Goal: Task Accomplishment & Management: Manage account settings

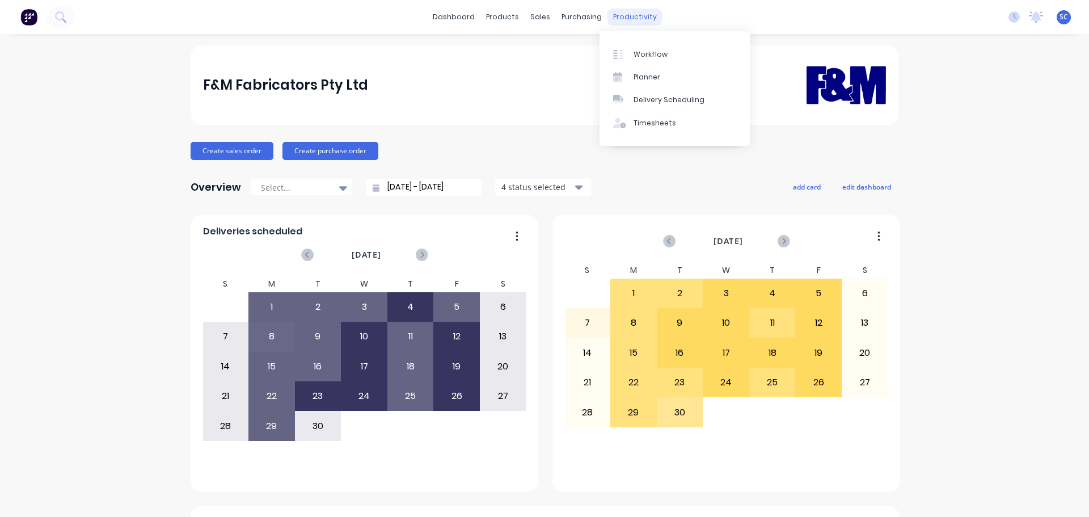
click at [627, 16] on div "productivity" at bounding box center [634, 17] width 55 height 17
click at [677, 100] on div "Delivery Scheduling" at bounding box center [668, 100] width 71 height 10
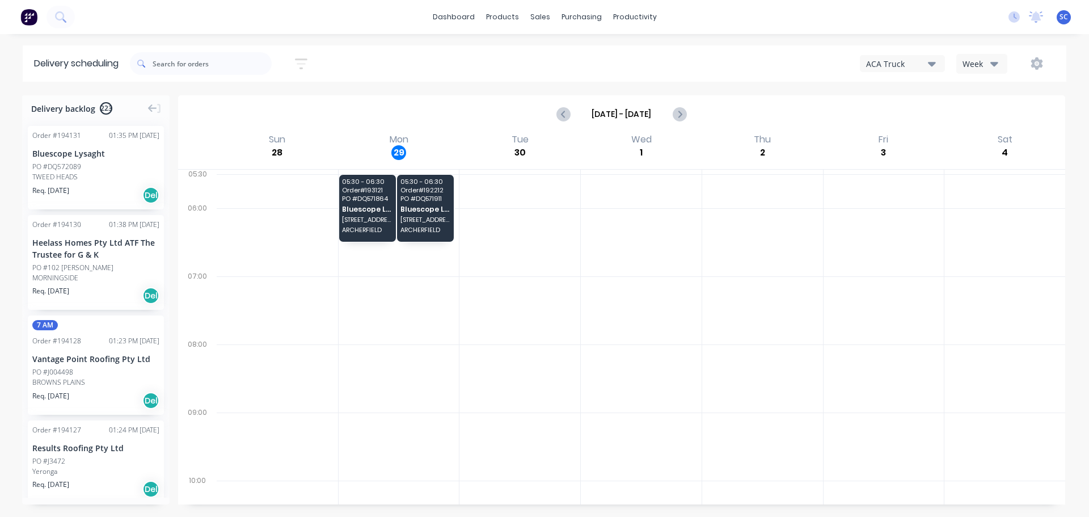
click at [992, 65] on icon "button" at bounding box center [994, 63] width 8 height 12
click at [985, 116] on div "Vehicle" at bounding box center [1013, 116] width 112 height 23
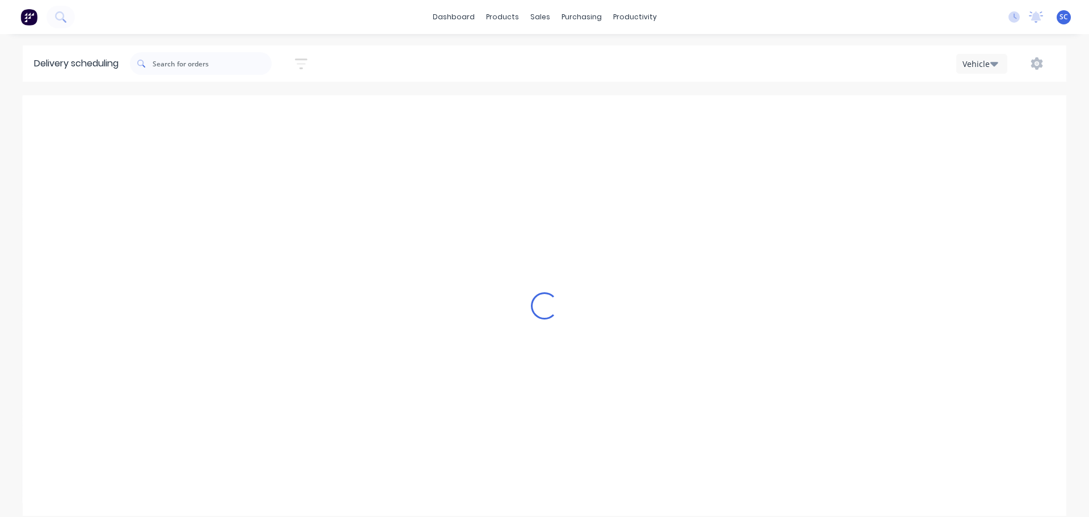
scroll to position [0, 1]
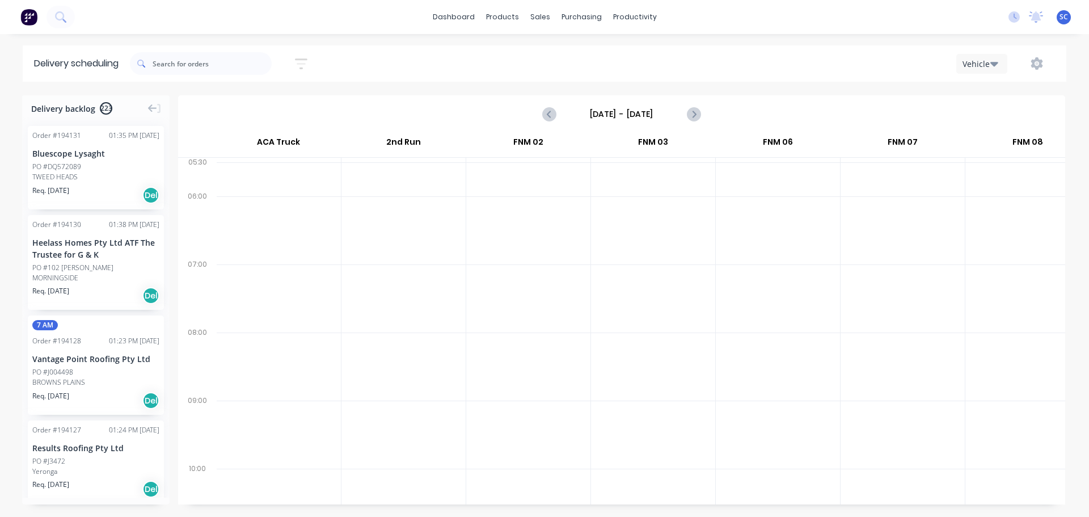
click at [614, 117] on input "Sunday - 28/09/25" at bounding box center [621, 113] width 112 height 17
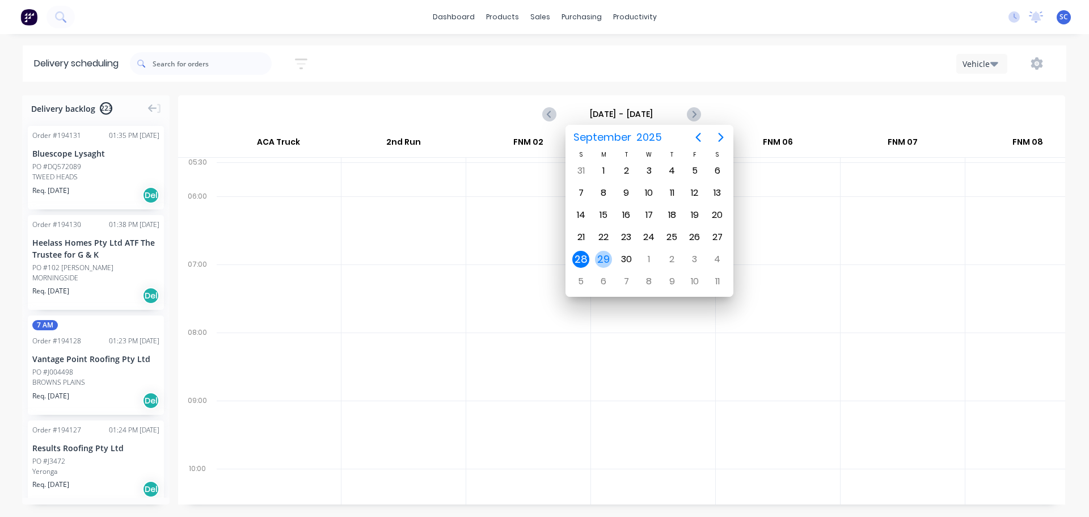
click at [601, 261] on div "29" at bounding box center [603, 259] width 17 height 17
type input "Monday - 29/09/25"
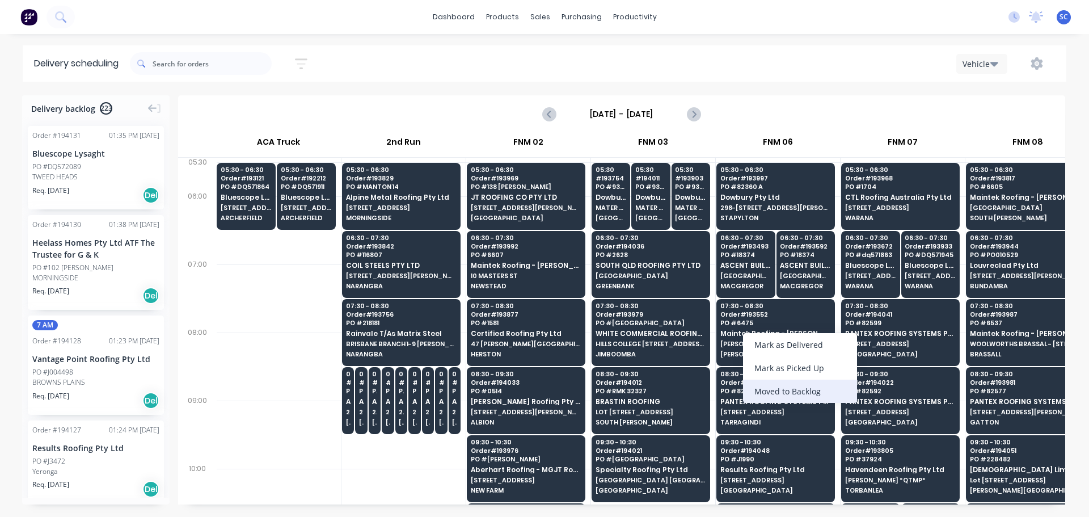
click at [810, 392] on div "Moved to Backlog" at bounding box center [800, 390] width 114 height 23
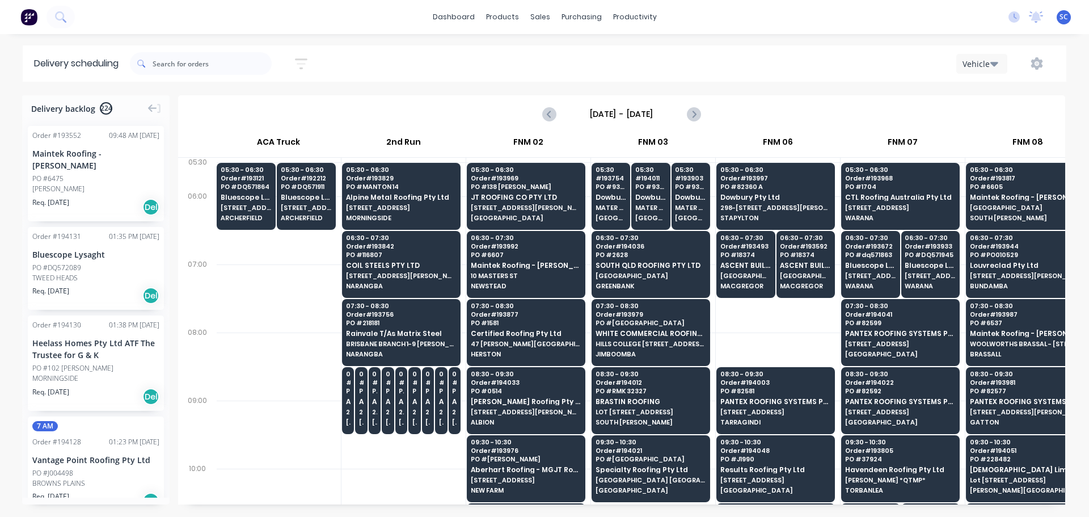
click at [60, 181] on div "PO #6475" at bounding box center [47, 179] width 31 height 10
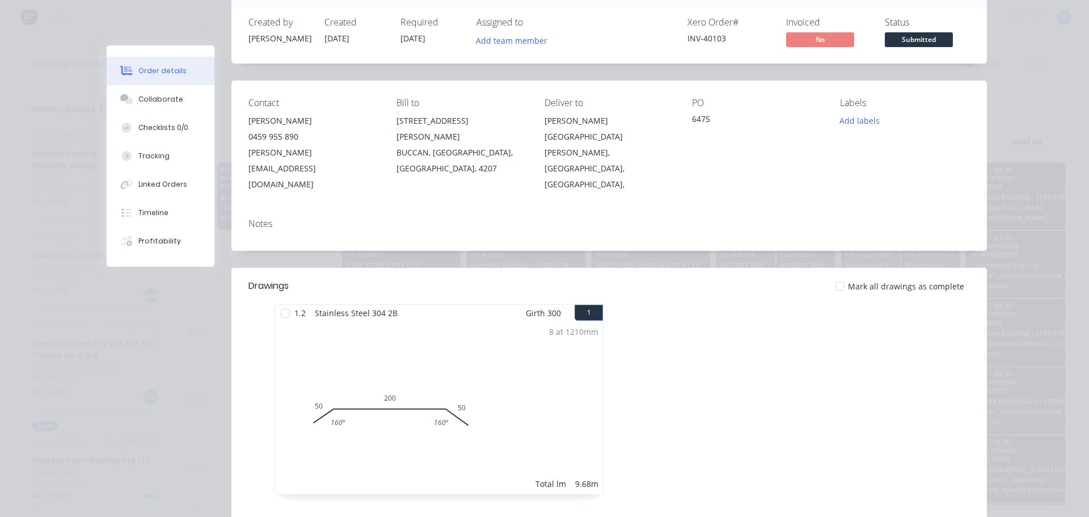
scroll to position [0, 0]
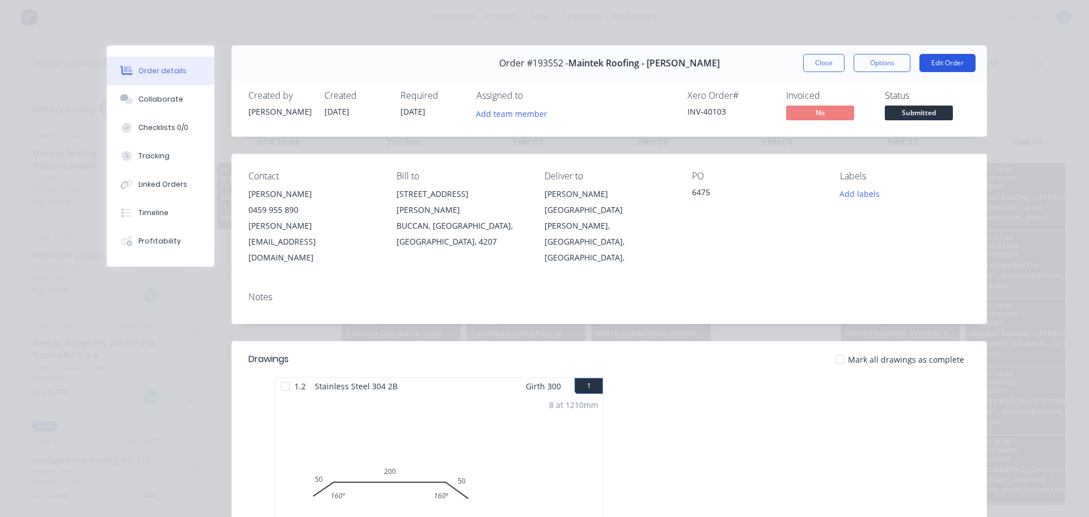
click at [937, 62] on button "Edit Order" at bounding box center [947, 63] width 56 height 18
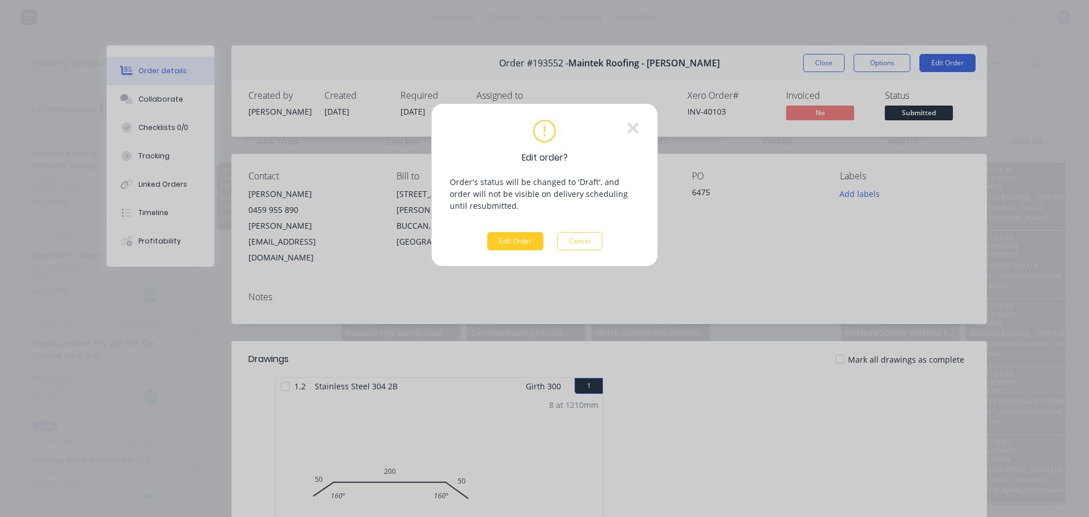
click at [527, 243] on button "Edit Order" at bounding box center [515, 241] width 56 height 18
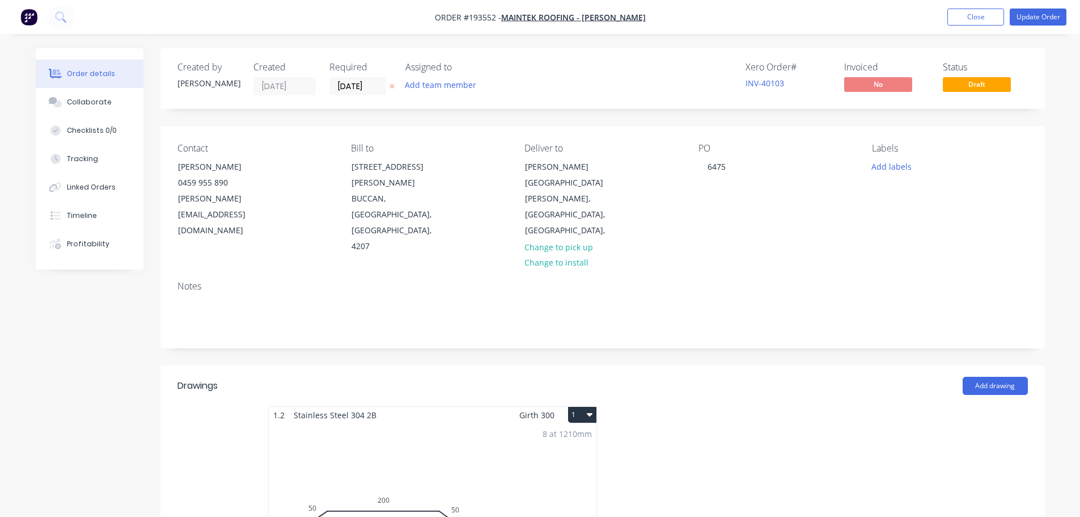
click at [392, 87] on icon "button" at bounding box center [392, 86] width 5 height 5
click at [1036, 15] on button "Update Order" at bounding box center [1038, 17] width 57 height 17
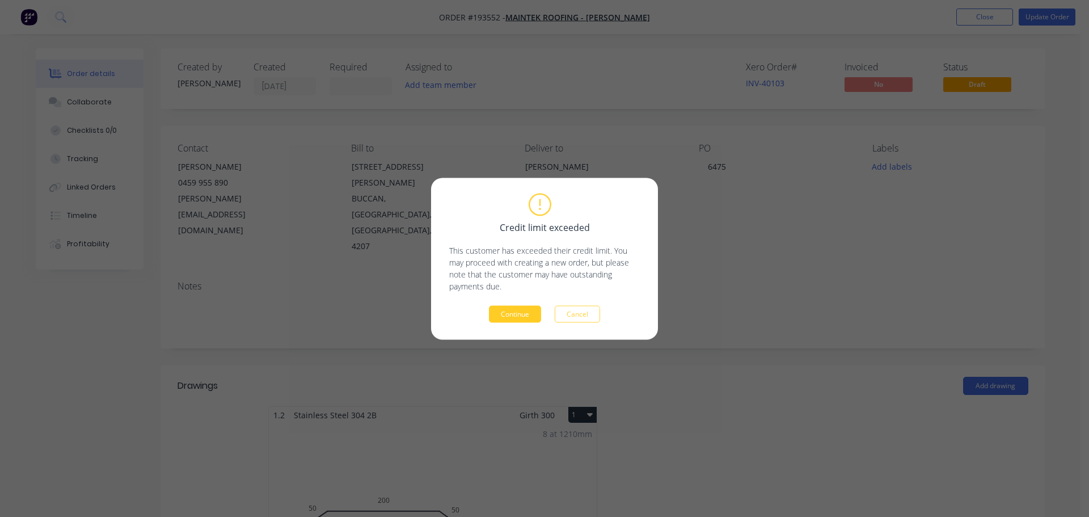
click at [518, 312] on button "Continue" at bounding box center [515, 313] width 52 height 17
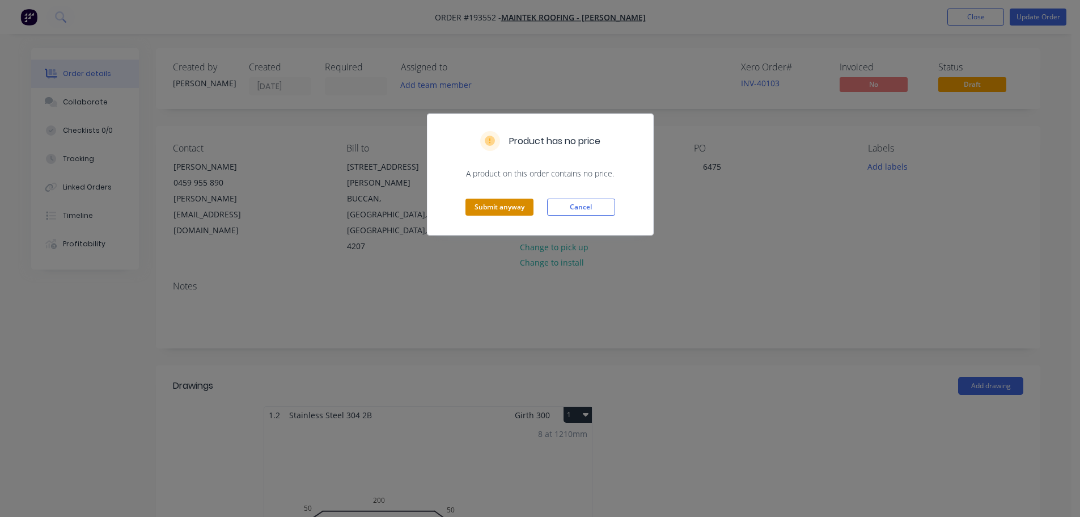
click at [500, 206] on button "Submit anyway" at bounding box center [500, 206] width 68 height 17
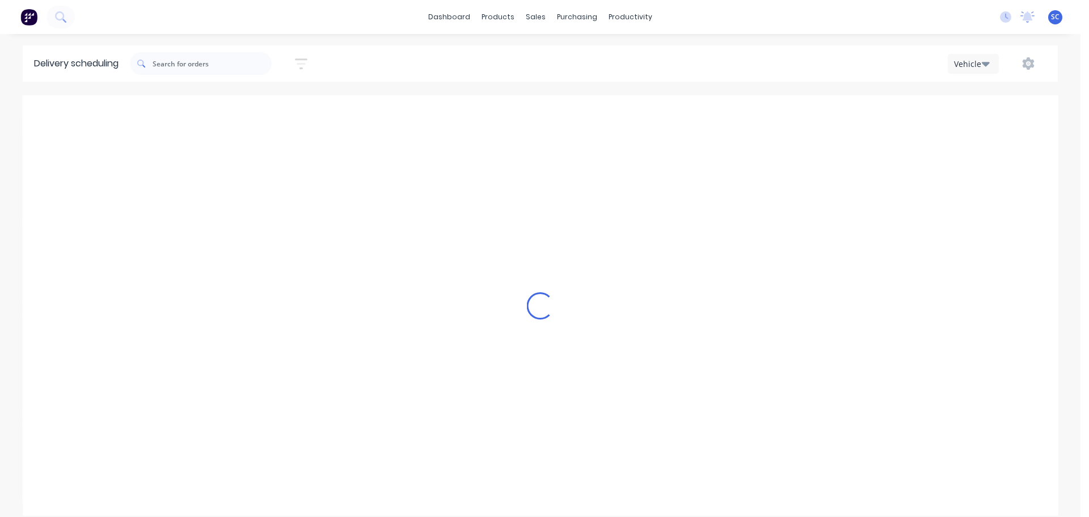
scroll to position [0, 1]
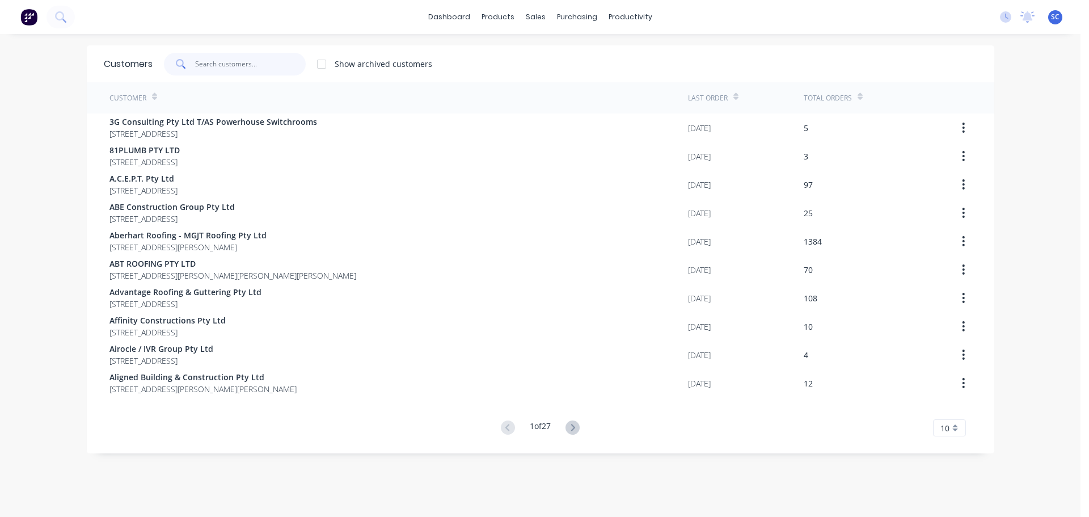
click at [209, 61] on input "text" at bounding box center [250, 64] width 111 height 23
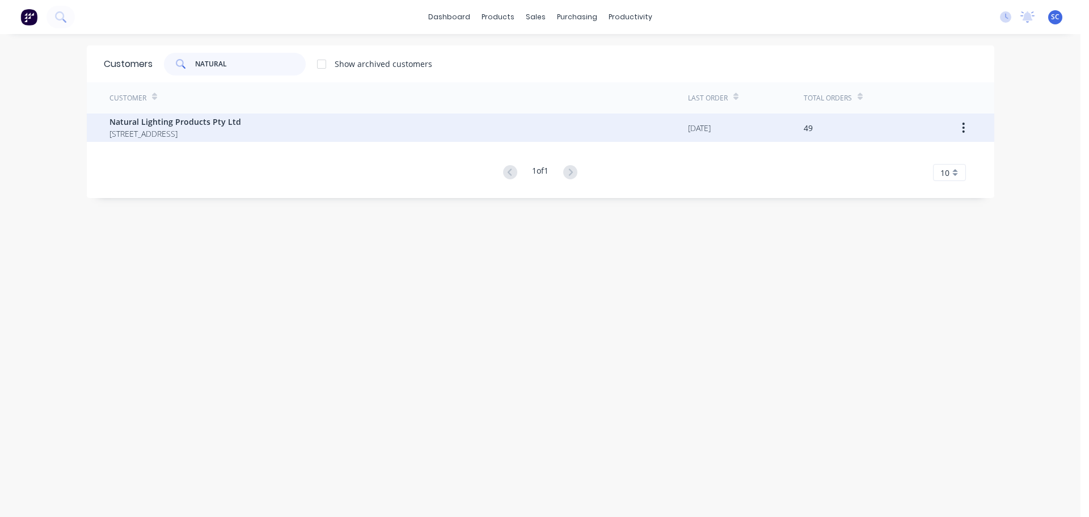
type input "NATURAL"
click at [176, 116] on div "Natural Lighting Products Pty Ltd 2-8 South Street Unit 15 RYDALMERE New South …" at bounding box center [398, 127] width 578 height 28
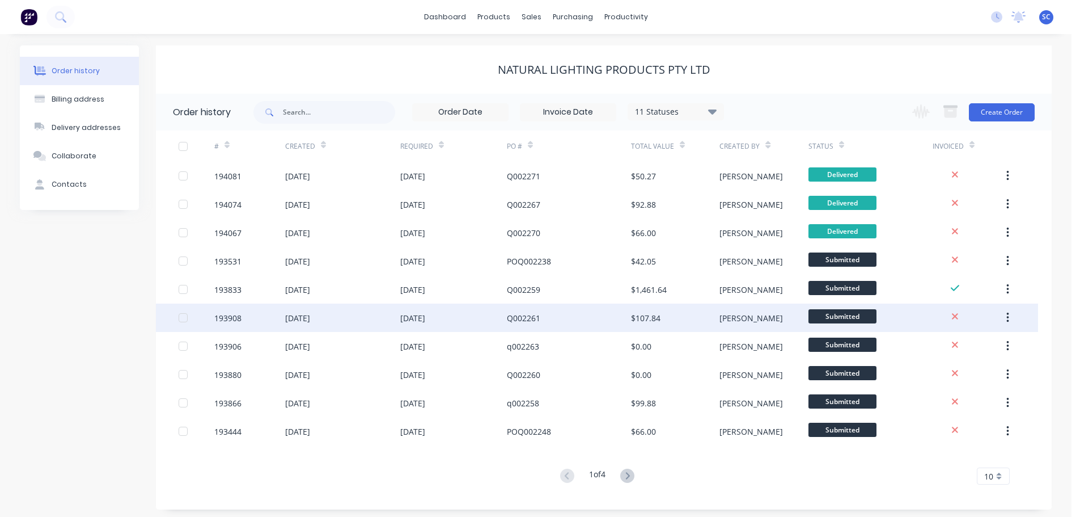
click at [286, 310] on div "25 Sep 2025" at bounding box center [342, 317] width 115 height 28
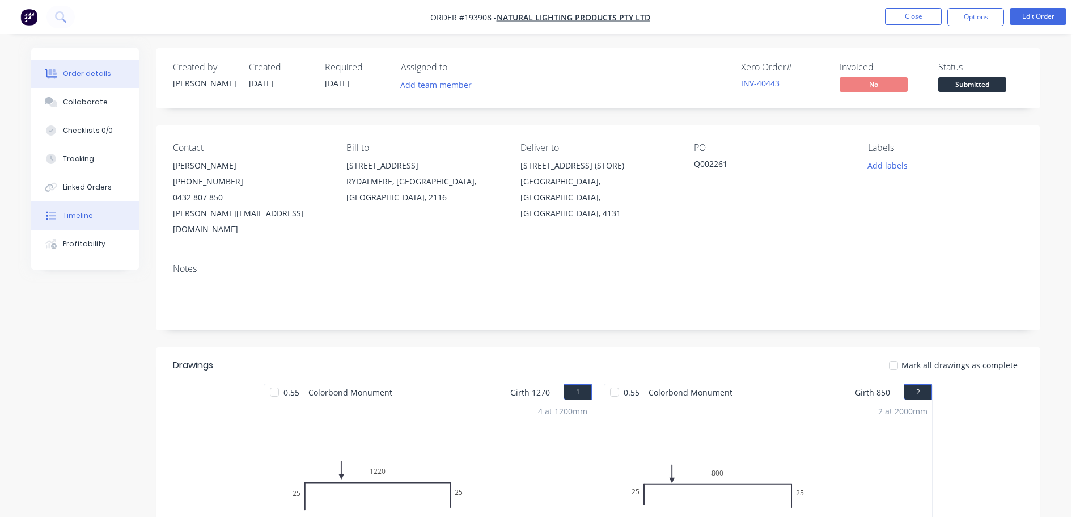
click at [61, 217] on button "Timeline" at bounding box center [85, 215] width 108 height 28
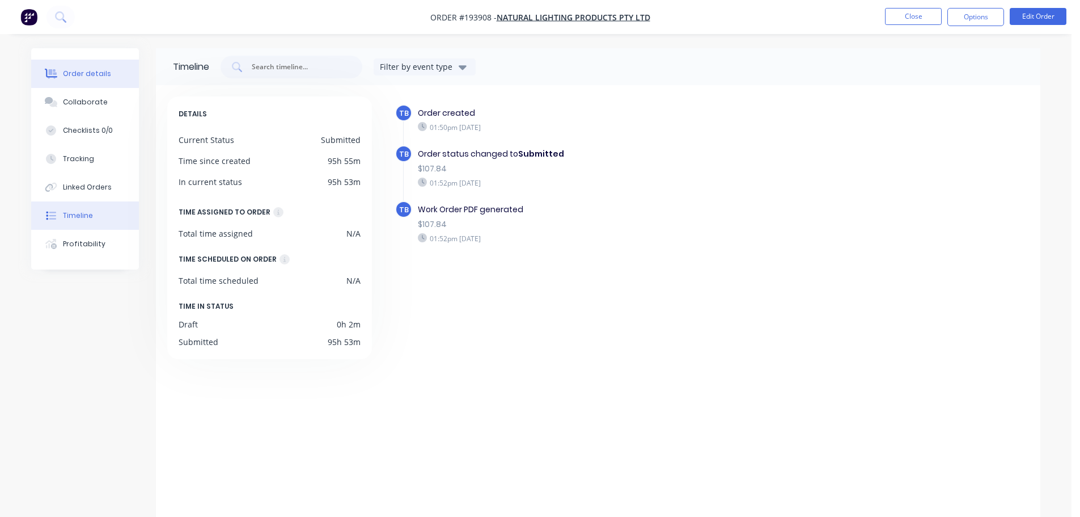
click at [82, 70] on div "Order details" at bounding box center [87, 74] width 48 height 10
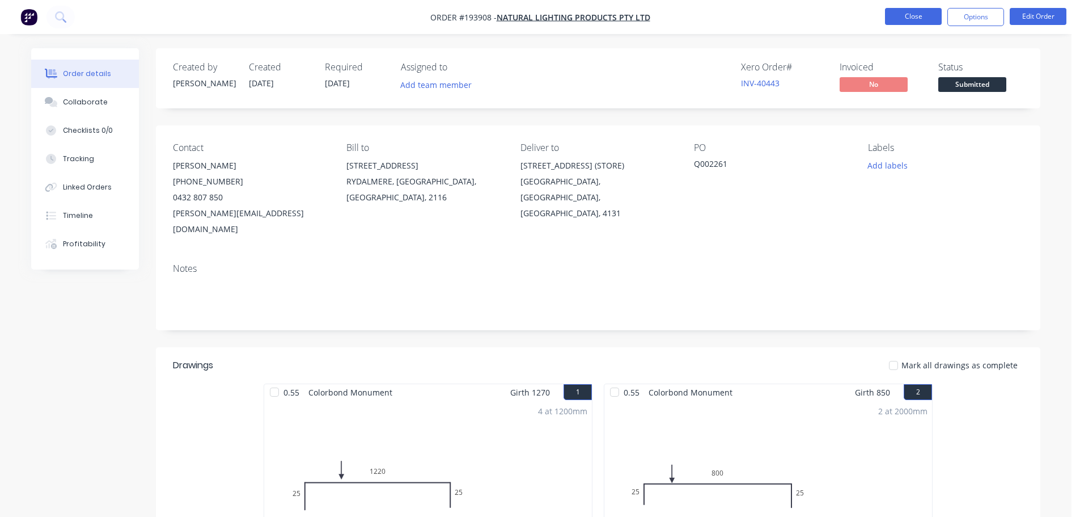
click at [912, 18] on button "Close" at bounding box center [913, 16] width 57 height 17
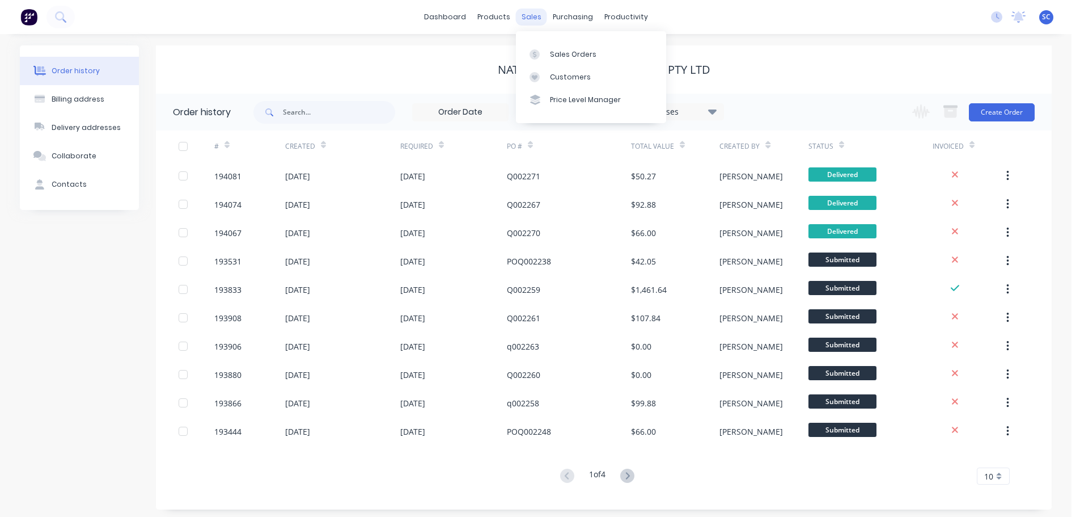
click at [532, 16] on div "sales" at bounding box center [531, 17] width 31 height 17
click at [560, 77] on div "Customers" at bounding box center [570, 77] width 41 height 10
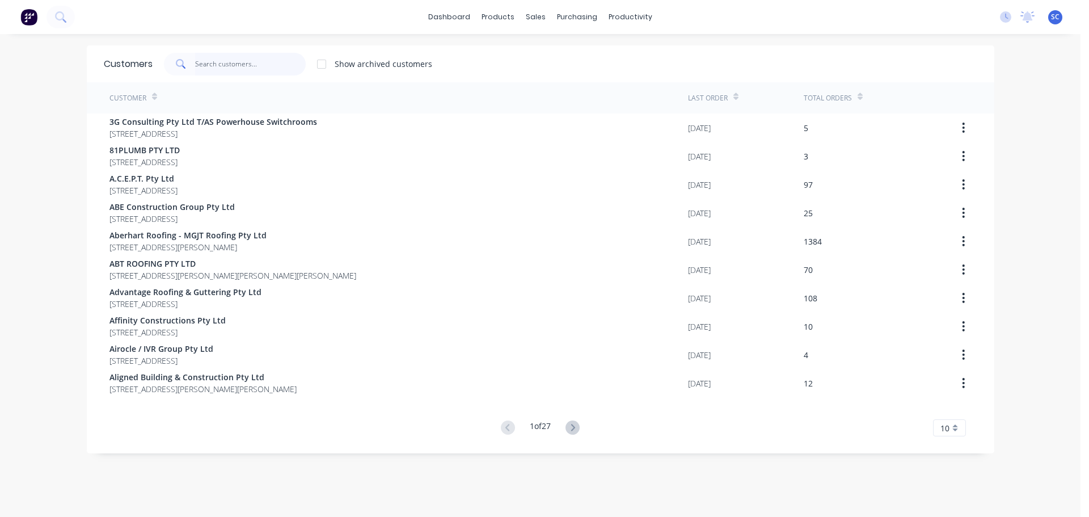
click at [217, 54] on input "text" at bounding box center [250, 64] width 111 height 23
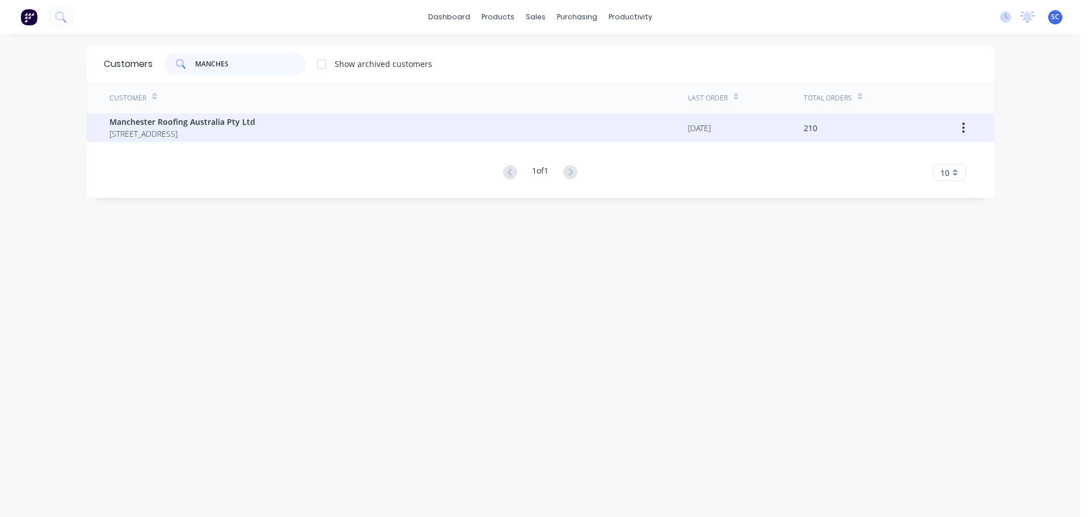
type input "MANCHES"
click at [168, 121] on span "Manchester Roofing Australia Pty Ltd" at bounding box center [182, 122] width 146 height 12
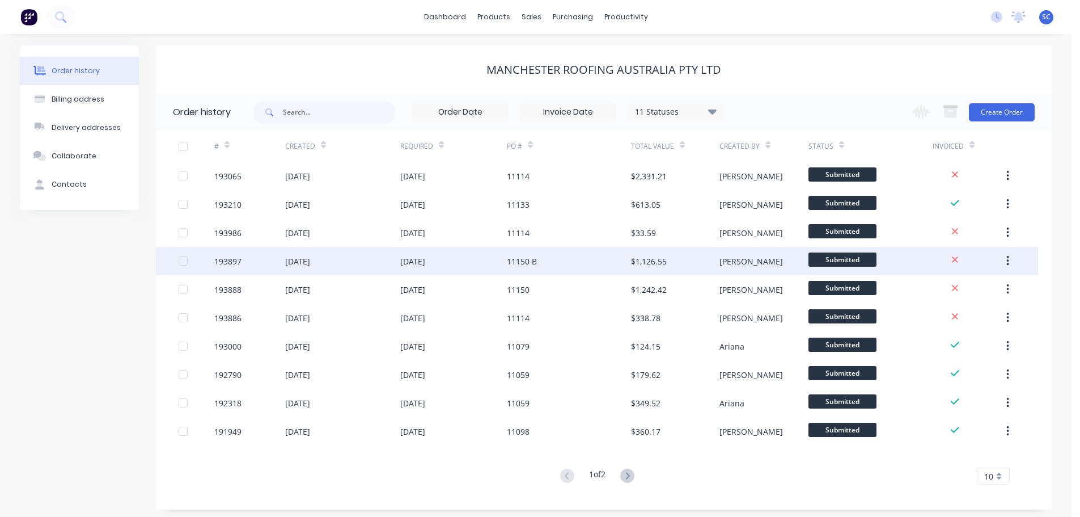
click at [455, 260] on div "13 Oct 2025" at bounding box center [453, 261] width 107 height 28
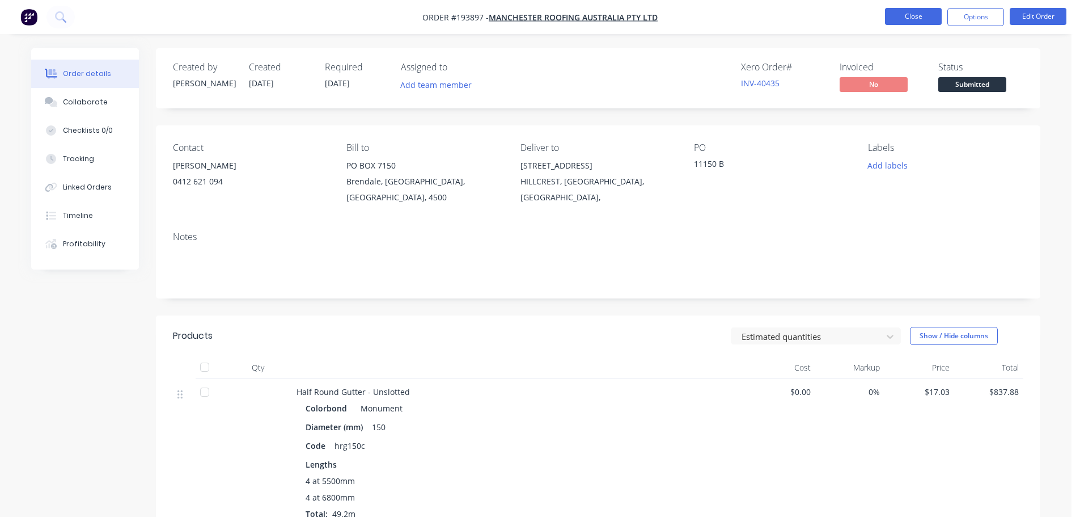
click at [907, 14] on button "Close" at bounding box center [913, 16] width 57 height 17
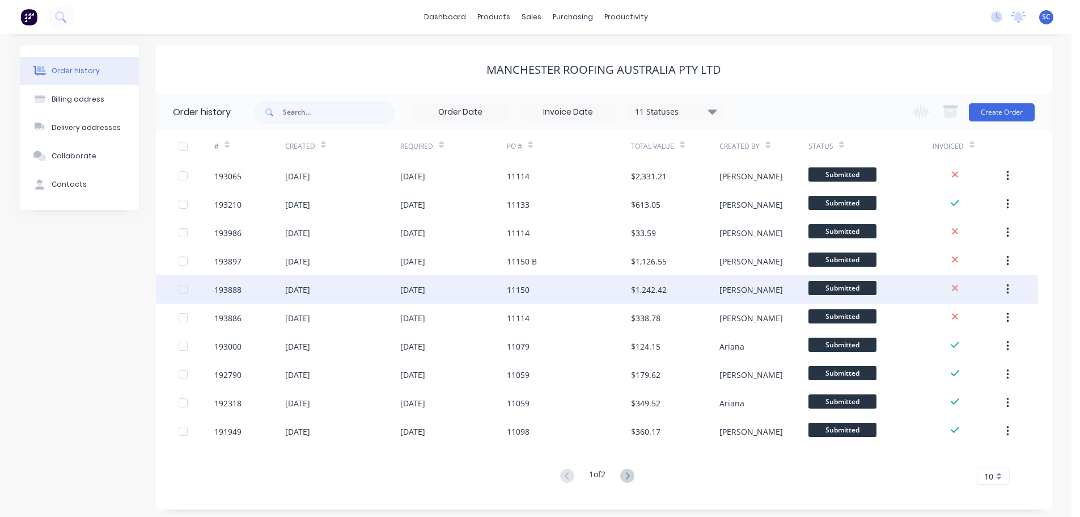
click at [425, 291] on div "30 Sep 2025" at bounding box center [412, 290] width 25 height 12
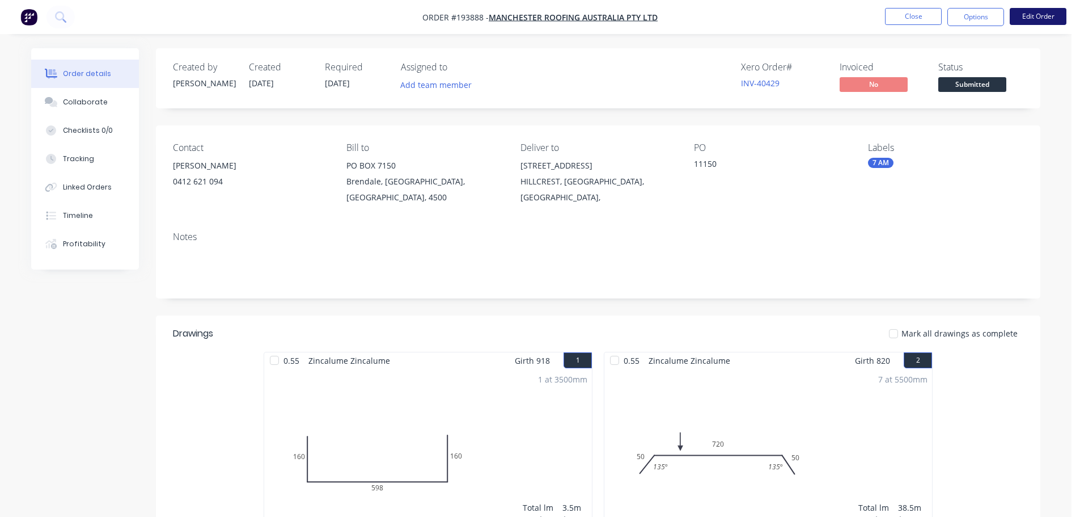
click at [1043, 14] on button "Edit Order" at bounding box center [1038, 16] width 57 height 17
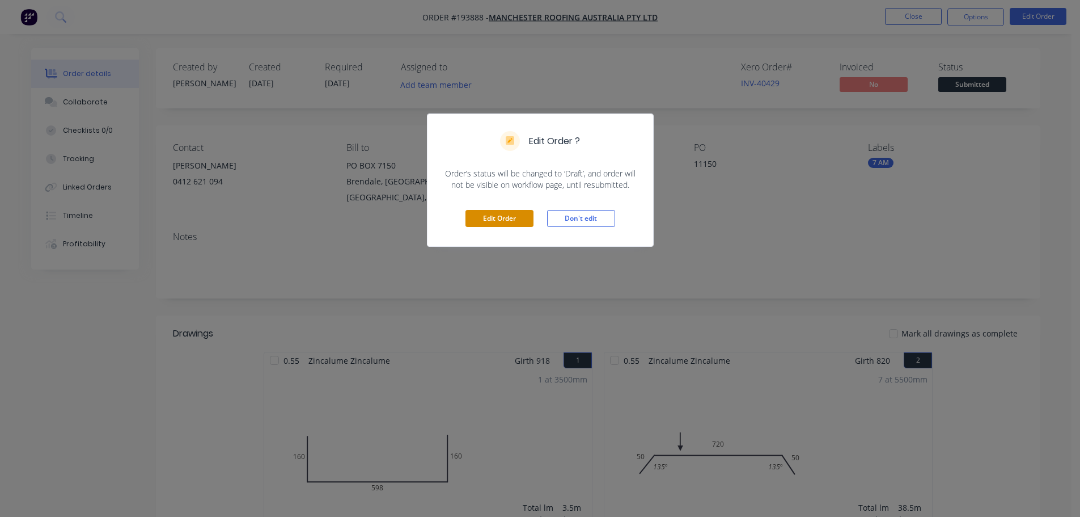
click at [511, 217] on button "Edit Order" at bounding box center [500, 218] width 68 height 17
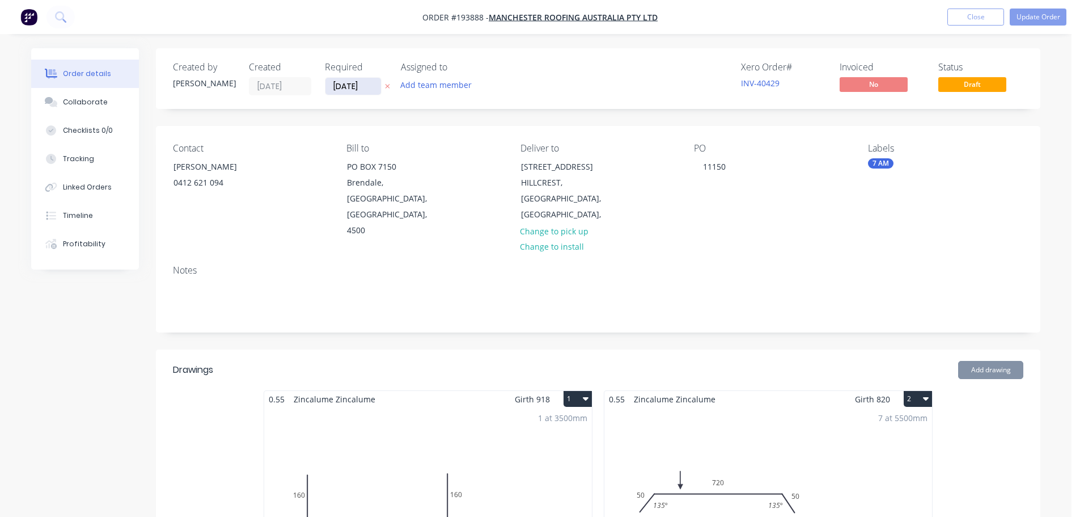
click at [359, 82] on input "[DATE]" at bounding box center [354, 86] width 56 height 17
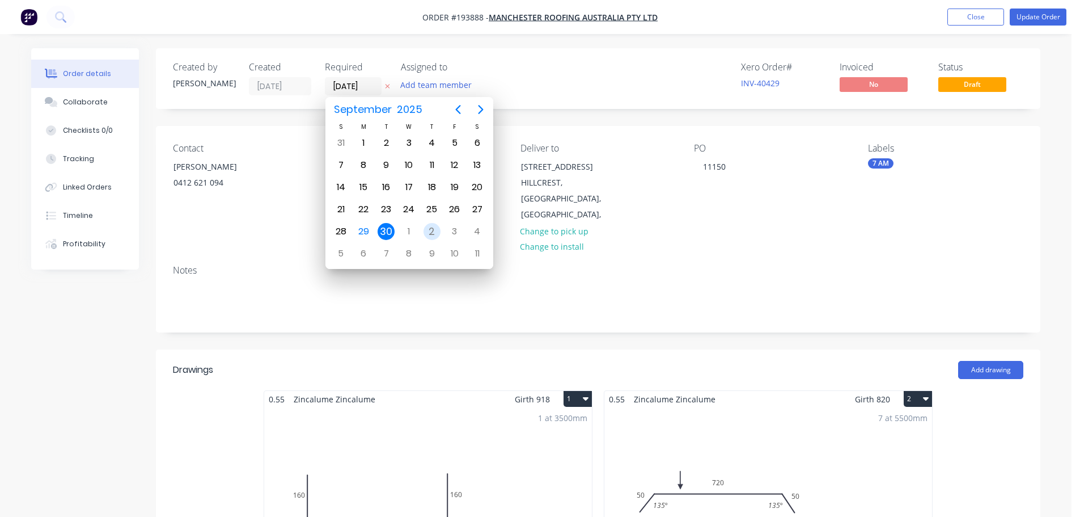
click at [433, 233] on div "2" at bounding box center [432, 231] width 17 height 17
type input "[DATE]"
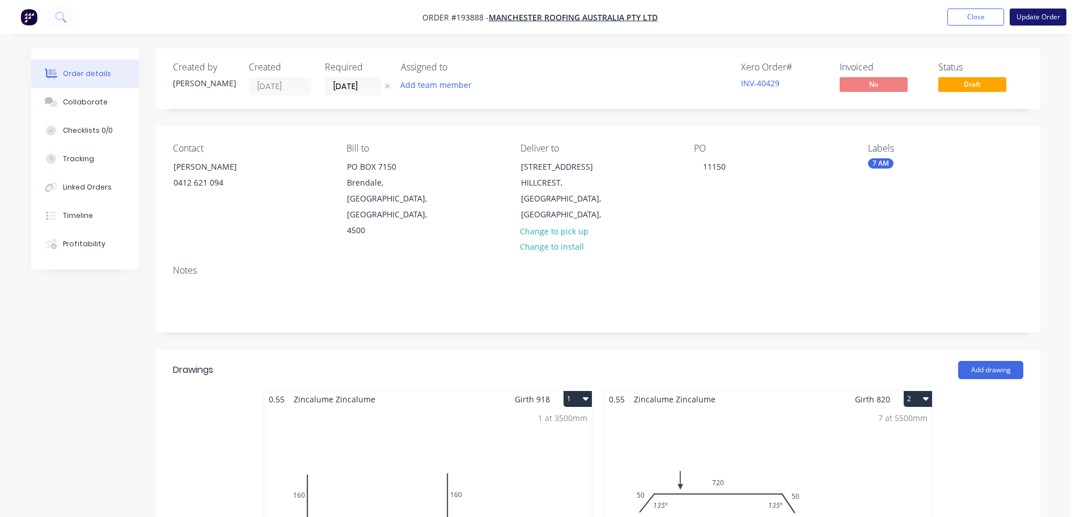
click at [1041, 12] on button "Update Order" at bounding box center [1038, 17] width 57 height 17
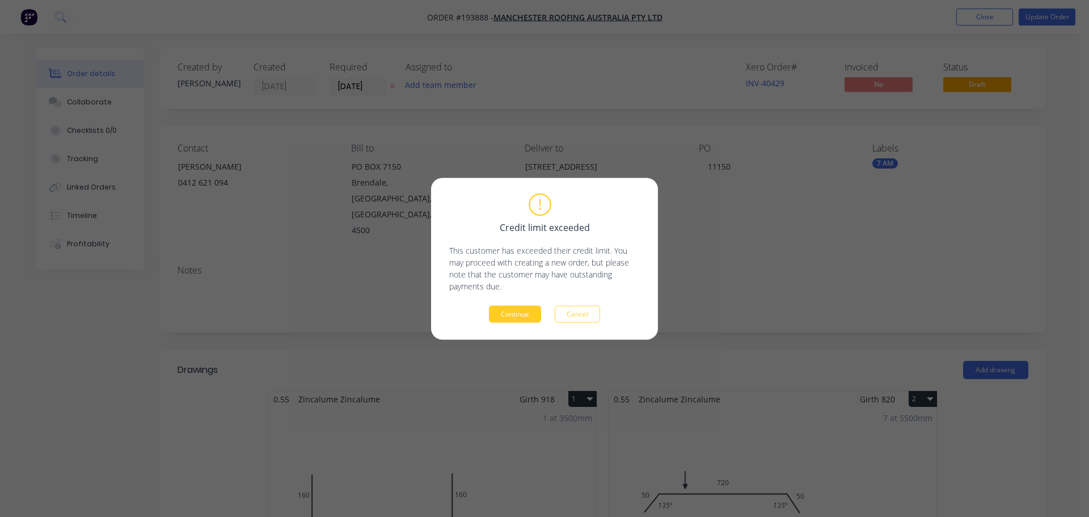
click at [515, 314] on button "Continue" at bounding box center [515, 313] width 52 height 17
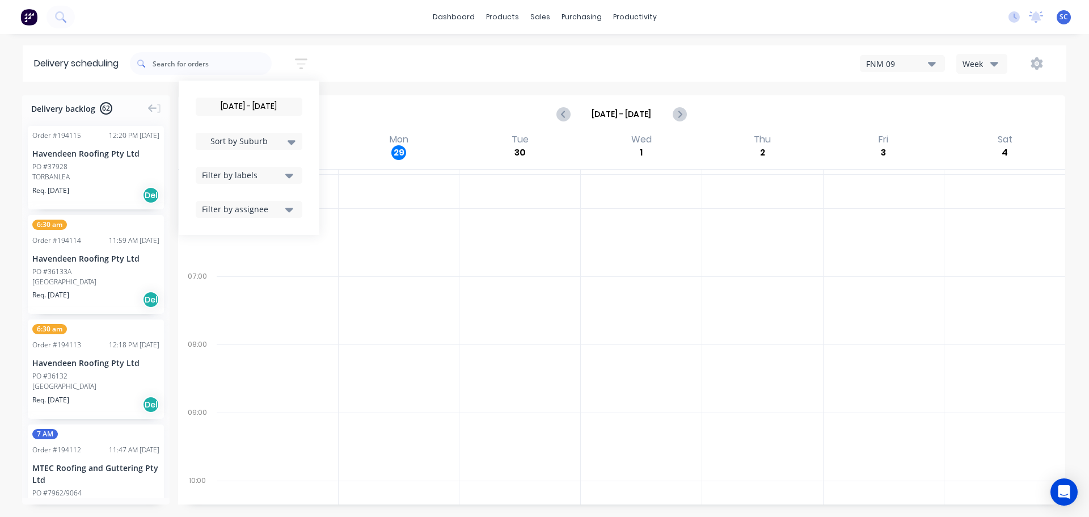
click at [293, 171] on icon "button" at bounding box center [289, 175] width 8 height 12
click at [222, 349] on div "button" at bounding box center [214, 350] width 23 height 23
click at [382, 64] on div "30/09/25 - 30/09/25 Sort by Suburb Created date Required date Order number Cust…" at bounding box center [598, 64] width 936 height 32
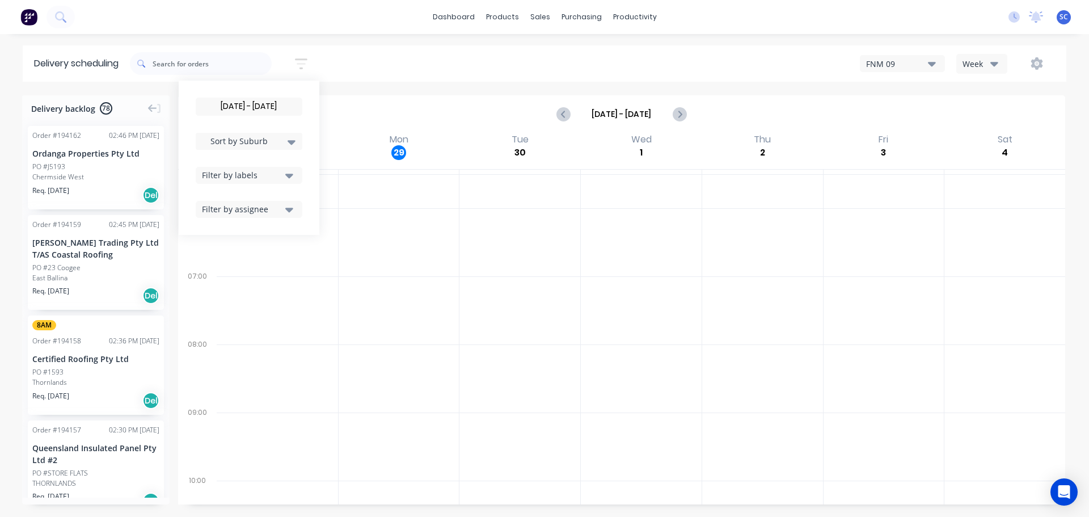
click at [301, 172] on button "Filter by labels" at bounding box center [249, 175] width 107 height 17
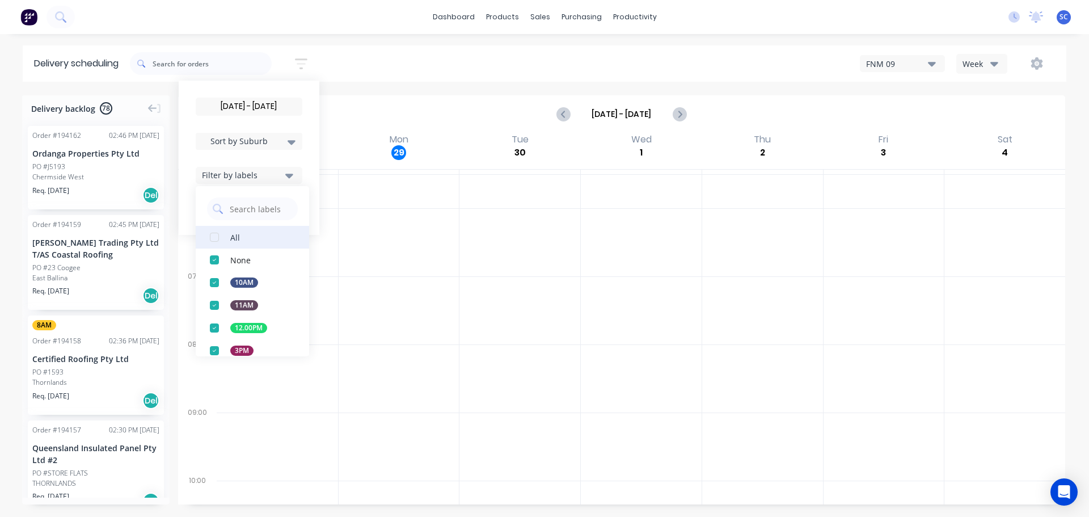
click at [215, 235] on div "button" at bounding box center [214, 237] width 23 height 23
click at [369, 64] on div "30/09/25 - 30/09/25 Sort by Suburb Created date Required date Order number Cust…" at bounding box center [598, 64] width 936 height 32
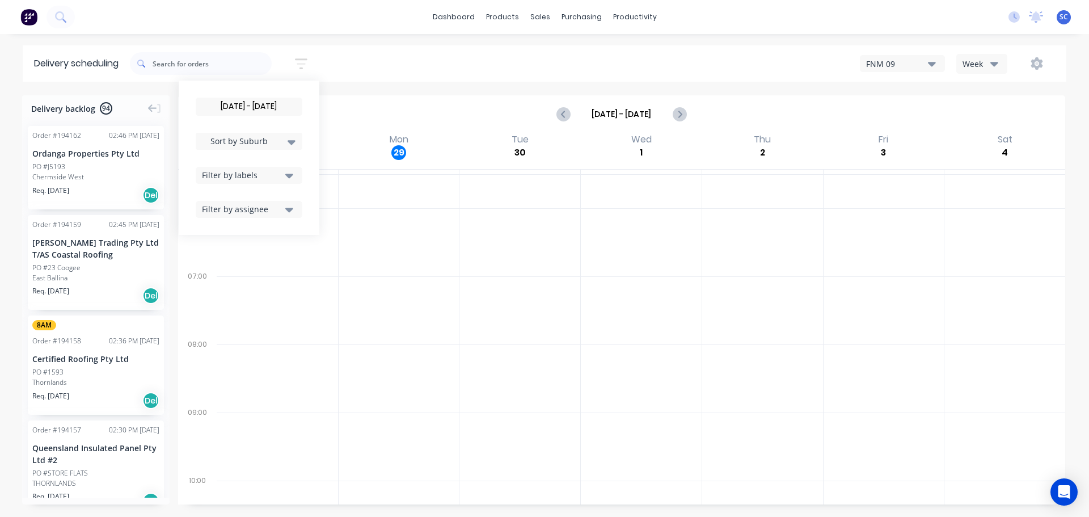
click at [293, 172] on icon "button" at bounding box center [289, 175] width 8 height 12
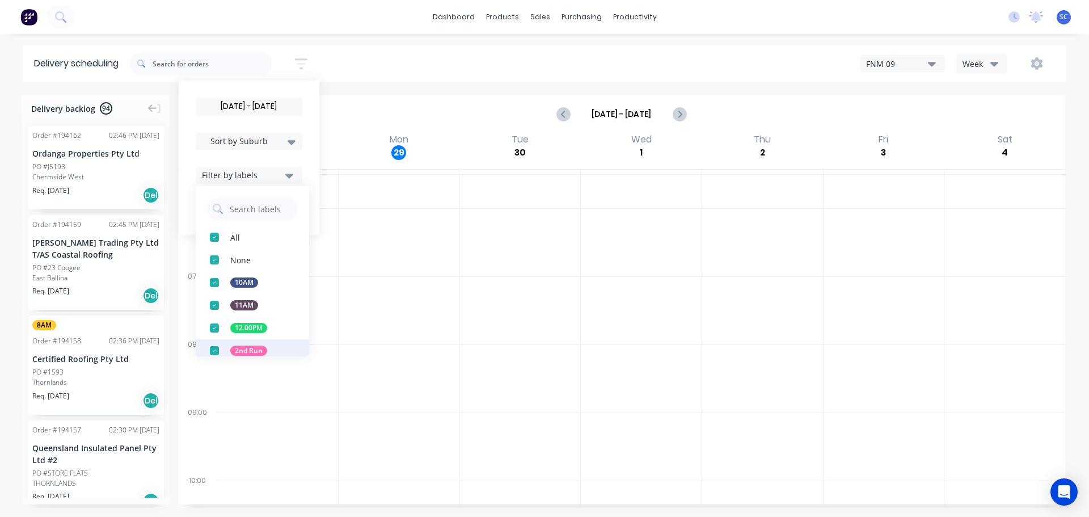
click at [219, 352] on div "button" at bounding box center [214, 350] width 23 height 23
click at [389, 65] on div "30/09/25 - 30/09/25 Sort by Suburb Created date Required date Order number Cust…" at bounding box center [598, 64] width 936 height 32
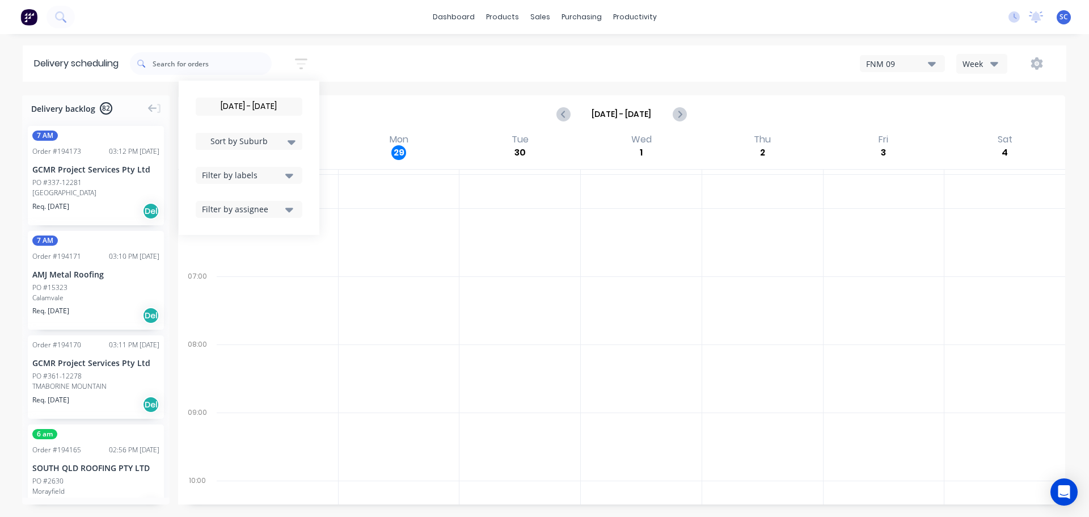
click at [301, 175] on button "Filter by labels" at bounding box center [249, 175] width 107 height 17
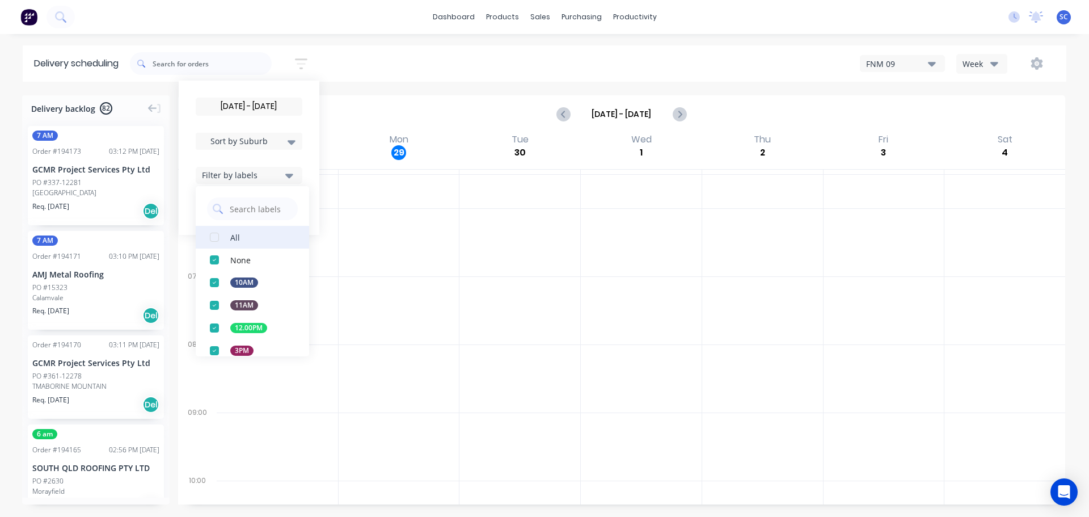
click at [216, 235] on div "button" at bounding box center [214, 237] width 23 height 23
click at [376, 53] on div "30/09/25 - 30/09/25 Sort by Suburb Created date Required date Order number Cust…" at bounding box center [598, 64] width 936 height 32
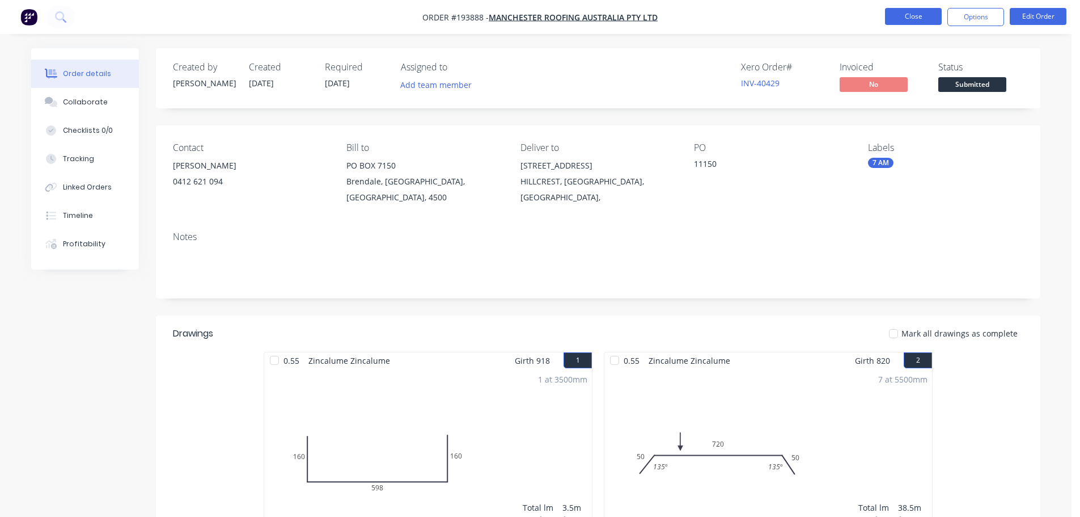
click at [923, 12] on button "Close" at bounding box center [913, 16] width 57 height 17
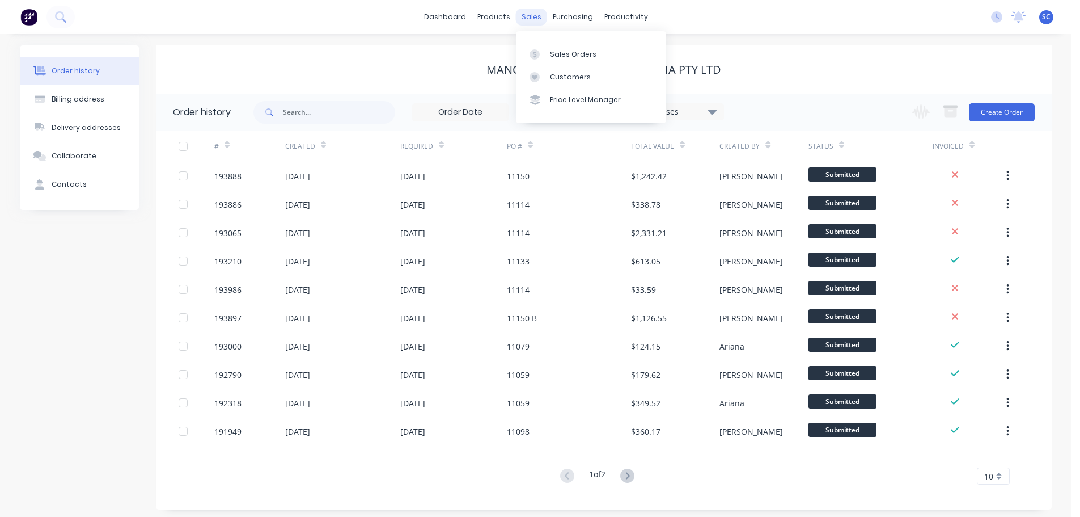
click at [535, 14] on div "sales" at bounding box center [531, 17] width 31 height 17
click at [572, 79] on div "Customers" at bounding box center [570, 77] width 41 height 10
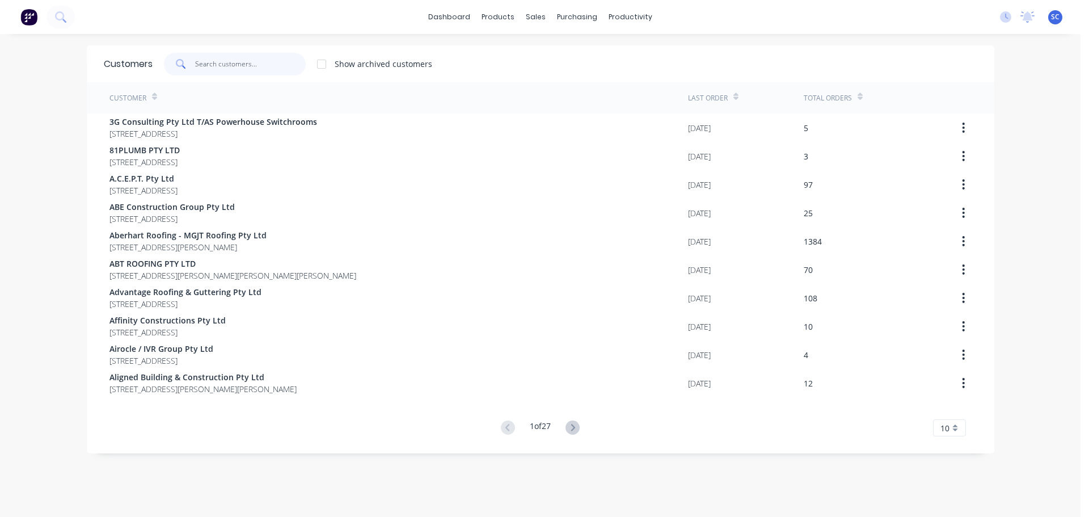
click at [242, 75] on input "text" at bounding box center [250, 64] width 111 height 23
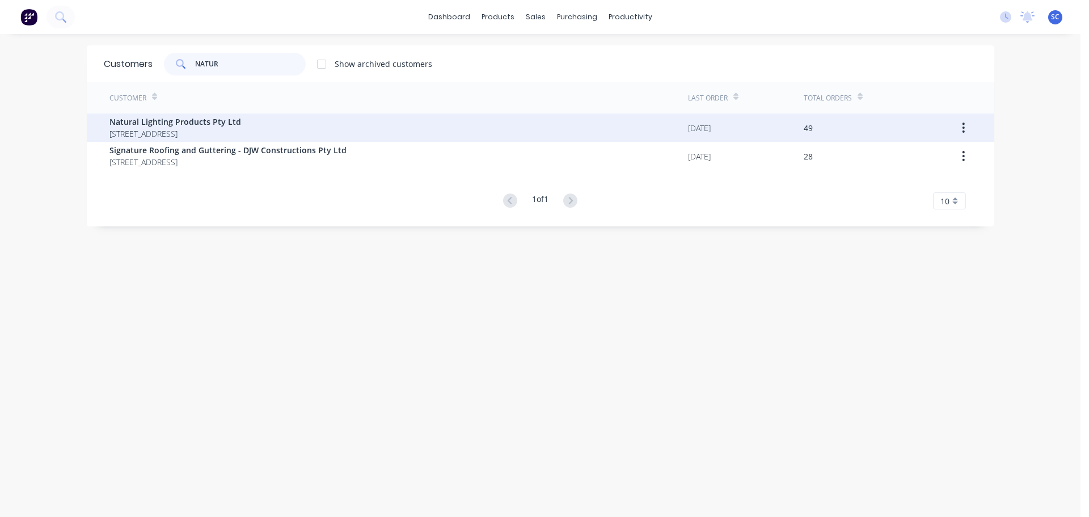
type input "NATUR"
click at [185, 121] on span "Natural Lighting Products Pty Ltd" at bounding box center [175, 122] width 132 height 12
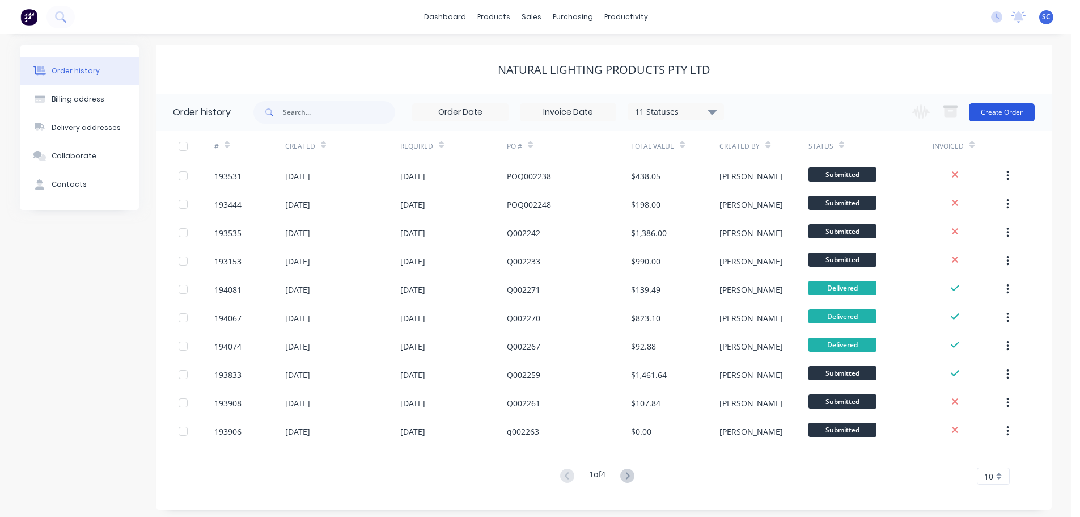
click at [1004, 107] on button "Create Order" at bounding box center [1002, 112] width 66 height 18
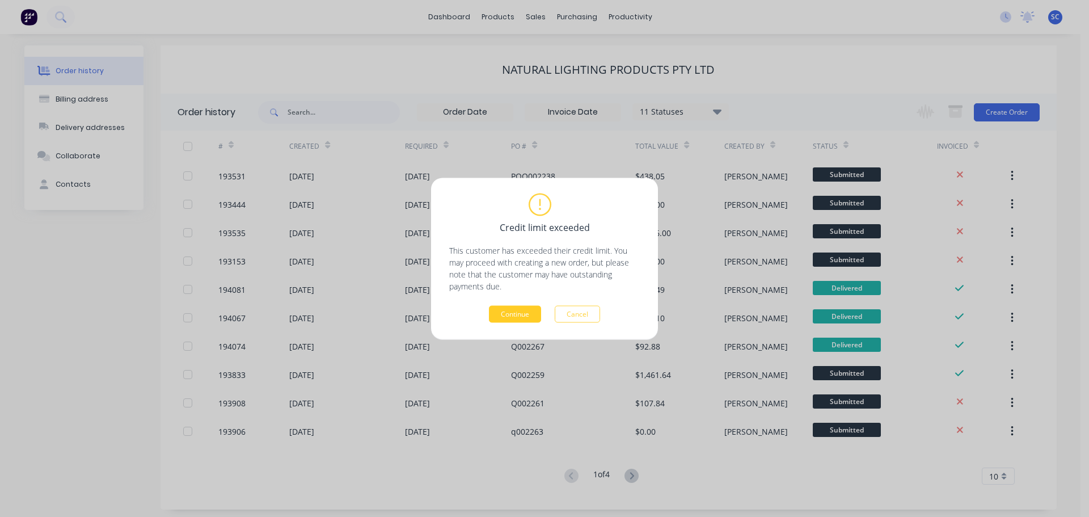
click at [513, 315] on button "Continue" at bounding box center [515, 313] width 52 height 17
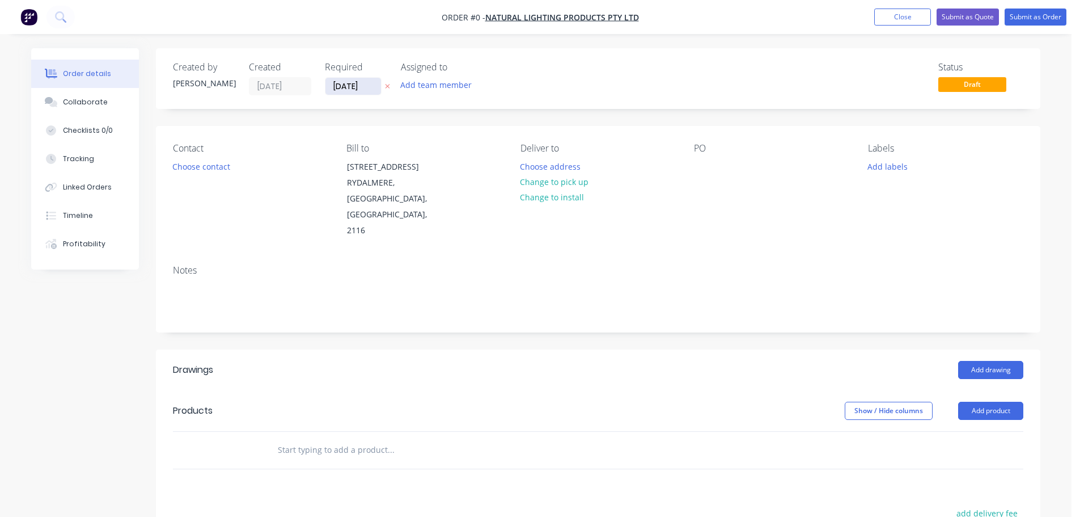
click at [344, 81] on input "[DATE]" at bounding box center [354, 86] width 56 height 17
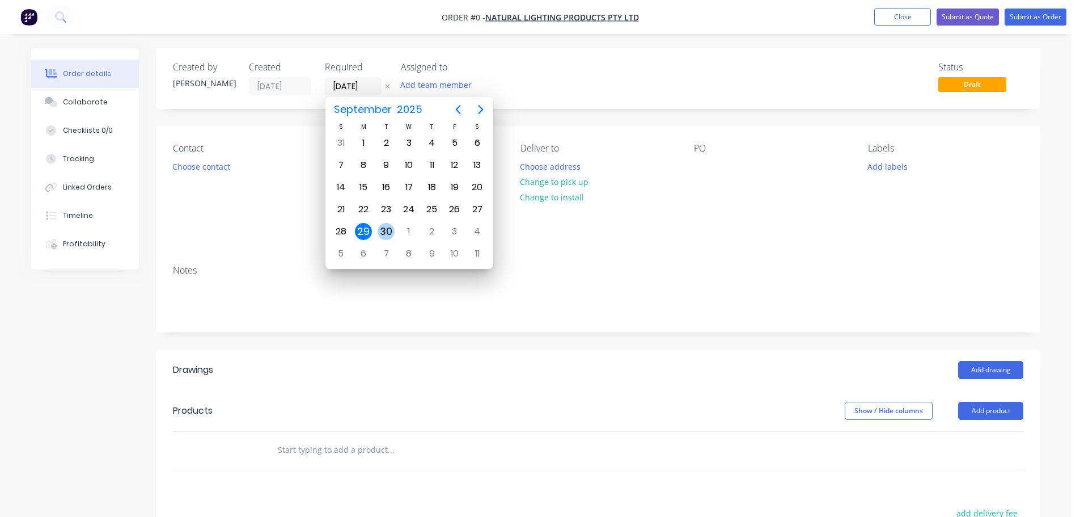
click at [390, 231] on div "30" at bounding box center [386, 231] width 17 height 17
type input "[DATE]"
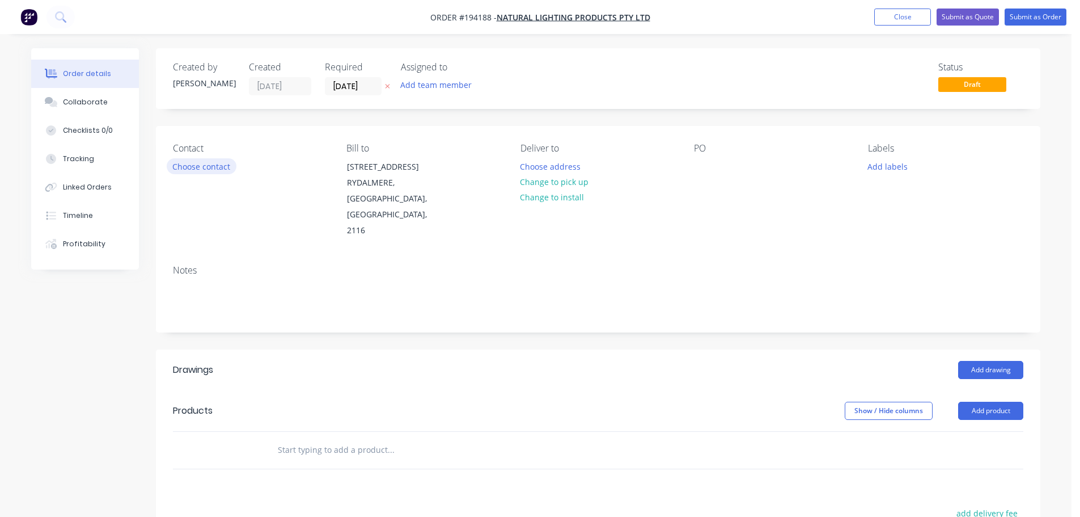
click at [213, 168] on button "Choose contact" at bounding box center [202, 165] width 70 height 15
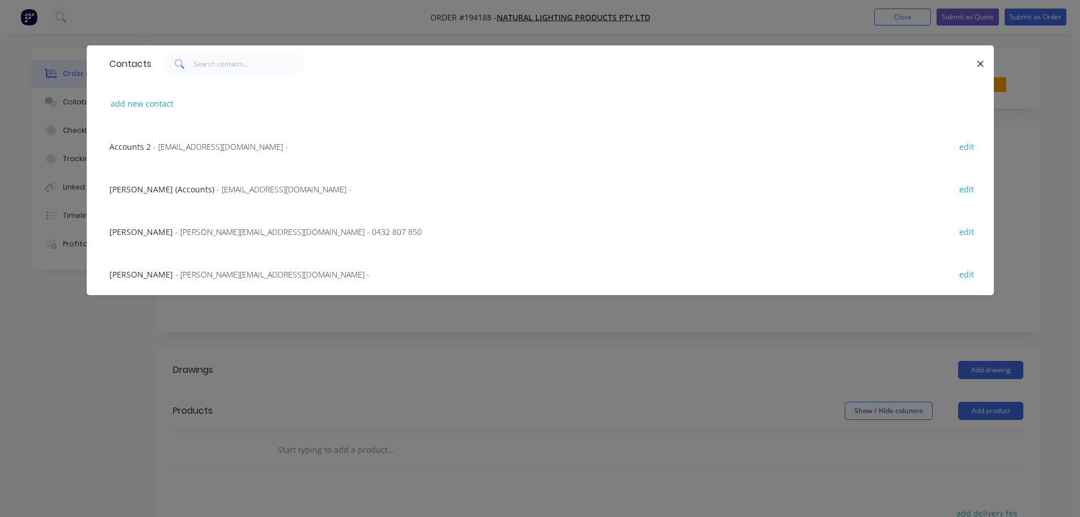
click at [177, 226] on div "Jerome Tekie - jerome@naturallighting.com.au - 0432 807 850" at bounding box center [265, 232] width 312 height 12
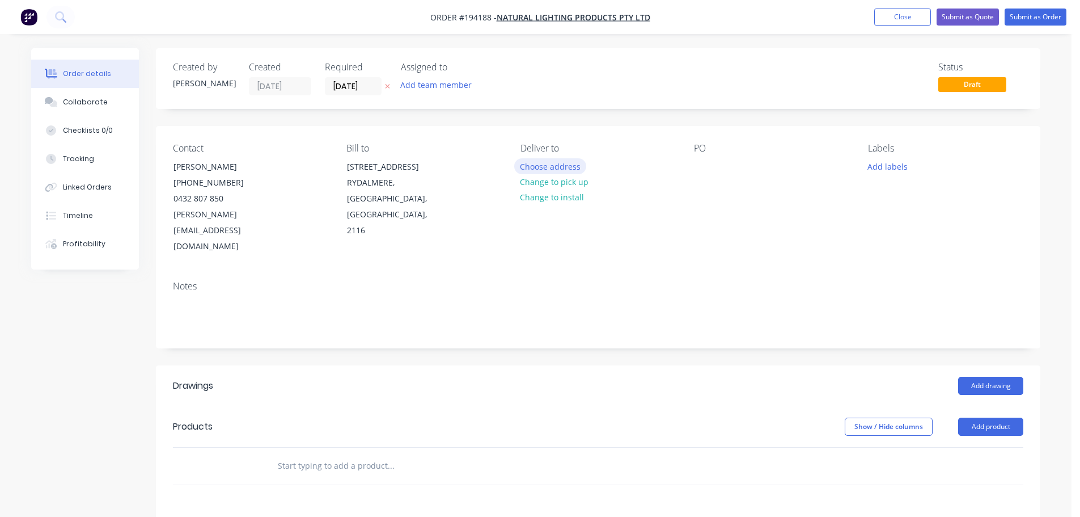
click at [547, 166] on button "Choose address" at bounding box center [550, 165] width 73 height 15
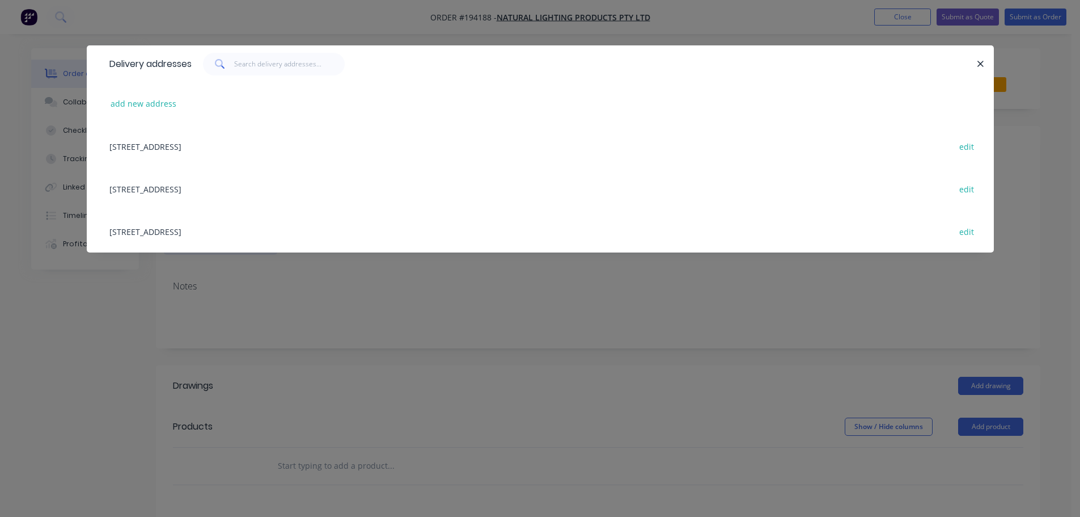
drag, startPoint x: 187, startPoint y: 189, endPoint x: 198, endPoint y: 191, distance: 11.5
click at [187, 190] on div "Unit 18, 12-18 Ellerslie Road, (STORE), Meadowbrook, Queensland, Australia, 413…" at bounding box center [540, 188] width 873 height 43
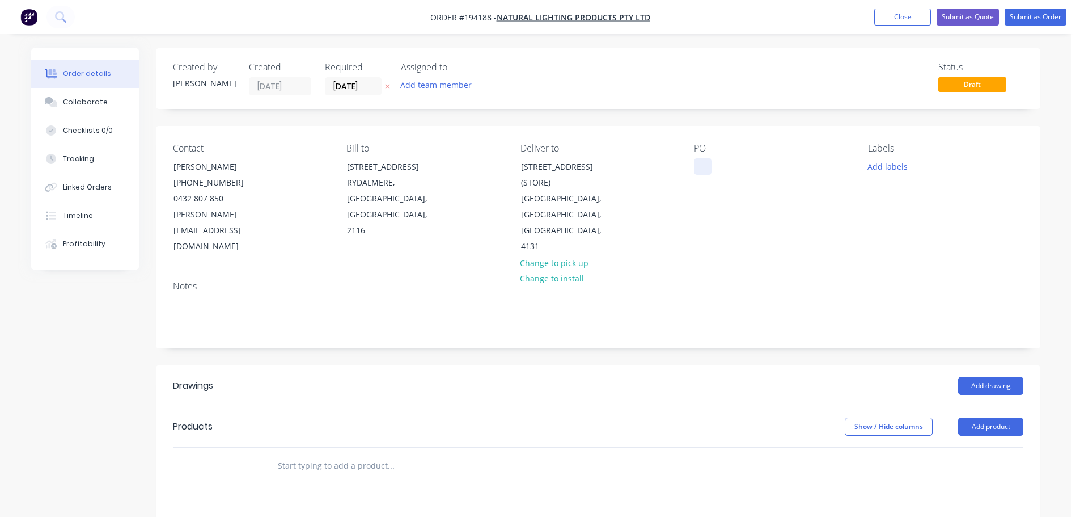
click at [707, 159] on div at bounding box center [703, 166] width 18 height 16
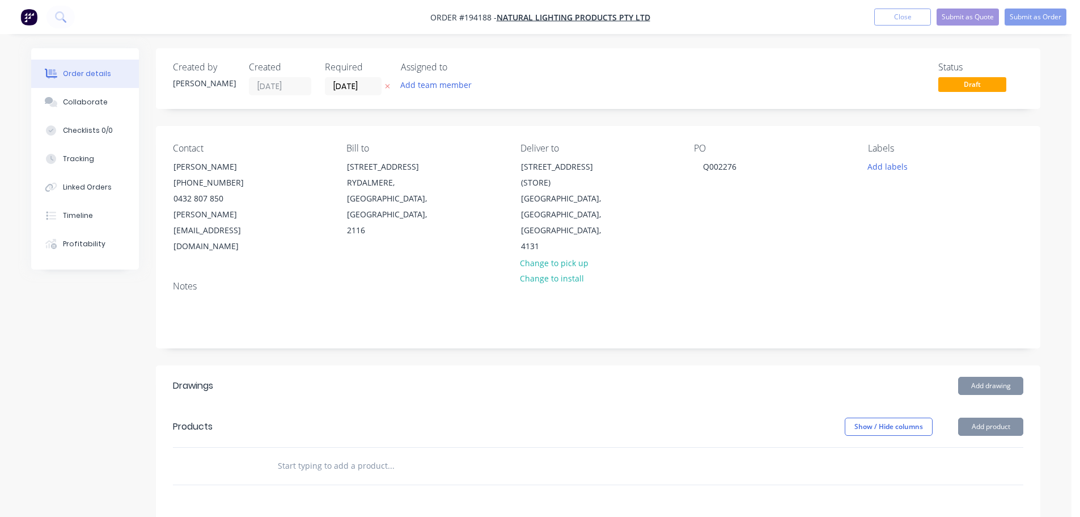
click at [988, 377] on button "Add drawing" at bounding box center [990, 386] width 65 height 18
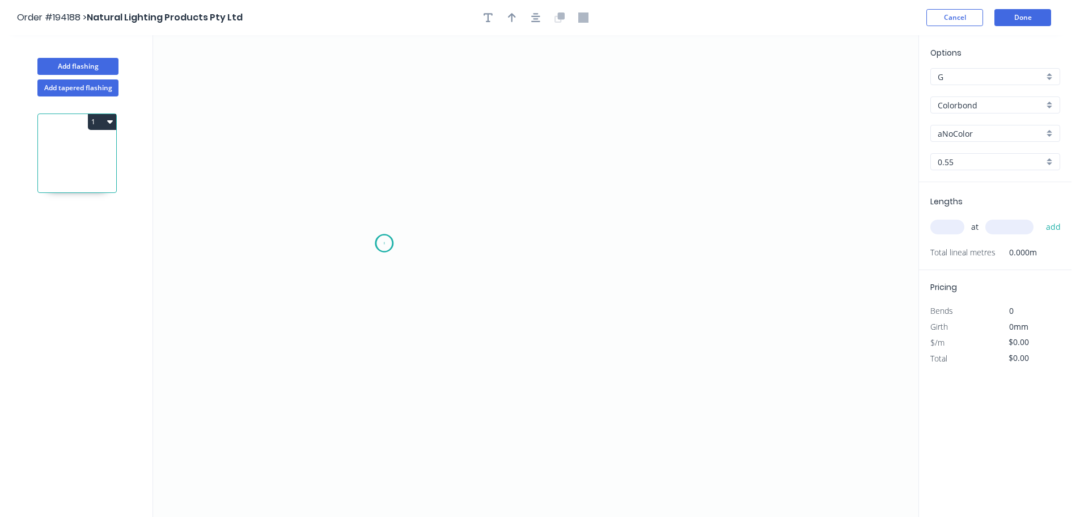
drag, startPoint x: 384, startPoint y: 243, endPoint x: 385, endPoint y: 230, distance: 13.6
click at [384, 235] on icon "0" at bounding box center [536, 275] width 766 height 481
click at [388, 162] on icon "0" at bounding box center [536, 275] width 766 height 481
click at [705, 165] on icon "0 ?" at bounding box center [536, 275] width 766 height 481
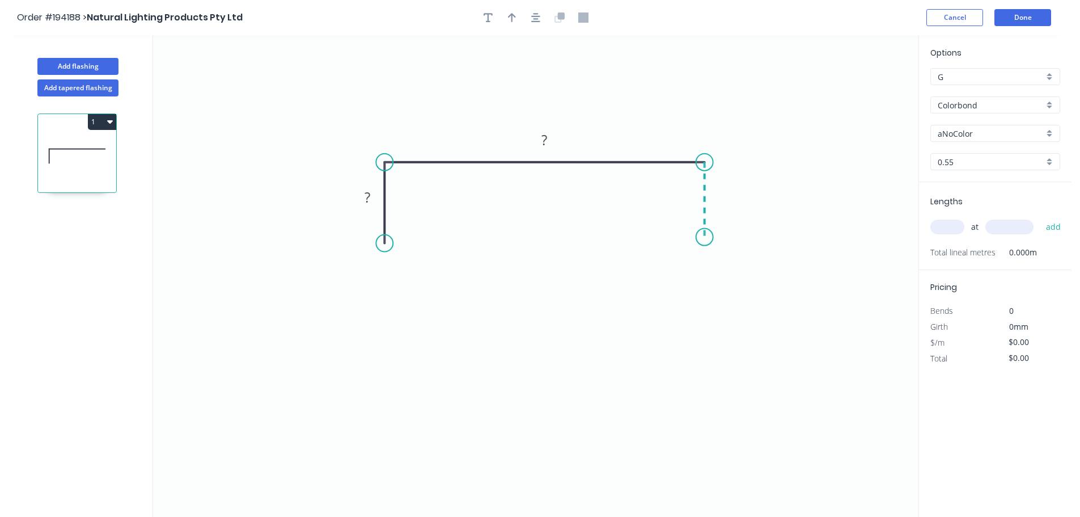
click at [709, 237] on icon "0 ? ?" at bounding box center [536, 275] width 766 height 481
click at [709, 237] on circle at bounding box center [704, 237] width 17 height 17
drag, startPoint x: 736, startPoint y: 201, endPoint x: 745, endPoint y: 204, distance: 10.2
click at [745, 204] on rect at bounding box center [731, 197] width 37 height 23
drag, startPoint x: 351, startPoint y: 205, endPoint x: 340, endPoint y: 206, distance: 10.8
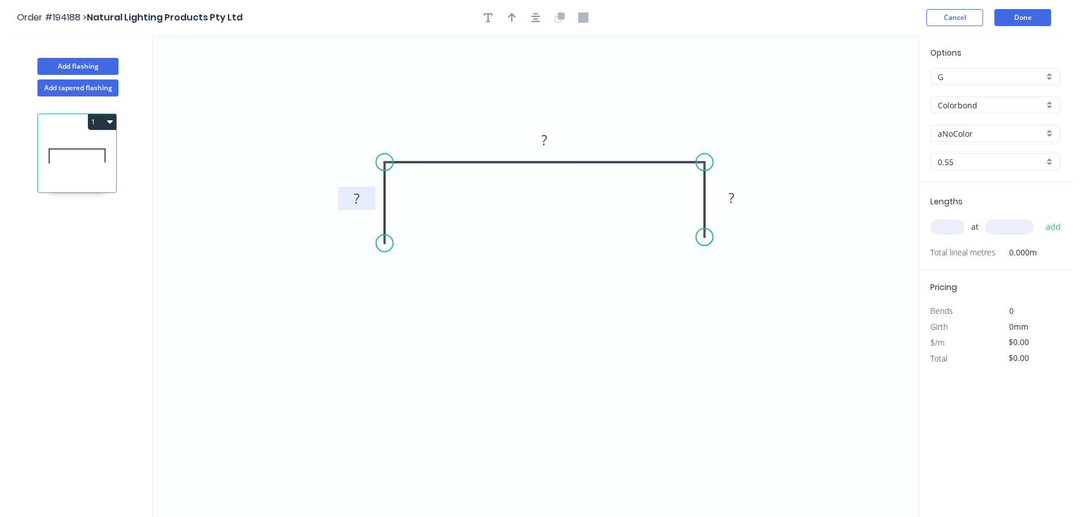
click at [340, 206] on rect at bounding box center [357, 198] width 37 height 23
click at [364, 197] on rect at bounding box center [356, 199] width 23 height 16
click at [511, 19] on icon "button" at bounding box center [512, 17] width 8 height 10
drag, startPoint x: 860, startPoint y: 90, endPoint x: 648, endPoint y: 133, distance: 215.9
click at [648, 133] on icon at bounding box center [648, 120] width 10 height 36
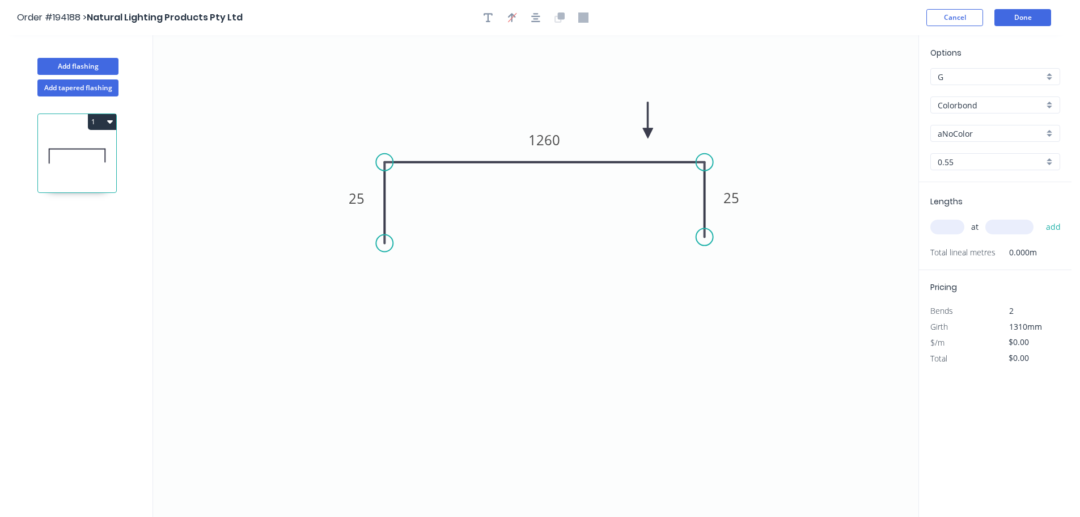
click at [984, 134] on input "aNoColor" at bounding box center [991, 134] width 106 height 12
click at [970, 180] on div "Surfmist" at bounding box center [995, 184] width 129 height 20
type input "Surfmist"
click at [957, 226] on input "text" at bounding box center [948, 226] width 34 height 15
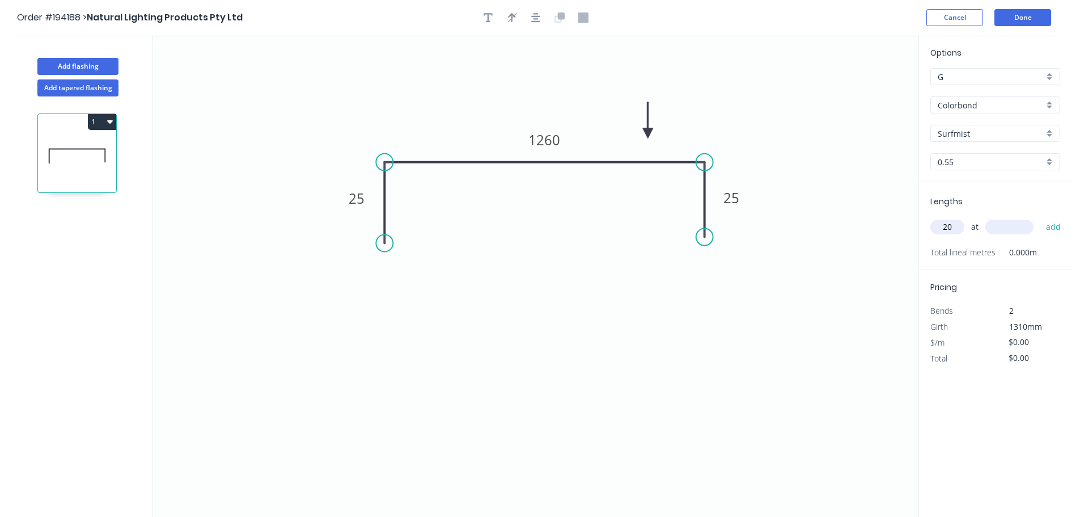
type input "20"
type input "1200"
click at [1041, 217] on button "add" at bounding box center [1054, 226] width 27 height 19
click at [1027, 16] on button "Done" at bounding box center [1023, 17] width 57 height 17
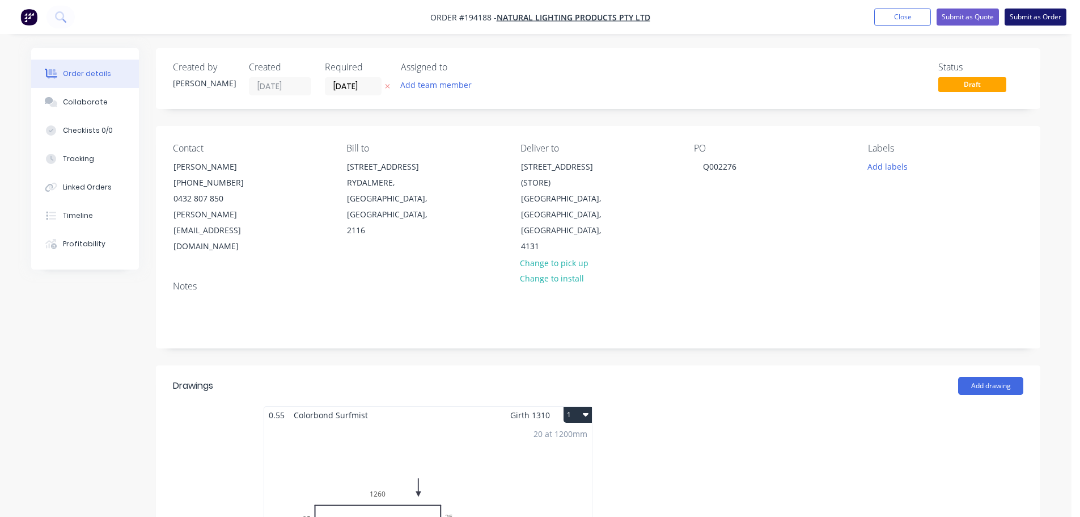
click at [1024, 18] on button "Submit as Order" at bounding box center [1036, 17] width 62 height 17
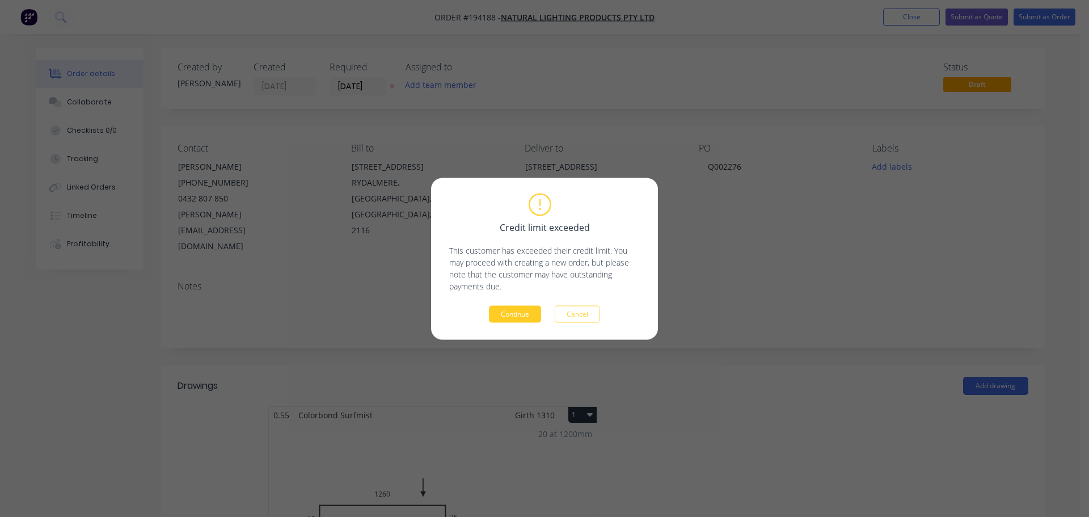
click at [528, 311] on button "Continue" at bounding box center [515, 313] width 52 height 17
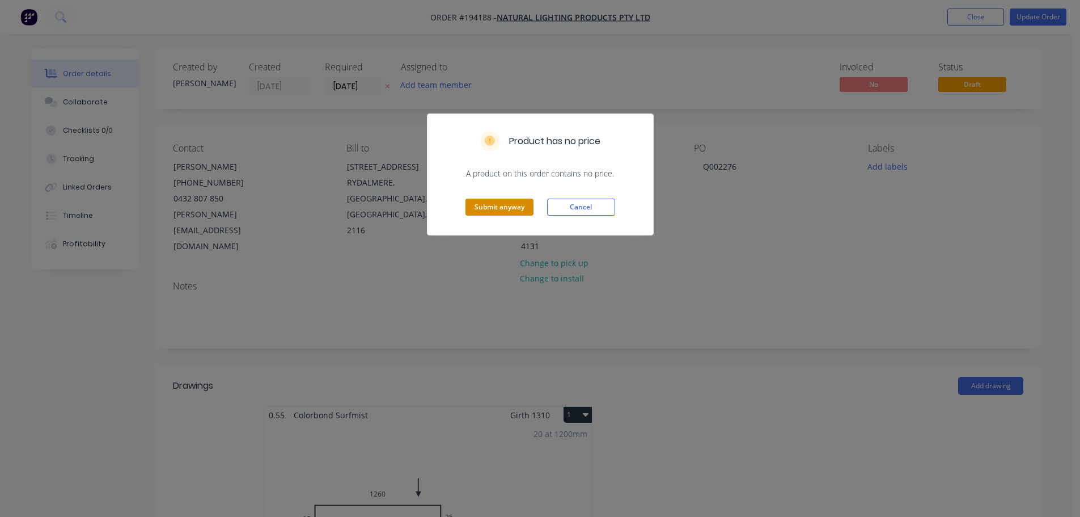
click at [501, 206] on button "Submit anyway" at bounding box center [500, 206] width 68 height 17
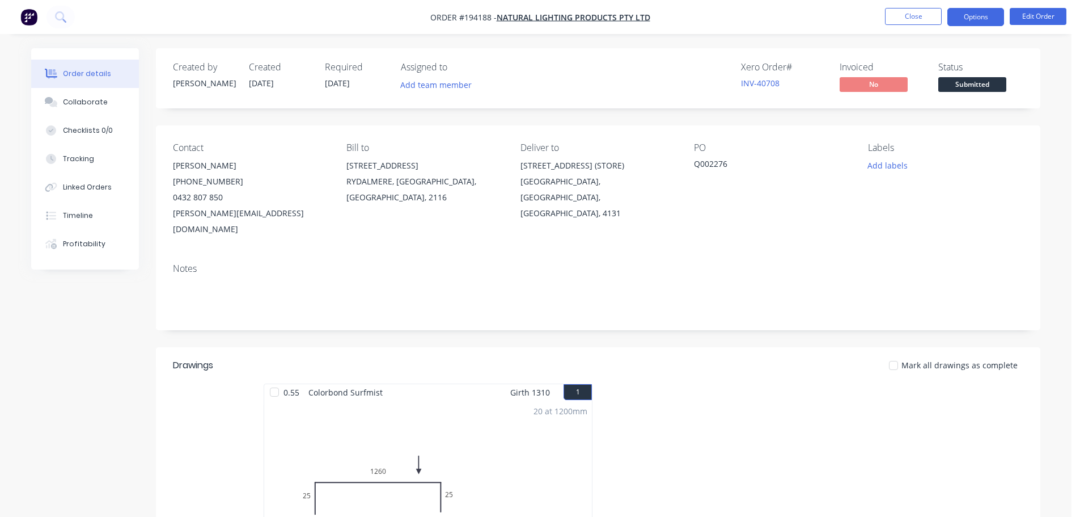
click at [983, 16] on button "Options" at bounding box center [976, 17] width 57 height 18
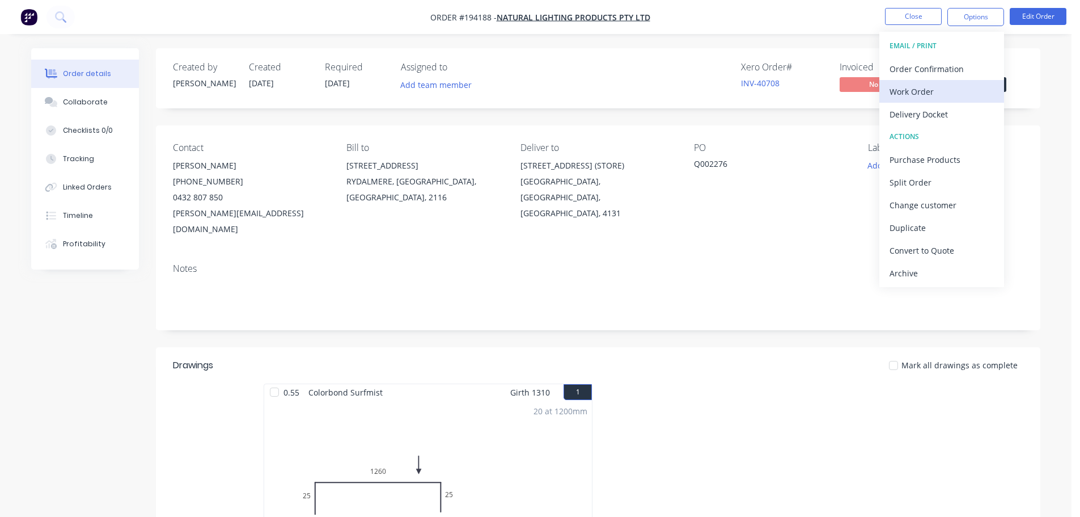
click at [936, 94] on div "Work Order" at bounding box center [942, 91] width 104 height 16
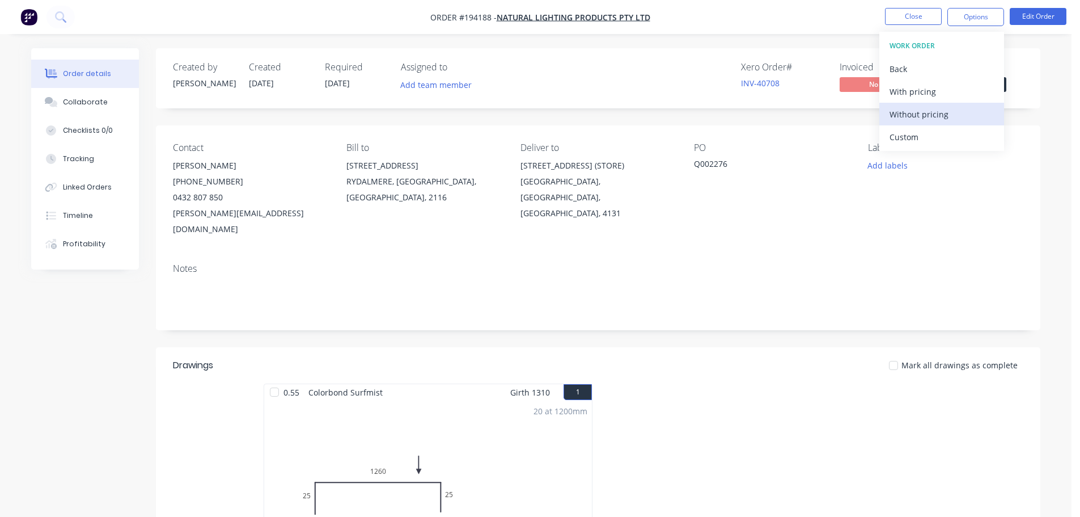
click at [936, 114] on div "Without pricing" at bounding box center [942, 114] width 104 height 16
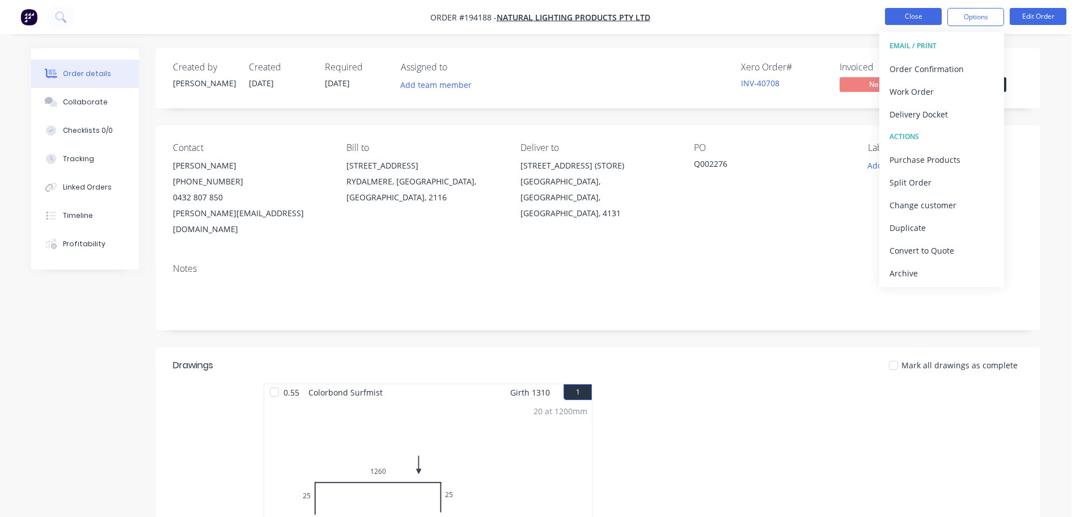
click at [922, 11] on button "Close" at bounding box center [913, 16] width 57 height 17
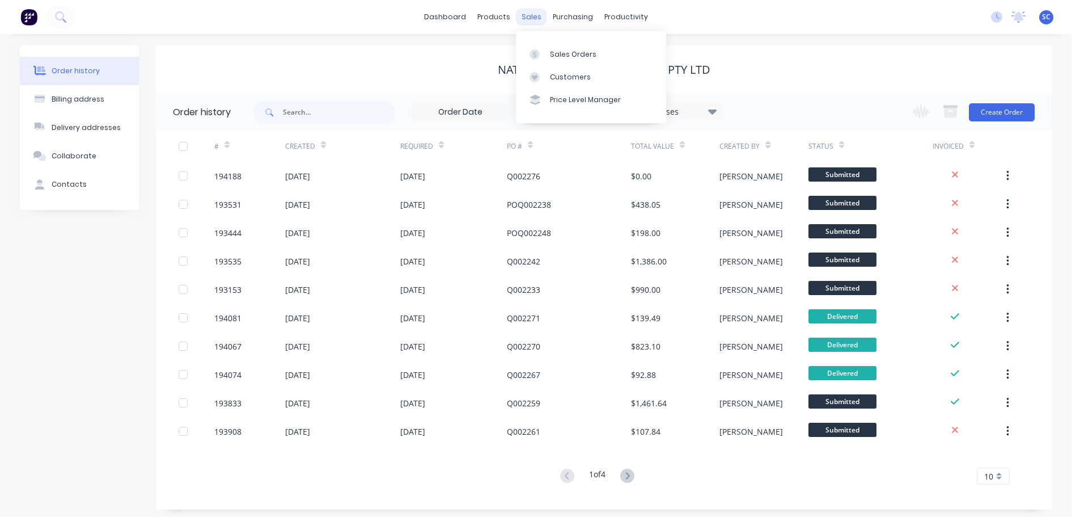
click at [526, 13] on div "sales" at bounding box center [531, 17] width 31 height 17
click at [574, 79] on div "Customers" at bounding box center [570, 77] width 41 height 10
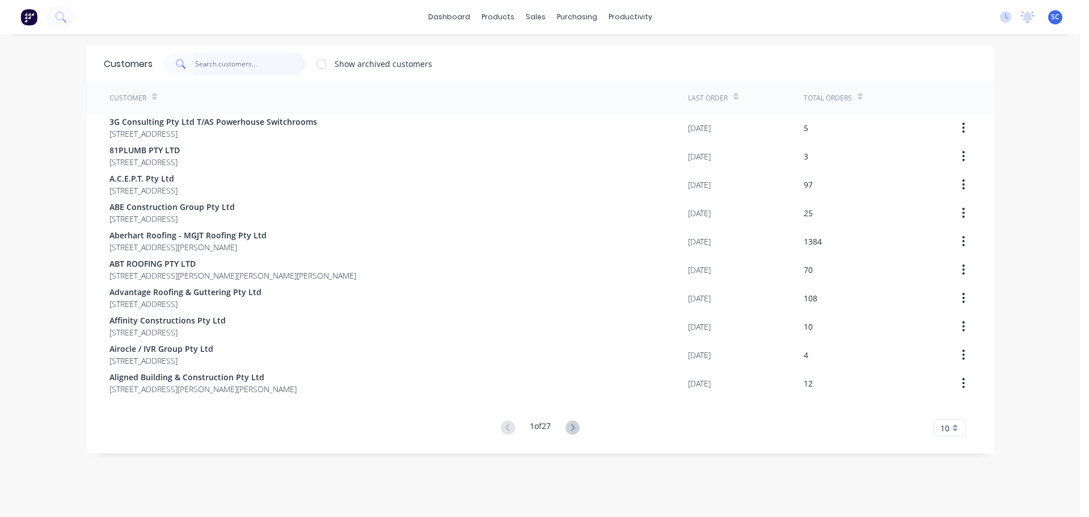
click at [238, 62] on input "text" at bounding box center [250, 64] width 111 height 23
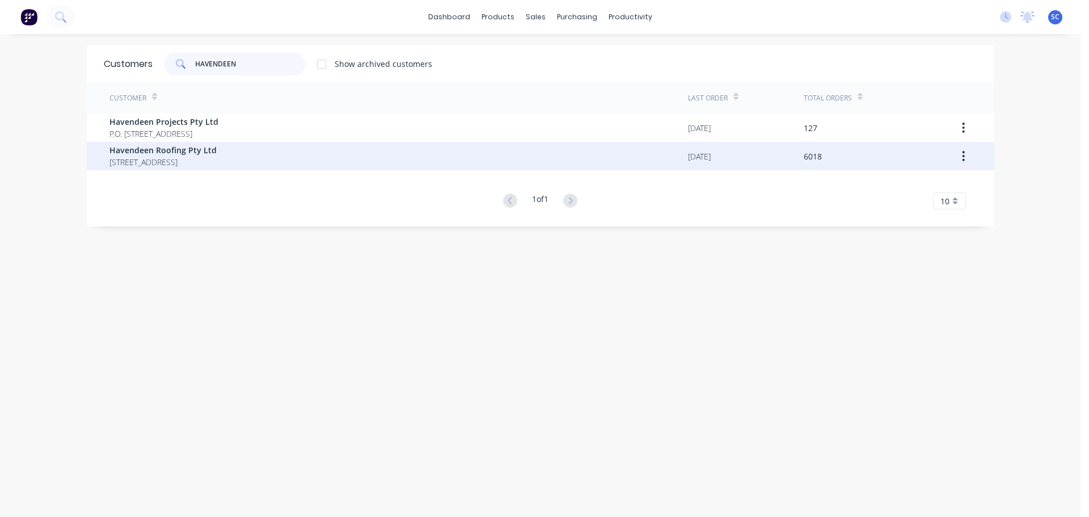
type input "HAVENDEEN"
click at [181, 160] on span "PO BOX 7139 Southport Park Queensland Australia 4215" at bounding box center [162, 162] width 107 height 12
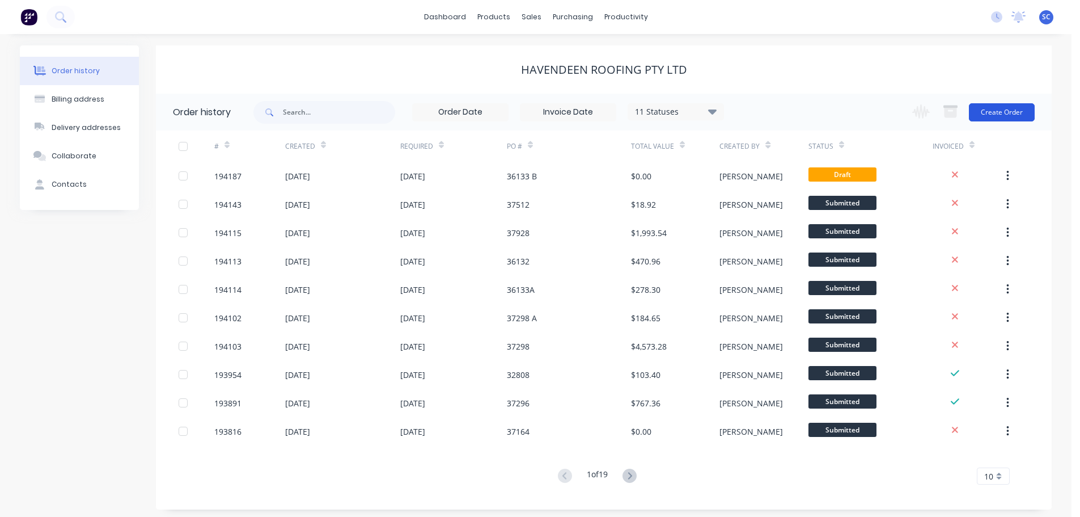
click at [1000, 113] on button "Create Order" at bounding box center [1002, 112] width 66 height 18
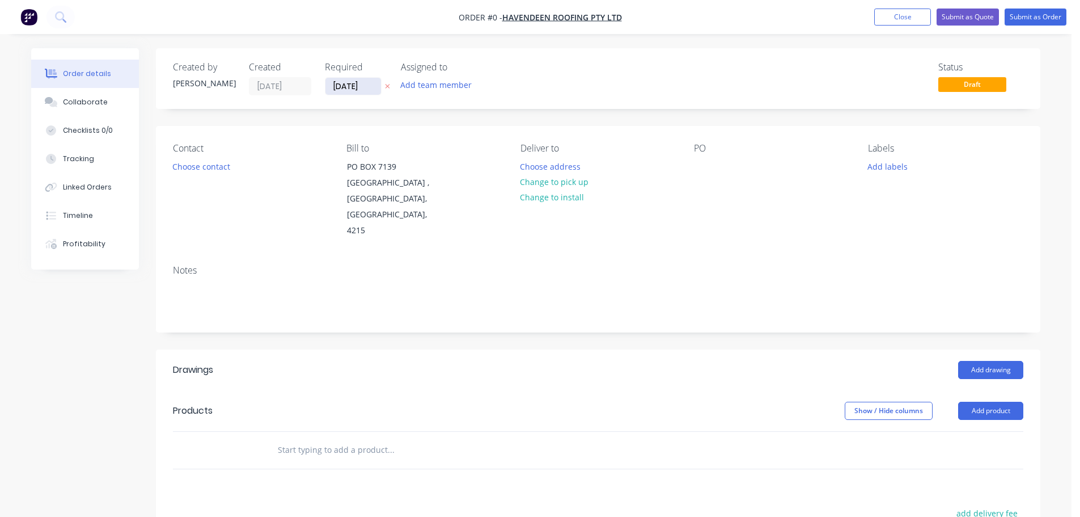
click at [346, 86] on input "[DATE]" at bounding box center [354, 86] width 56 height 17
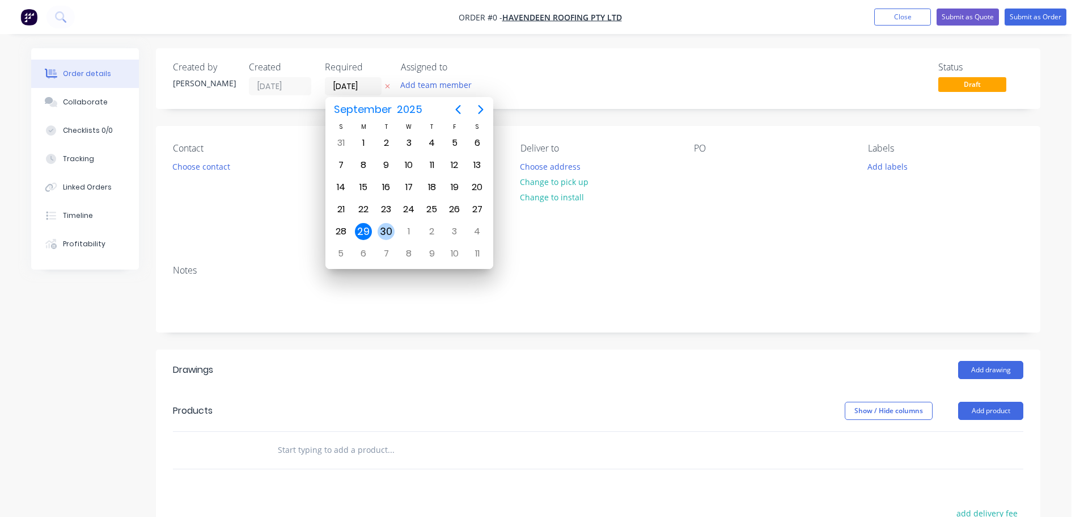
click at [388, 235] on div "30" at bounding box center [386, 231] width 17 height 17
type input "[DATE]"
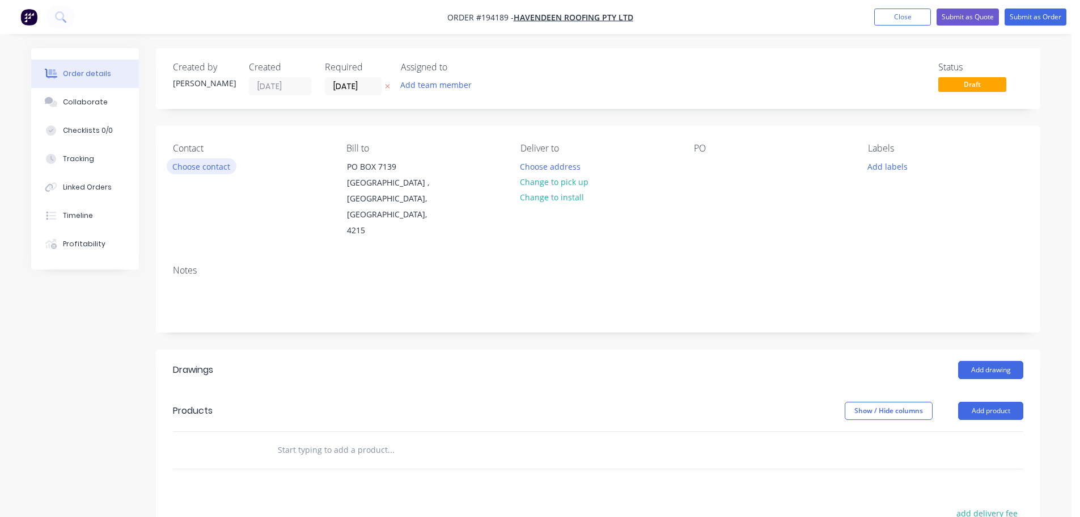
click at [192, 167] on button "Choose contact" at bounding box center [202, 165] width 70 height 15
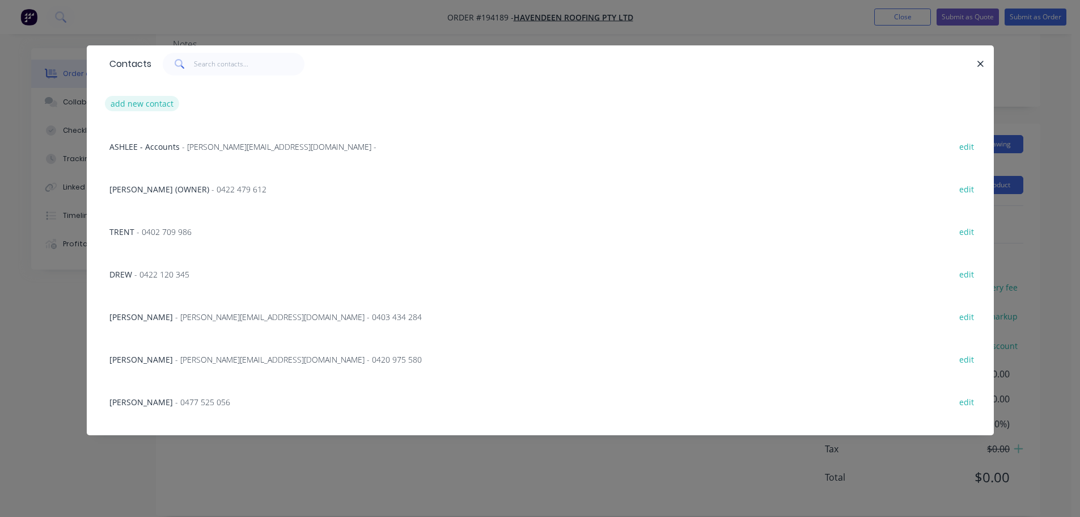
click at [151, 105] on button "add new contact" at bounding box center [142, 103] width 75 height 15
select select "AU"
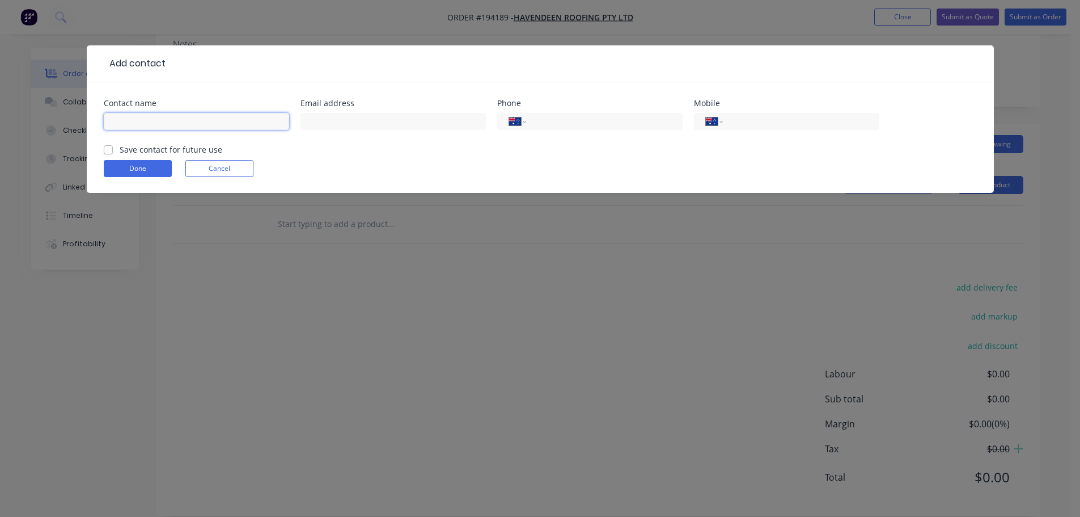
click at [143, 116] on input "text" at bounding box center [196, 121] width 185 height 17
type input "SAILASA"
click at [738, 124] on input "tel" at bounding box center [799, 121] width 136 height 13
type input "0438 475 557"
click at [112, 171] on button "Done" at bounding box center [138, 168] width 68 height 17
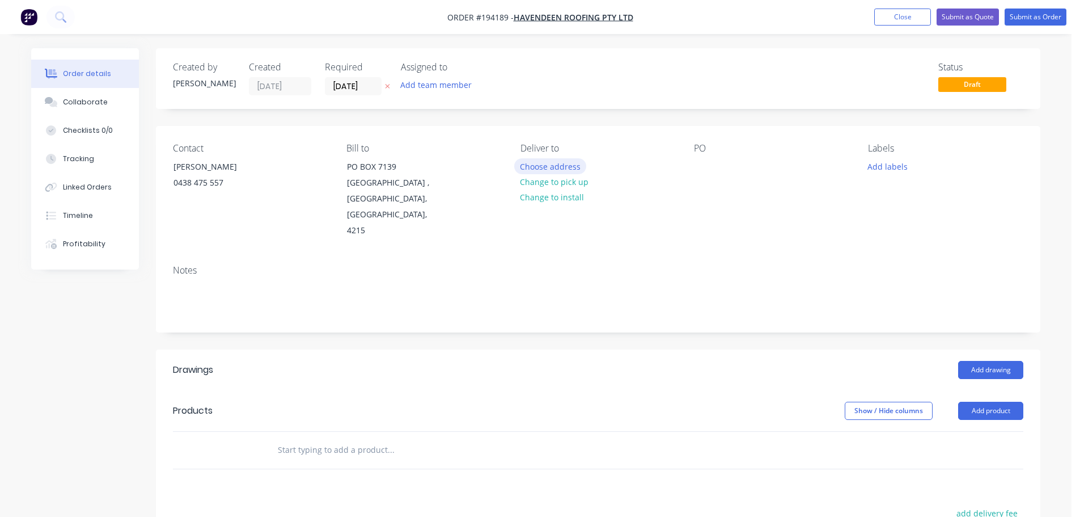
click at [541, 166] on button "Choose address" at bounding box center [550, 165] width 73 height 15
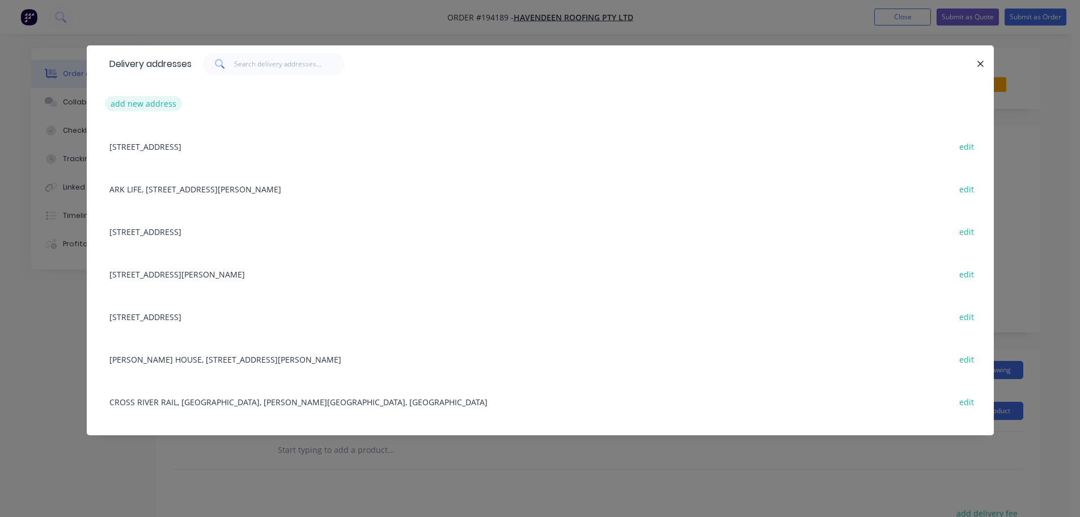
click at [129, 97] on button "add new address" at bounding box center [144, 103] width 78 height 15
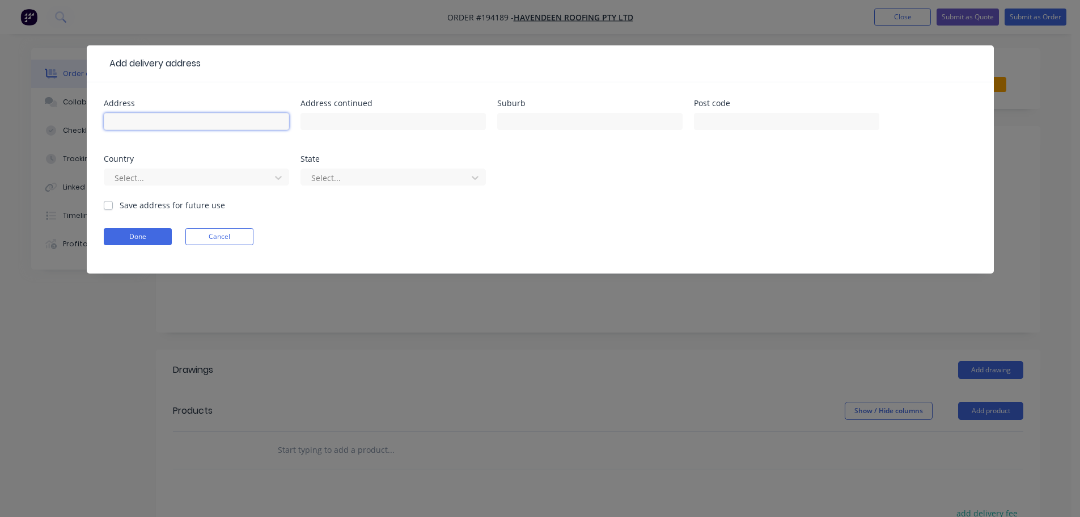
click at [137, 122] on input "text" at bounding box center [196, 121] width 185 height 17
type input "MICHELIN ST"
type input "SOUTHPORT"
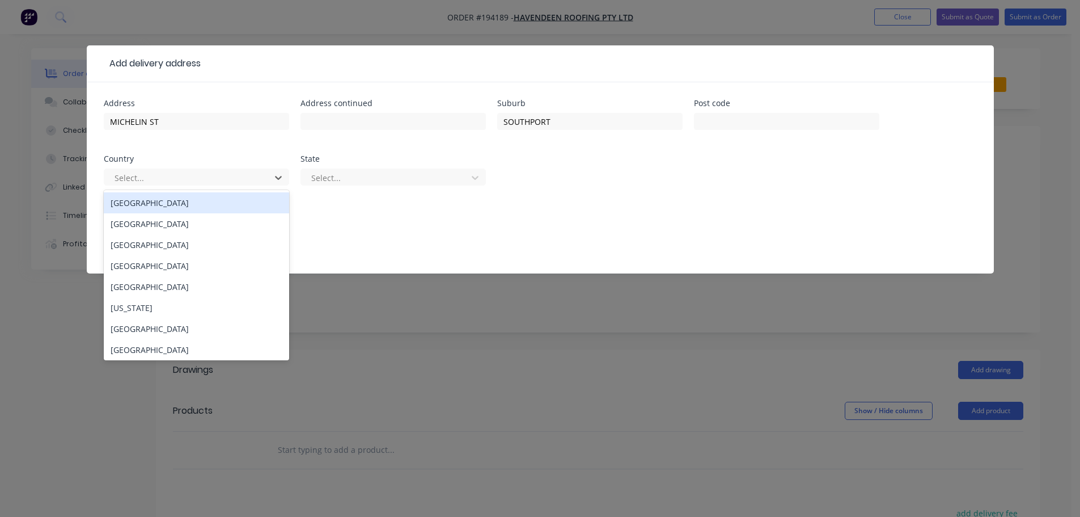
drag, startPoint x: 175, startPoint y: 172, endPoint x: 170, endPoint y: 190, distance: 18.2
click at [174, 173] on div at bounding box center [188, 178] width 151 height 14
click at [144, 204] on div "Australia" at bounding box center [196, 202] width 185 height 21
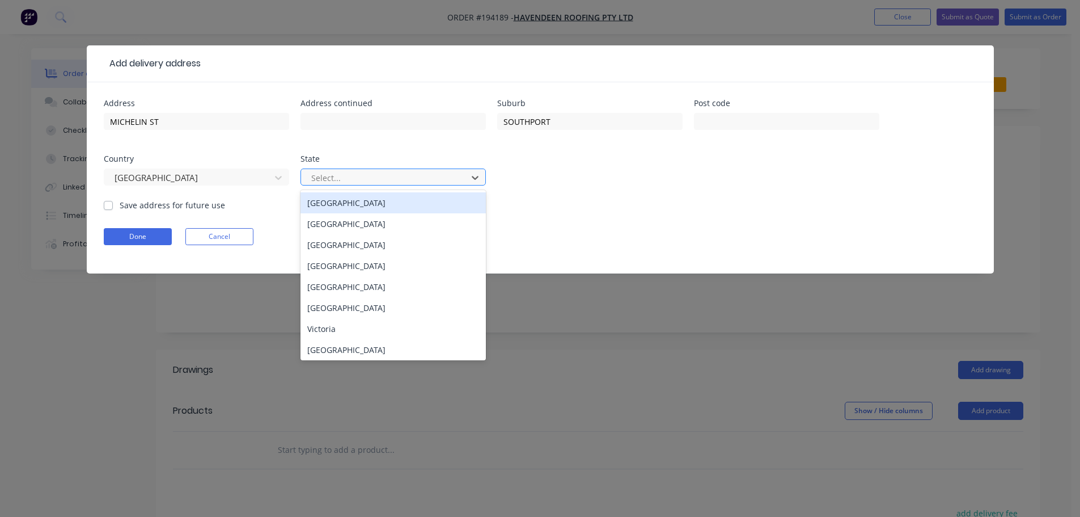
click at [368, 180] on div at bounding box center [385, 178] width 151 height 14
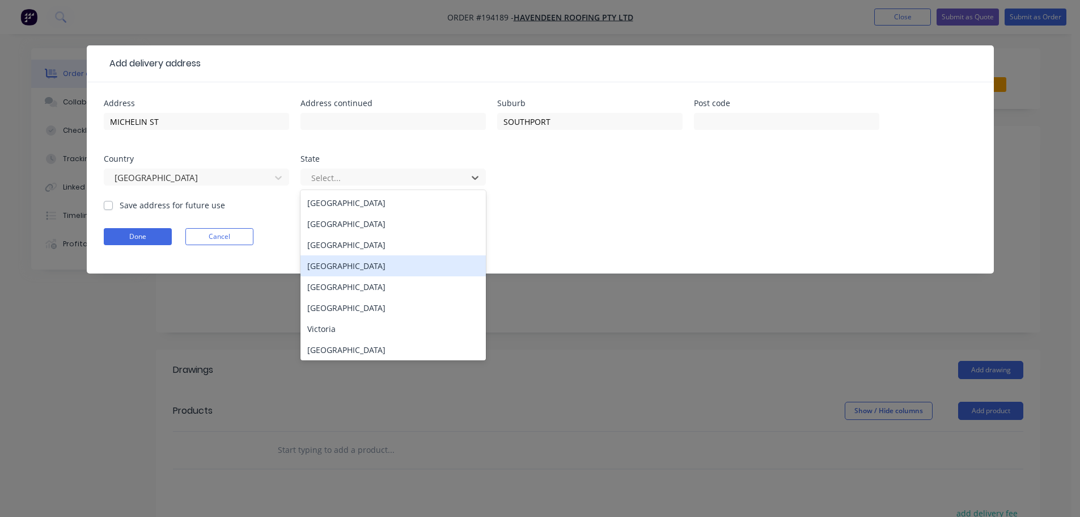
drag, startPoint x: 339, startPoint y: 264, endPoint x: 146, endPoint y: 243, distance: 194.5
click at [338, 265] on div "Queensland" at bounding box center [393, 265] width 185 height 21
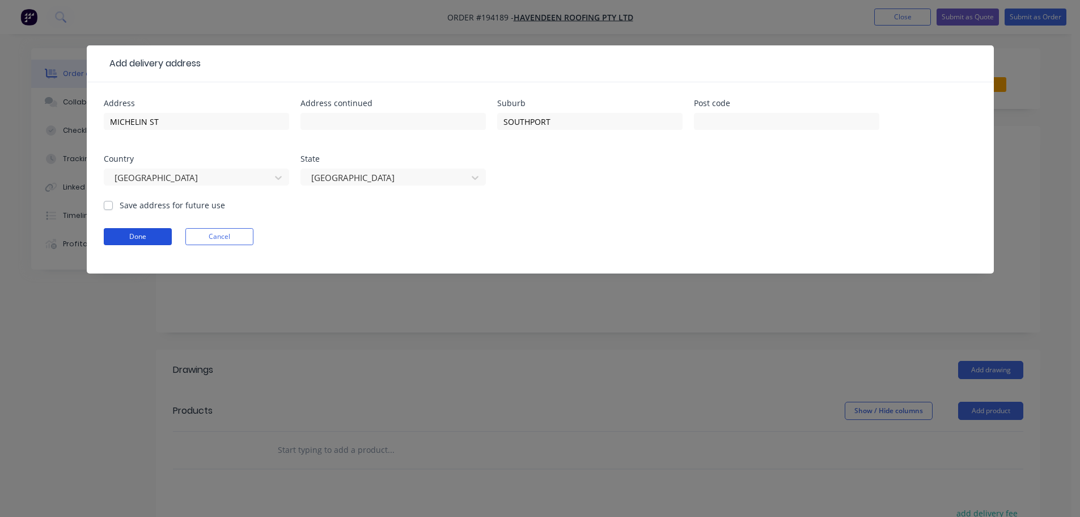
drag, startPoint x: 128, startPoint y: 238, endPoint x: 142, endPoint y: 242, distance: 14.6
click at [133, 239] on button "Done" at bounding box center [138, 236] width 68 height 17
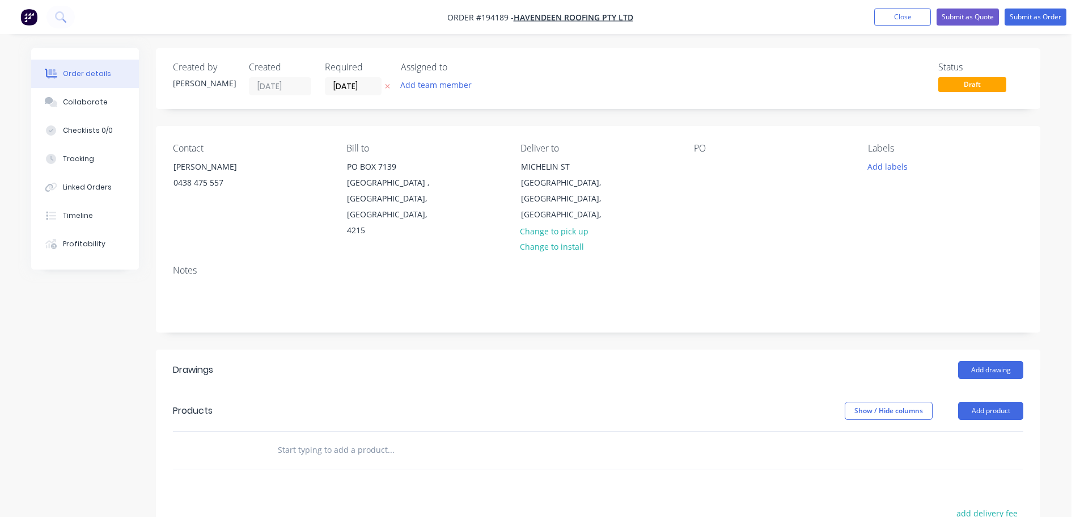
click at [719, 166] on div "PO" at bounding box center [771, 191] width 155 height 96
click at [697, 166] on div at bounding box center [703, 166] width 18 height 16
click at [977, 361] on button "Add drawing" at bounding box center [990, 370] width 65 height 18
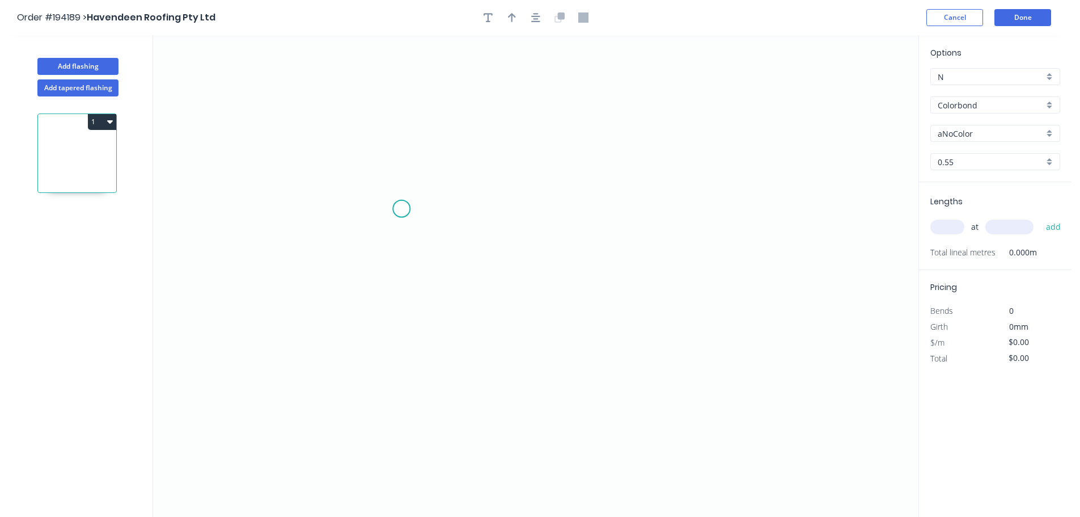
click at [398, 212] on icon "0" at bounding box center [536, 275] width 766 height 481
click at [648, 214] on icon "0" at bounding box center [536, 275] width 766 height 481
drag, startPoint x: 539, startPoint y: 230, endPoint x: 539, endPoint y: 239, distance: 8.5
click at [539, 239] on rect at bounding box center [524, 231] width 37 height 23
click at [530, 233] on rect at bounding box center [524, 233] width 23 height 16
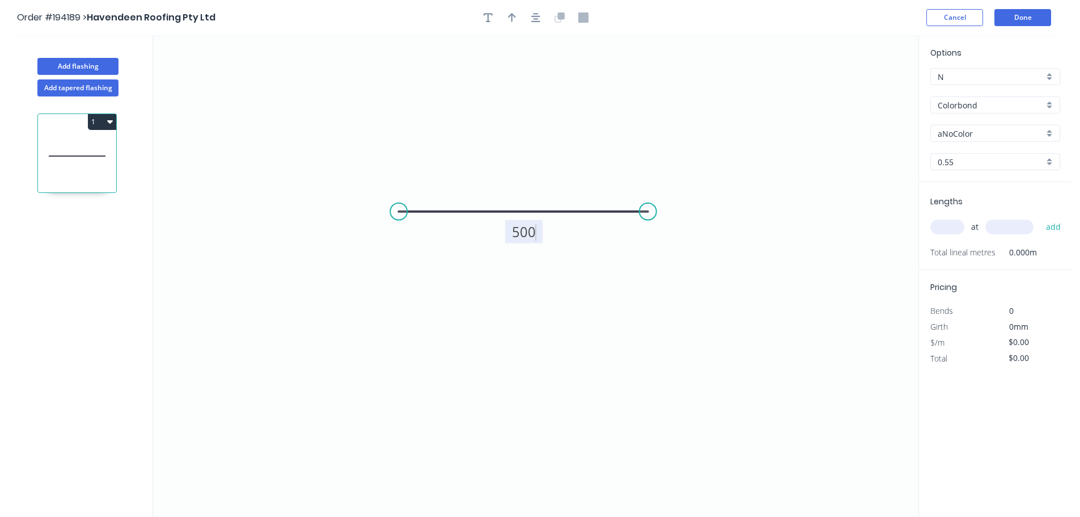
click at [992, 134] on input "aNoColor" at bounding box center [991, 134] width 106 height 12
type input "$10.75"
click at [949, 180] on div "Surfmist" at bounding box center [995, 184] width 129 height 20
type input "Surfmist"
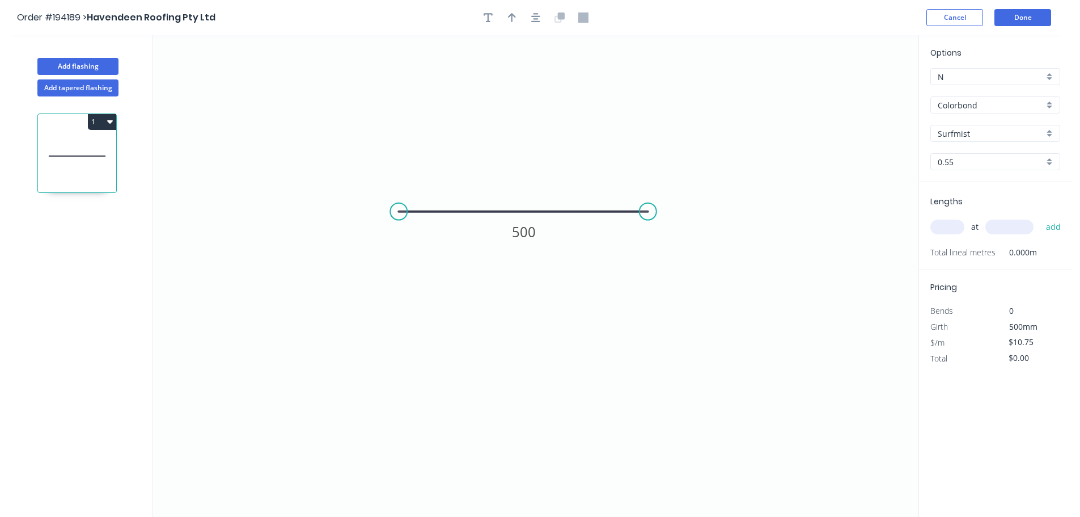
drag, startPoint x: 944, startPoint y: 239, endPoint x: 952, endPoint y: 236, distance: 7.9
click at [946, 238] on div "at add" at bounding box center [997, 227] width 132 height 31
click at [953, 229] on input "text" at bounding box center [948, 226] width 34 height 15
type input "1"
type input "500"
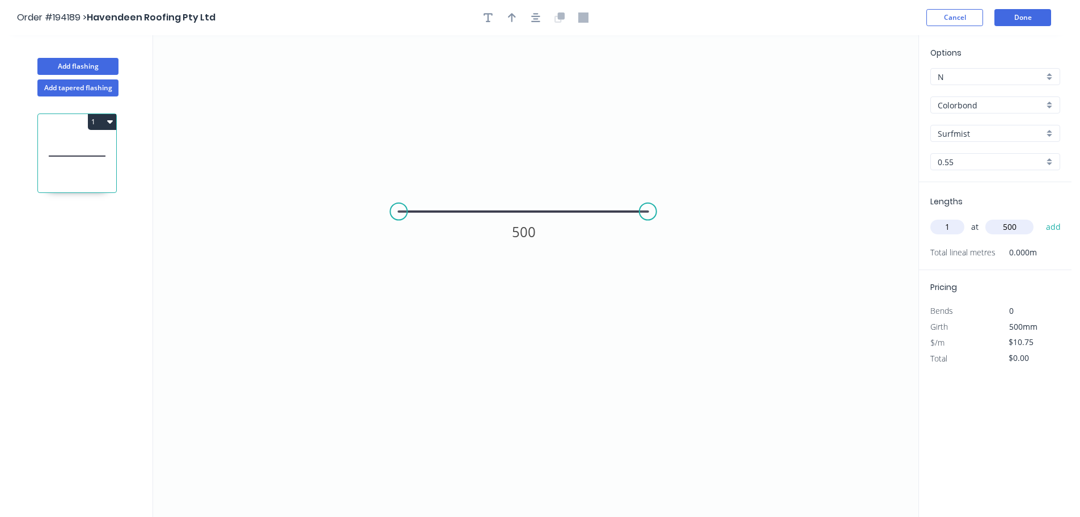
click at [1041, 217] on button "add" at bounding box center [1054, 226] width 27 height 19
type input "$10.75"
drag, startPoint x: 75, startPoint y: 65, endPoint x: 101, endPoint y: 71, distance: 27.0
click at [75, 65] on button "Add flashing" at bounding box center [77, 66] width 81 height 17
type input "$0.00"
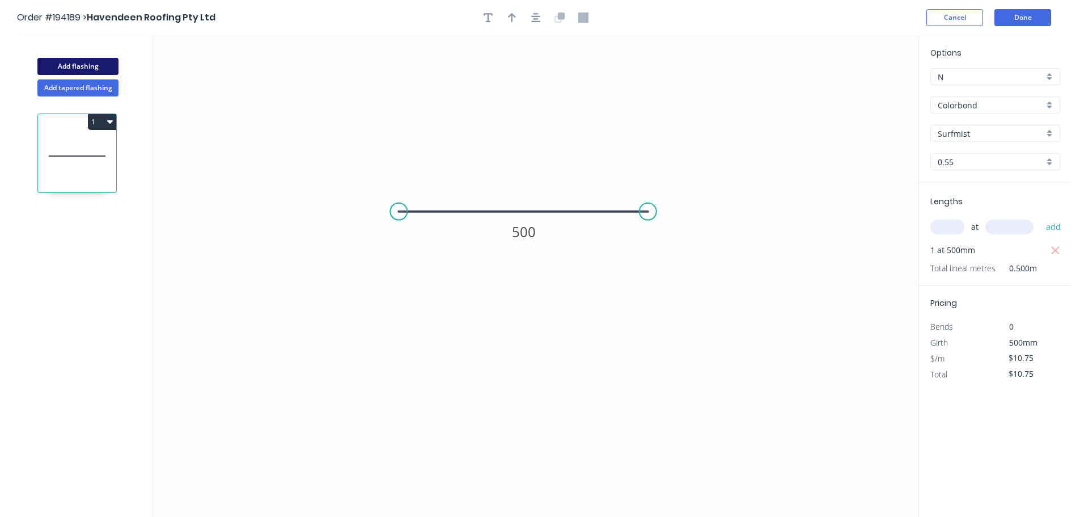
type input "$0.00"
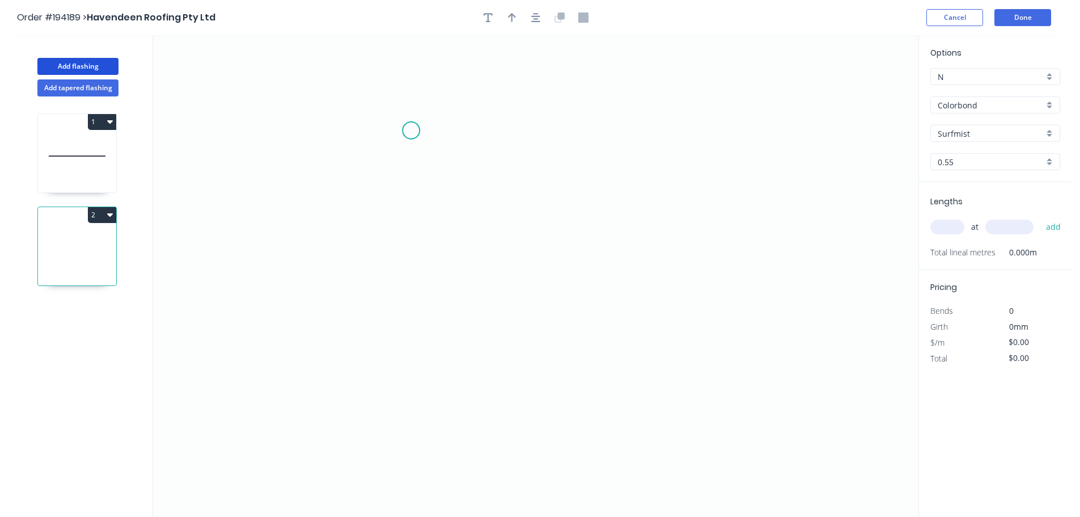
click at [411, 130] on icon "0" at bounding box center [536, 275] width 766 height 481
drag, startPoint x: 409, startPoint y: 263, endPoint x: 471, endPoint y: 262, distance: 61.8
click at [412, 261] on icon "0" at bounding box center [536, 275] width 766 height 481
click at [660, 267] on icon "0 ?" at bounding box center [536, 275] width 766 height 481
click at [662, 332] on icon "0 ? ?" at bounding box center [536, 275] width 766 height 481
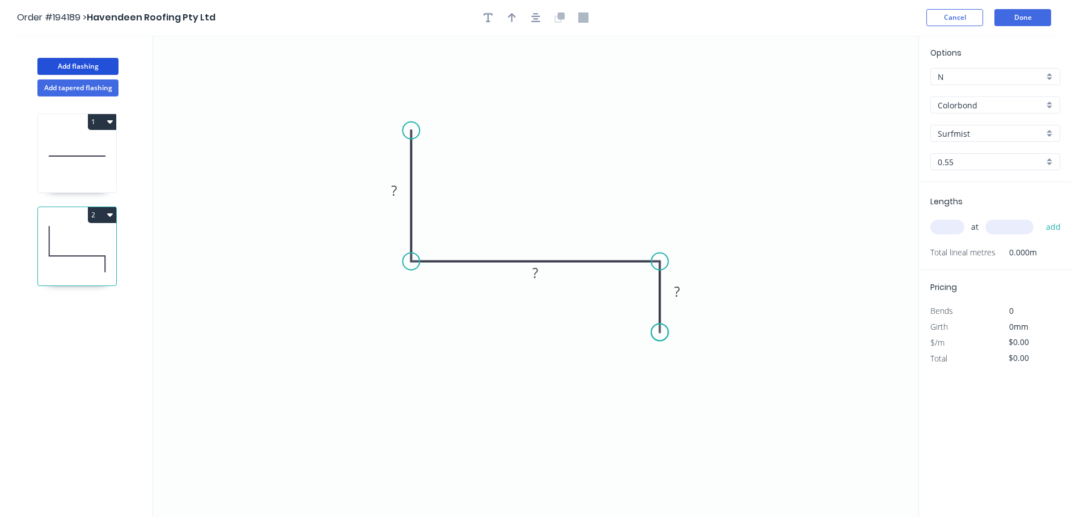
click at [662, 332] on circle at bounding box center [660, 331] width 17 height 17
drag, startPoint x: 548, startPoint y: 278, endPoint x: 505, endPoint y: 280, distance: 43.7
click at [548, 286] on rect at bounding box center [535, 280] width 37 height 23
drag, startPoint x: 383, startPoint y: 197, endPoint x: 372, endPoint y: 199, distance: 10.9
click at [372, 199] on rect at bounding box center [384, 191] width 37 height 23
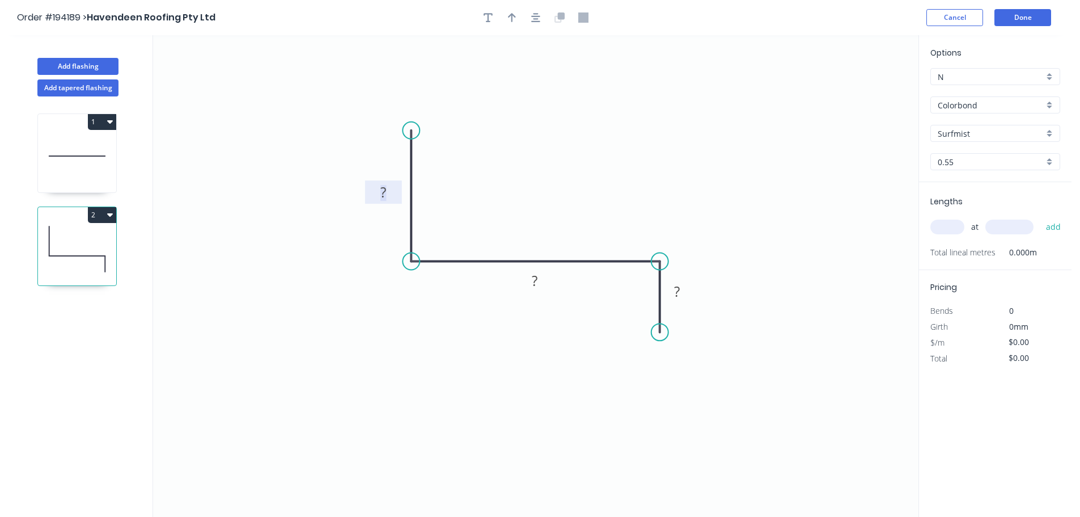
click at [388, 192] on rect at bounding box center [383, 193] width 23 height 16
type input "$10.37"
click at [510, 15] on icon "button" at bounding box center [512, 17] width 8 height 10
drag, startPoint x: 863, startPoint y: 90, endPoint x: 602, endPoint y: 212, distance: 288.5
click at [601, 213] on icon at bounding box center [600, 201] width 10 height 36
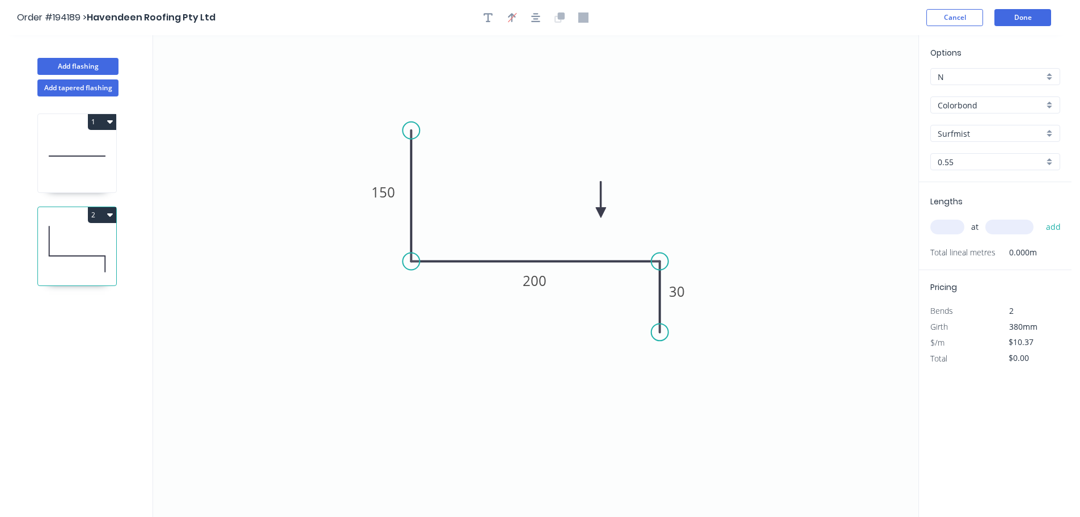
click at [949, 225] on input "text" at bounding box center [948, 226] width 34 height 15
type input "3"
type input "4600"
click at [1041, 217] on button "add" at bounding box center [1054, 226] width 27 height 19
type input "$143.11"
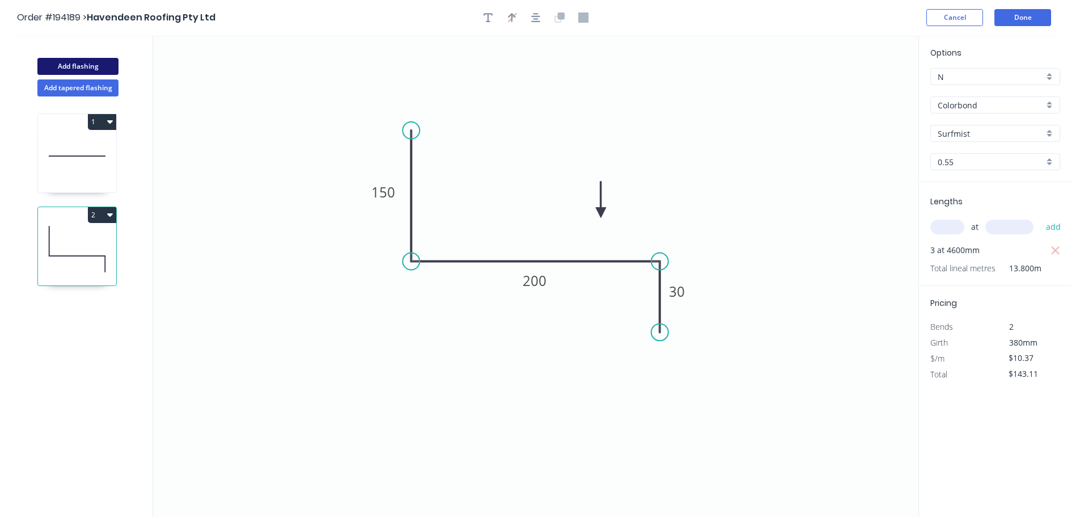
click at [74, 65] on button "Add flashing" at bounding box center [77, 66] width 81 height 17
type input "$0.00"
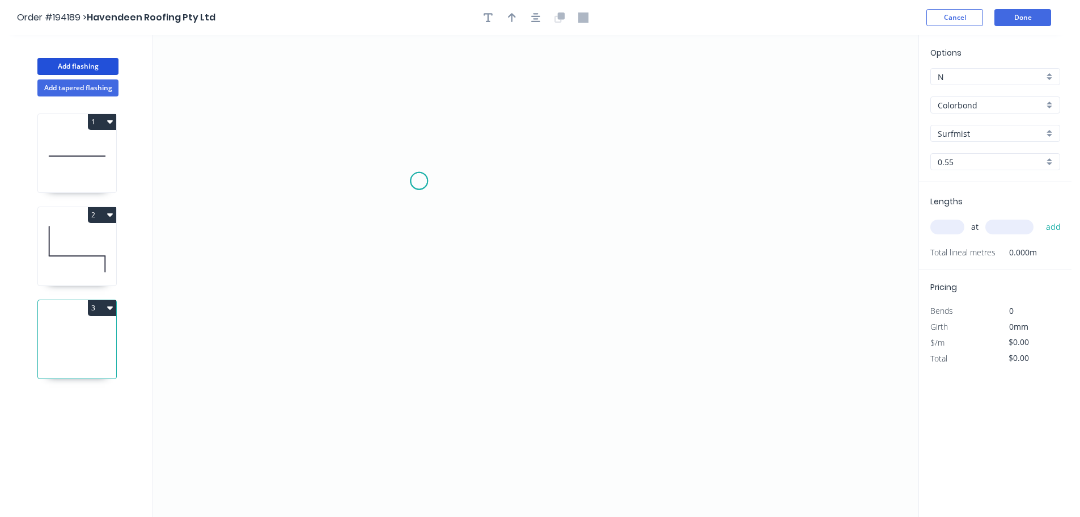
click at [419, 181] on icon "0" at bounding box center [536, 275] width 766 height 481
drag, startPoint x: 422, startPoint y: 289, endPoint x: 521, endPoint y: 296, distance: 98.9
click at [428, 289] on icon "0" at bounding box center [536, 275] width 766 height 481
click at [428, 288] on circle at bounding box center [427, 288] width 17 height 17
click at [426, 287] on circle at bounding box center [427, 288] width 17 height 17
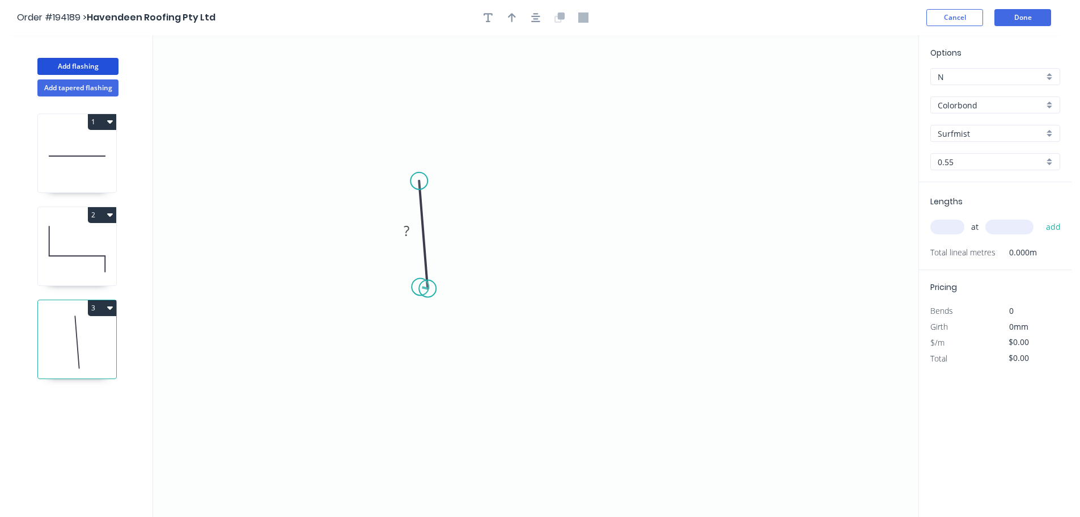
drag, startPoint x: 426, startPoint y: 287, endPoint x: 420, endPoint y: 287, distance: 6.2
click at [420, 287] on circle at bounding box center [427, 288] width 17 height 17
click at [426, 286] on circle at bounding box center [427, 288] width 17 height 17
drag, startPoint x: 427, startPoint y: 285, endPoint x: 417, endPoint y: 286, distance: 9.7
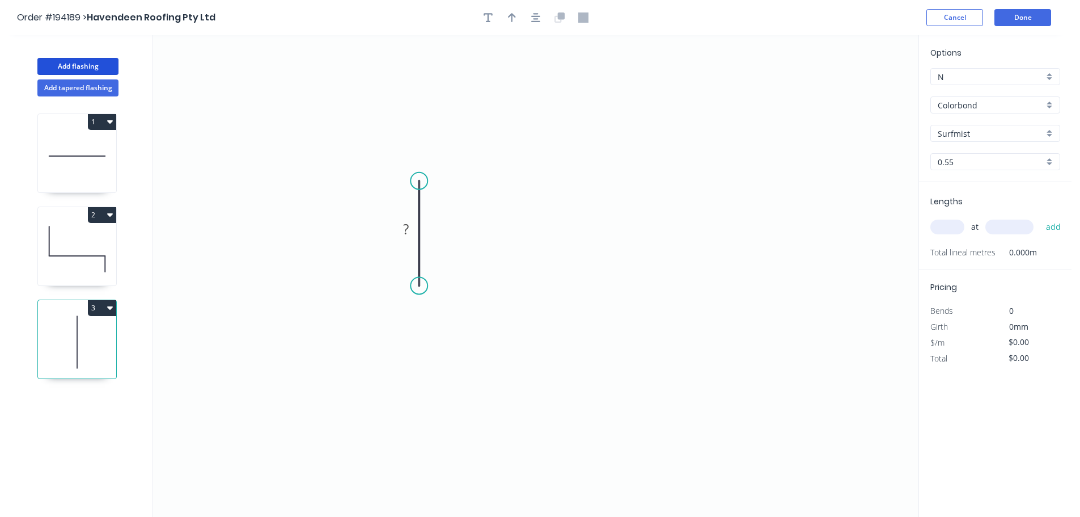
click at [417, 286] on circle at bounding box center [419, 285] width 17 height 17
click at [676, 284] on icon "0 ?" at bounding box center [536, 275] width 766 height 481
click at [673, 154] on icon "0 ? ?" at bounding box center [536, 275] width 766 height 481
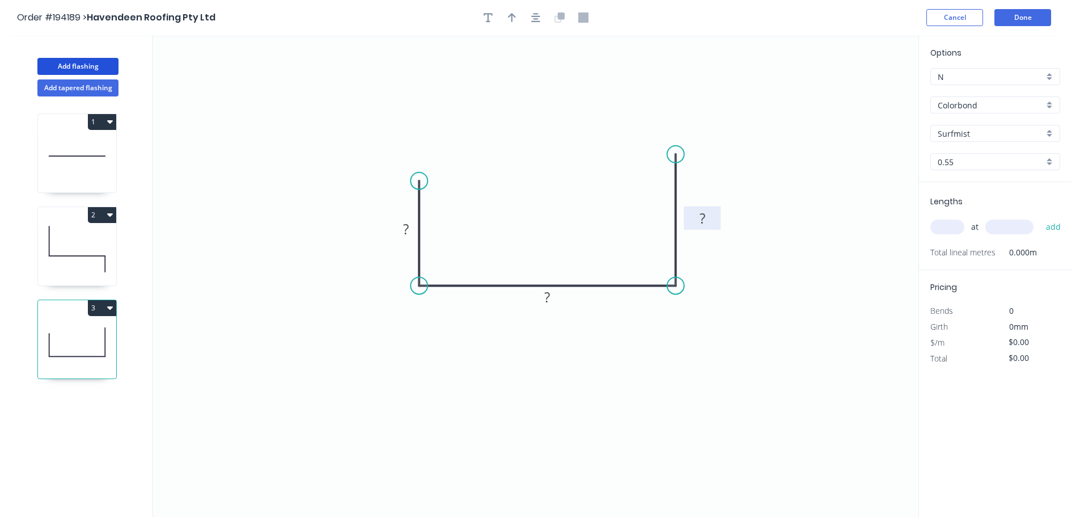
drag, startPoint x: 708, startPoint y: 219, endPoint x: 717, endPoint y: 222, distance: 10.2
click at [717, 222] on rect at bounding box center [702, 217] width 37 height 23
click at [557, 315] on rect at bounding box center [545, 302] width 37 height 23
drag, startPoint x: 385, startPoint y: 239, endPoint x: 377, endPoint y: 239, distance: 8.0
click at [377, 240] on rect at bounding box center [394, 229] width 37 height 23
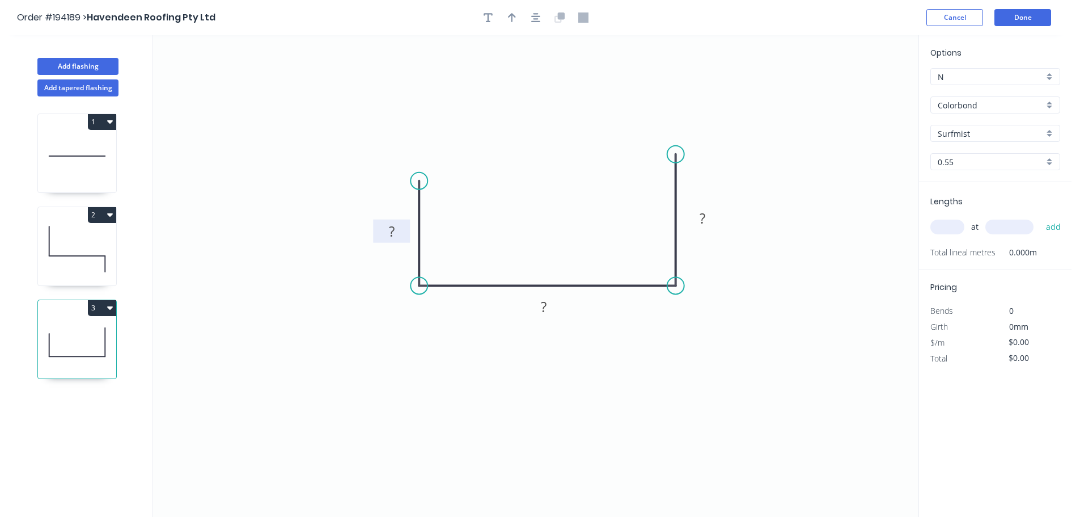
click at [403, 229] on rect at bounding box center [392, 232] width 23 height 16
type input "$8.67"
click at [517, 22] on button "button" at bounding box center [512, 17] width 17 height 17
drag, startPoint x: 860, startPoint y: 87, endPoint x: 556, endPoint y: 210, distance: 328.5
click at [556, 210] on icon at bounding box center [556, 197] width 10 height 36
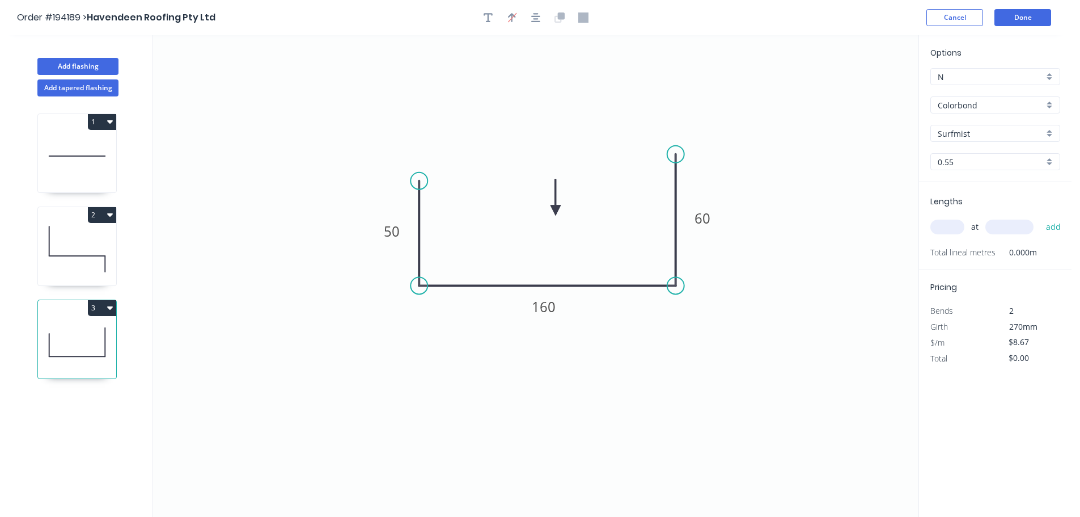
click at [949, 219] on div "at add" at bounding box center [997, 226] width 132 height 19
click at [959, 230] on input "text" at bounding box center [948, 226] width 34 height 15
type input "1"
type input "2700"
click at [1041, 217] on button "add" at bounding box center [1054, 226] width 27 height 19
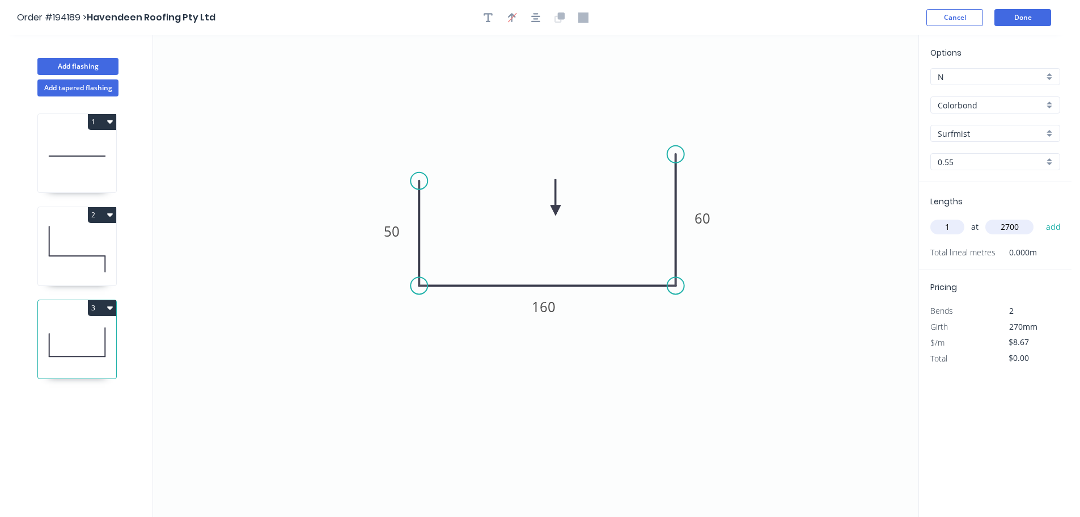
type input "$23.41"
click at [64, 64] on button "Add flashing" at bounding box center [77, 66] width 81 height 17
type input "$0.00"
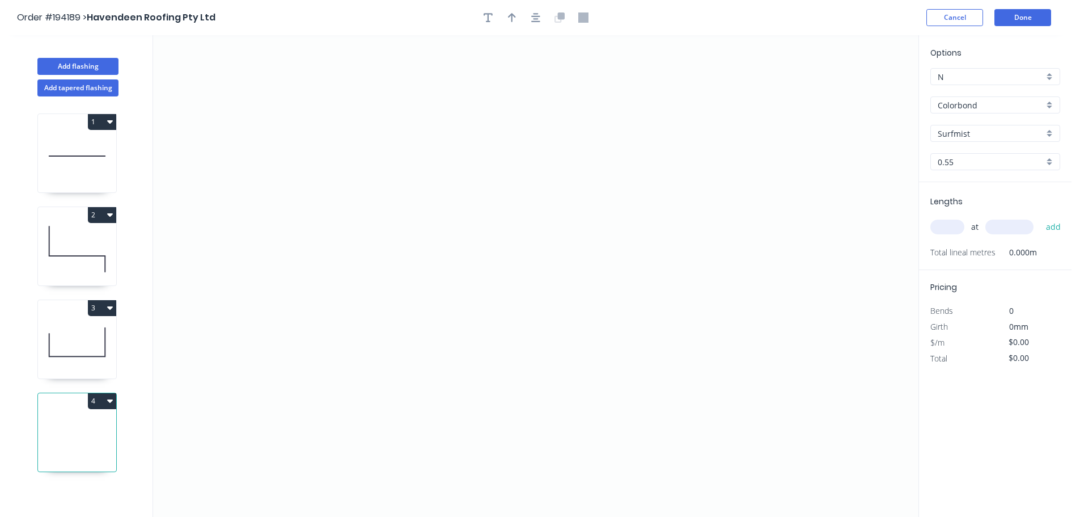
click at [109, 399] on icon "button" at bounding box center [110, 400] width 6 height 3
click at [39, 452] on div "Delete" at bounding box center [62, 451] width 87 height 16
type input "$8.67"
type input "$23.41"
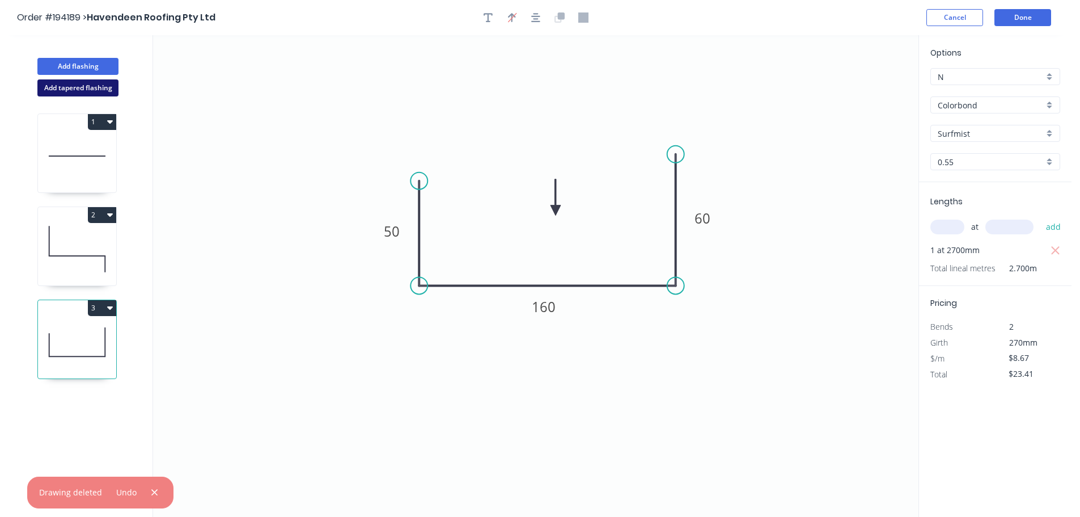
click at [73, 83] on button "Add tapered flashing" at bounding box center [77, 87] width 81 height 17
type input "$0.00"
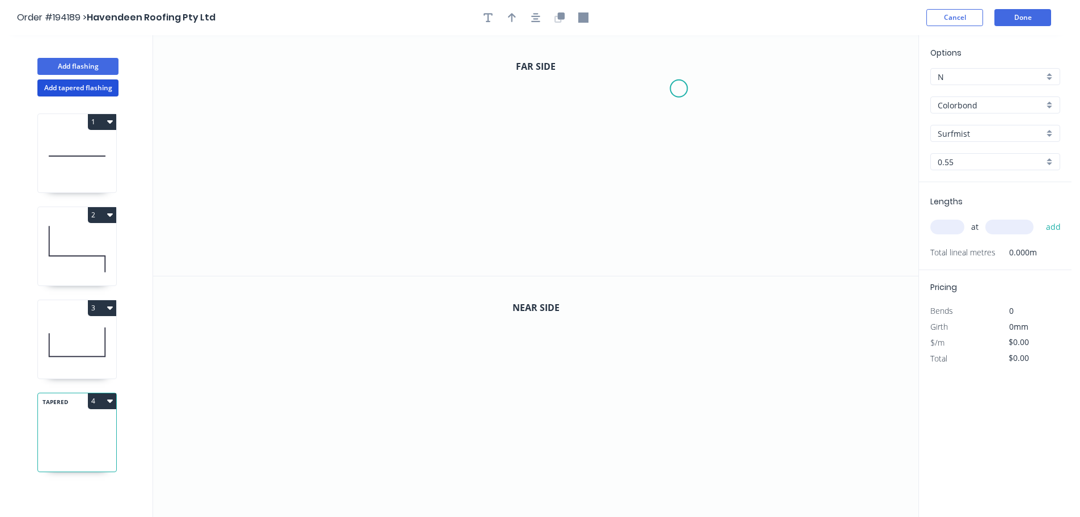
click at [679, 88] on icon "0" at bounding box center [536, 155] width 766 height 240
click at [648, 121] on icon "0" at bounding box center [536, 155] width 766 height 240
click at [646, 196] on icon "0 ?" at bounding box center [536, 155] width 766 height 240
click at [399, 203] on icon "0 ? ?" at bounding box center [536, 155] width 766 height 240
click at [354, 239] on icon "0 ? ? ?" at bounding box center [536, 155] width 766 height 240
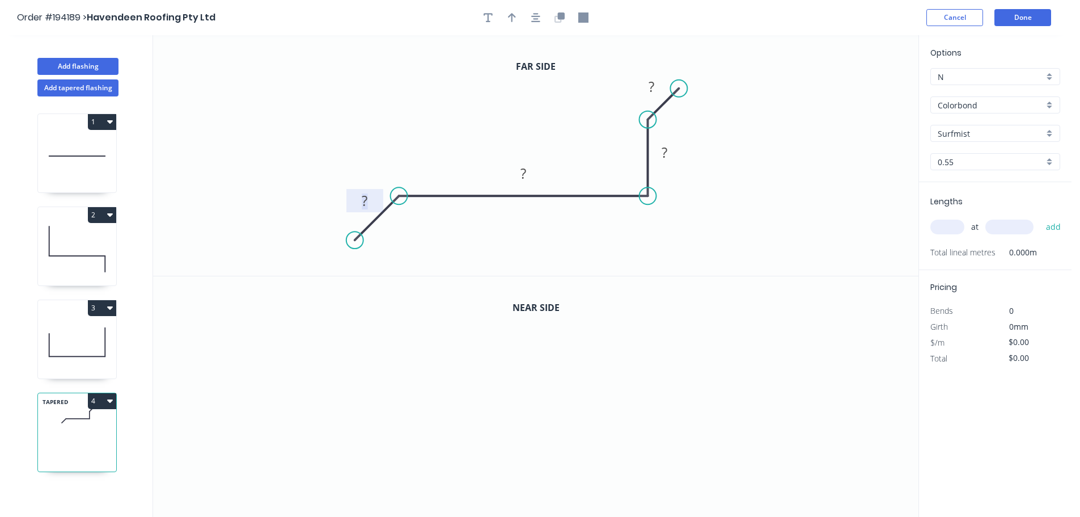
drag, startPoint x: 354, startPoint y: 208, endPoint x: 345, endPoint y: 208, distance: 9.1
click at [345, 208] on icon "0 ? ? ? ?" at bounding box center [536, 155] width 766 height 240
drag, startPoint x: 348, startPoint y: 205, endPoint x: 340, endPoint y: 206, distance: 8.5
click at [340, 206] on rect at bounding box center [357, 199] width 37 height 23
click at [361, 202] on rect at bounding box center [356, 202] width 23 height 16
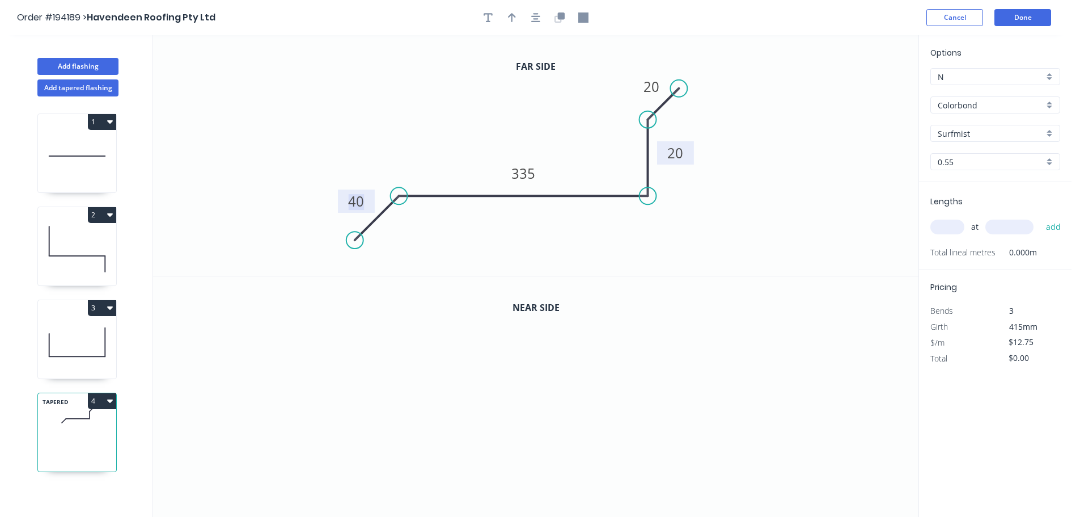
drag, startPoint x: 682, startPoint y: 158, endPoint x: 692, endPoint y: 159, distance: 10.8
click at [692, 159] on rect at bounding box center [675, 152] width 37 height 23
click at [565, 19] on button "button" at bounding box center [559, 17] width 17 height 17
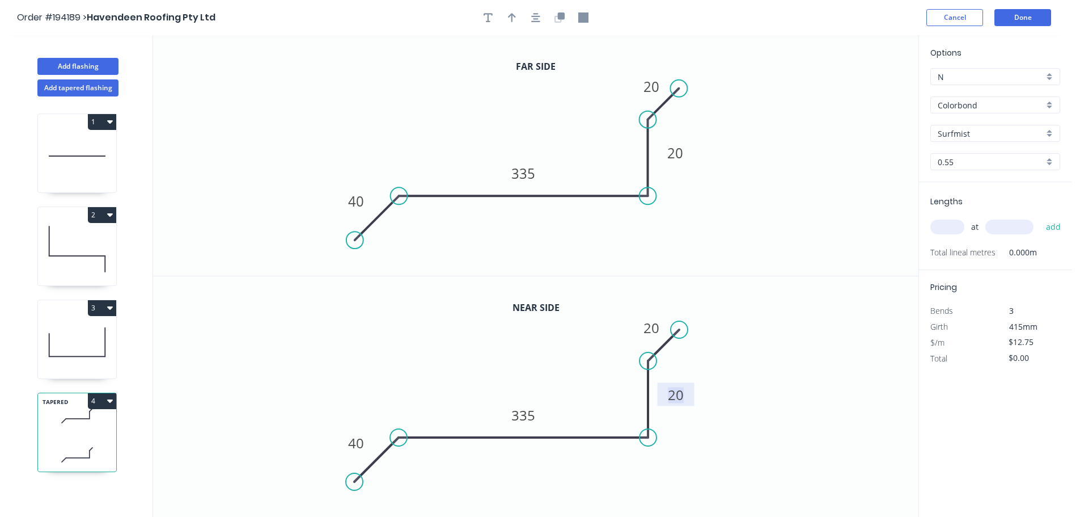
click at [682, 389] on tspan "20" at bounding box center [676, 394] width 16 height 19
drag, startPoint x: 509, startPoint y: 18, endPoint x: 552, endPoint y: 30, distance: 44.2
click at [509, 19] on icon "button" at bounding box center [512, 17] width 8 height 10
type input "$19.19"
drag, startPoint x: 662, startPoint y: 125, endPoint x: 523, endPoint y: 141, distance: 139.8
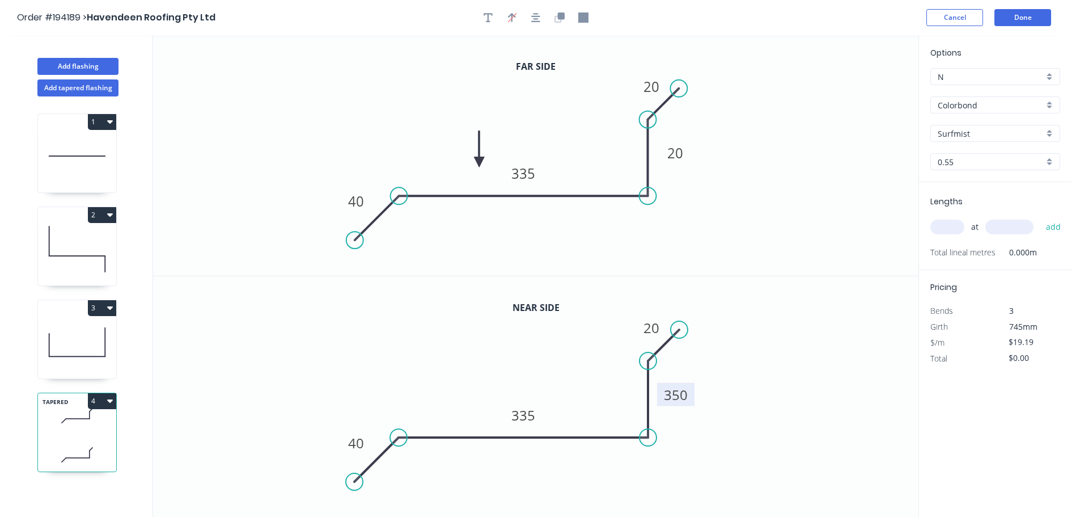
click at [480, 162] on icon at bounding box center [479, 149] width 10 height 36
click at [580, 20] on icon "button" at bounding box center [583, 17] width 10 height 10
drag, startPoint x: 709, startPoint y: 103, endPoint x: 379, endPoint y: 149, distance: 333.2
click at [374, 150] on rect at bounding box center [374, 151] width 11 height 11
click at [956, 230] on input "text" at bounding box center [948, 226] width 34 height 15
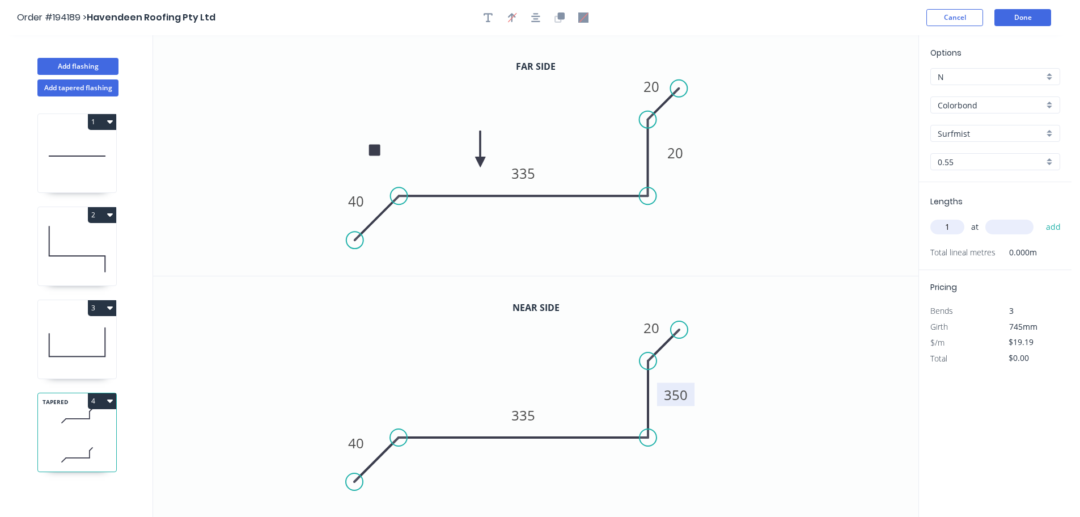
type input "1"
type input "2700"
click at [1041, 217] on button "add" at bounding box center [1054, 226] width 27 height 19
type input "$51.81"
click at [1028, 15] on button "Done" at bounding box center [1023, 17] width 57 height 17
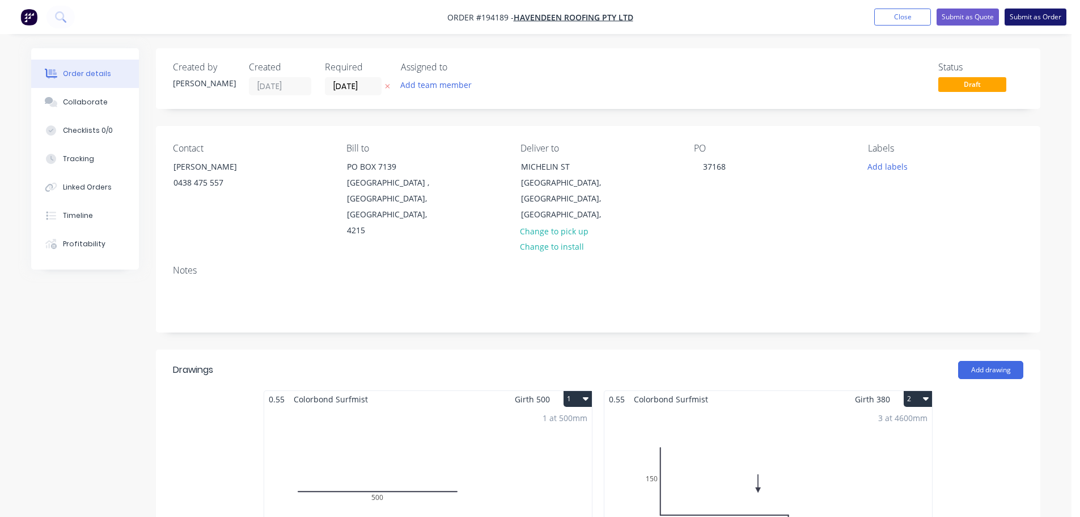
click at [1037, 18] on button "Submit as Order" at bounding box center [1036, 17] width 62 height 17
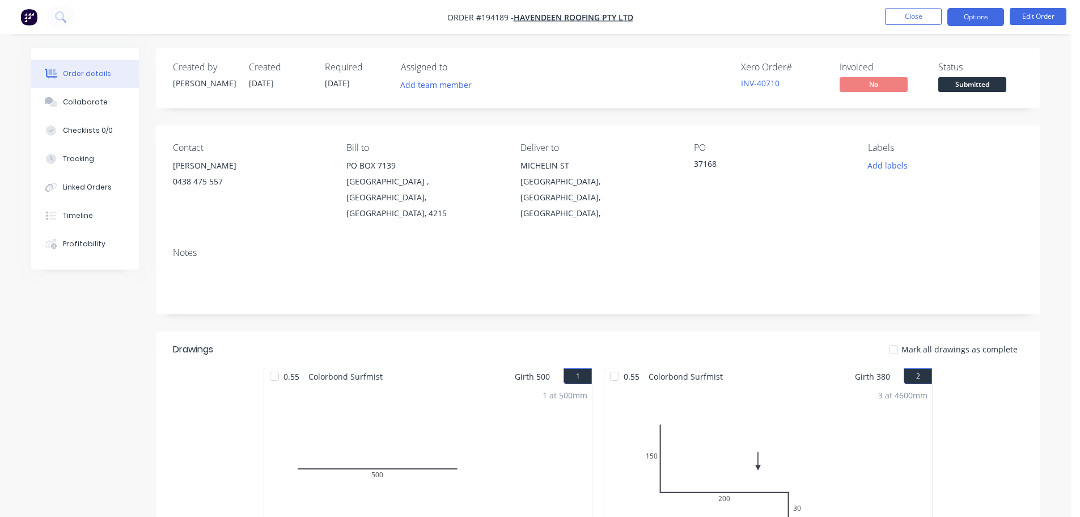
click at [986, 19] on button "Options" at bounding box center [976, 17] width 57 height 18
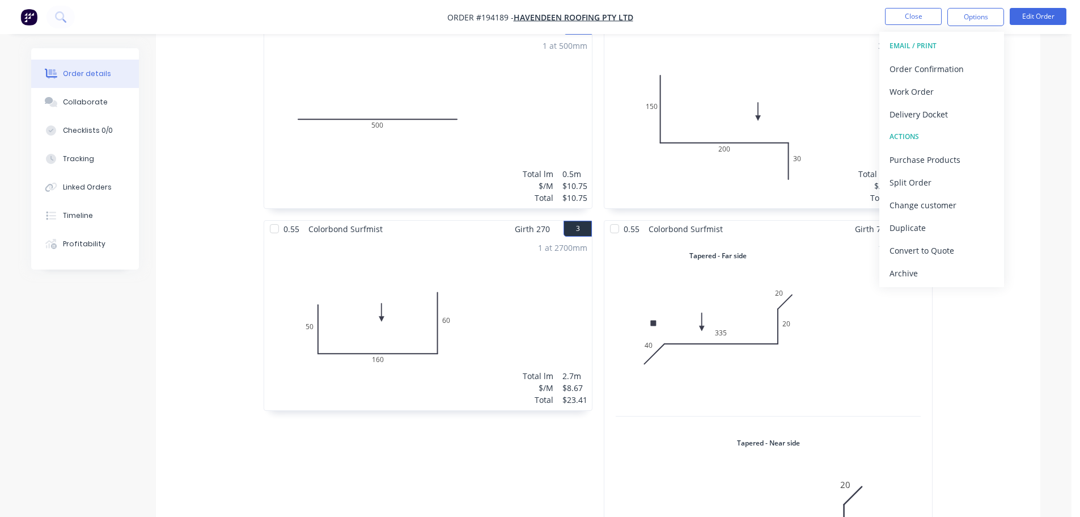
scroll to position [454, 0]
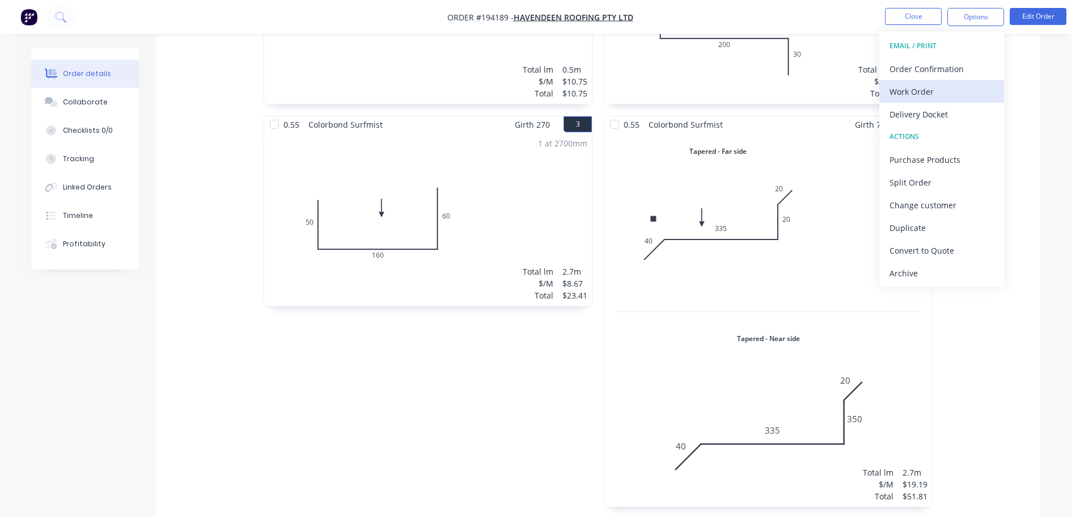
click at [920, 90] on div "Work Order" at bounding box center [942, 91] width 104 height 16
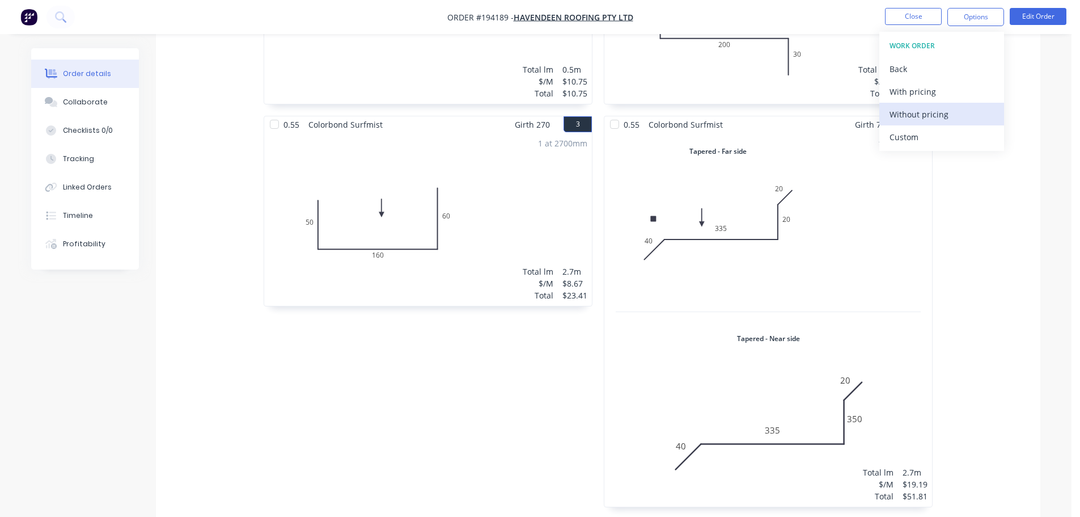
click at [934, 114] on div "Without pricing" at bounding box center [942, 114] width 104 height 16
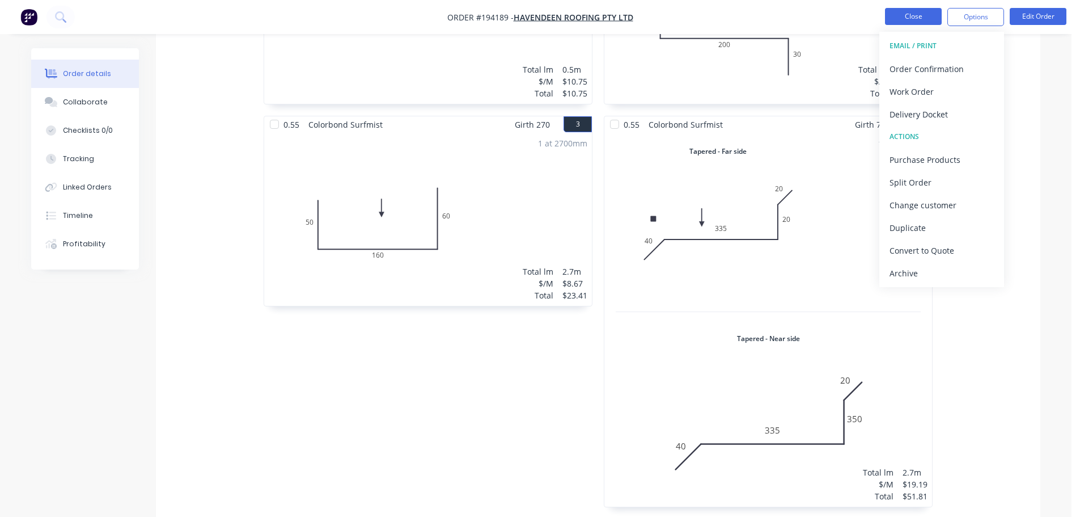
click at [915, 15] on button "Close" at bounding box center [913, 16] width 57 height 17
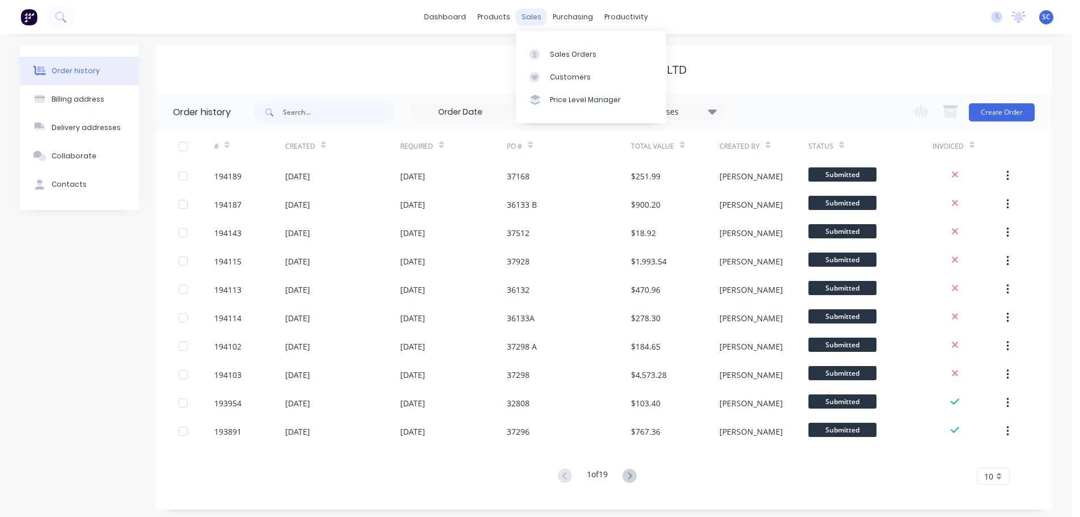
click at [531, 16] on div "sales" at bounding box center [531, 17] width 31 height 17
click at [559, 56] on div "Sales Orders" at bounding box center [573, 54] width 47 height 10
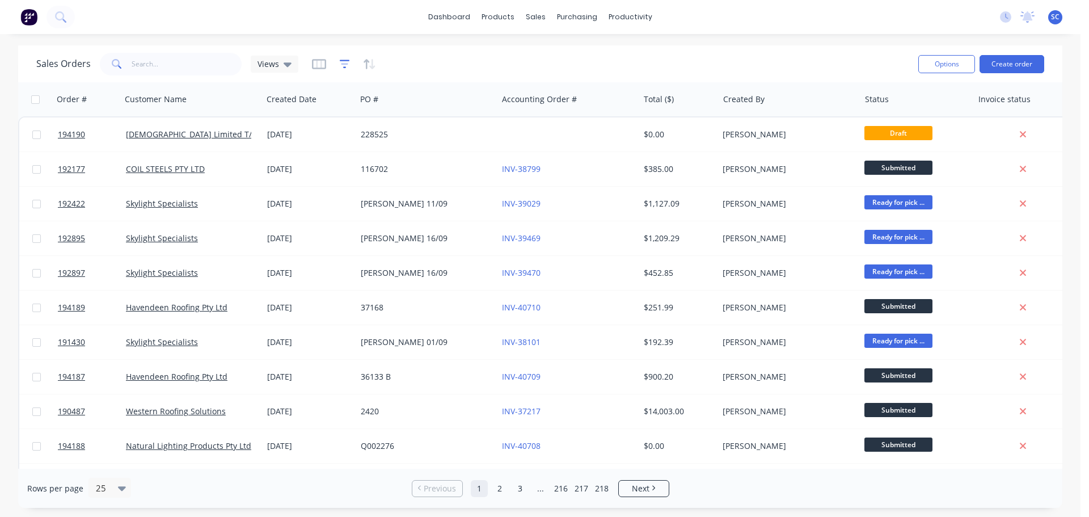
click at [348, 66] on icon "button" at bounding box center [345, 63] width 10 height 11
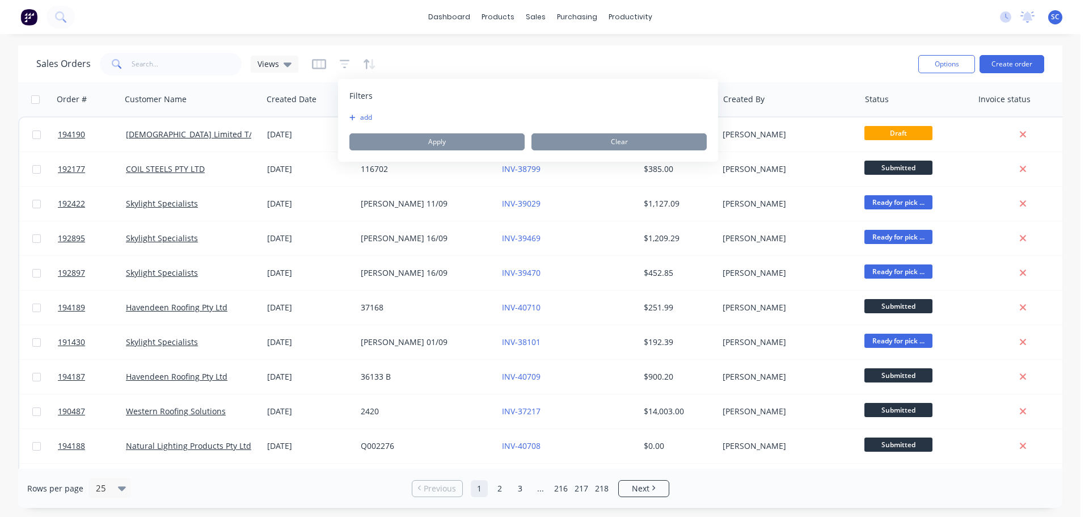
click at [366, 117] on button "add" at bounding box center [363, 117] width 28 height 9
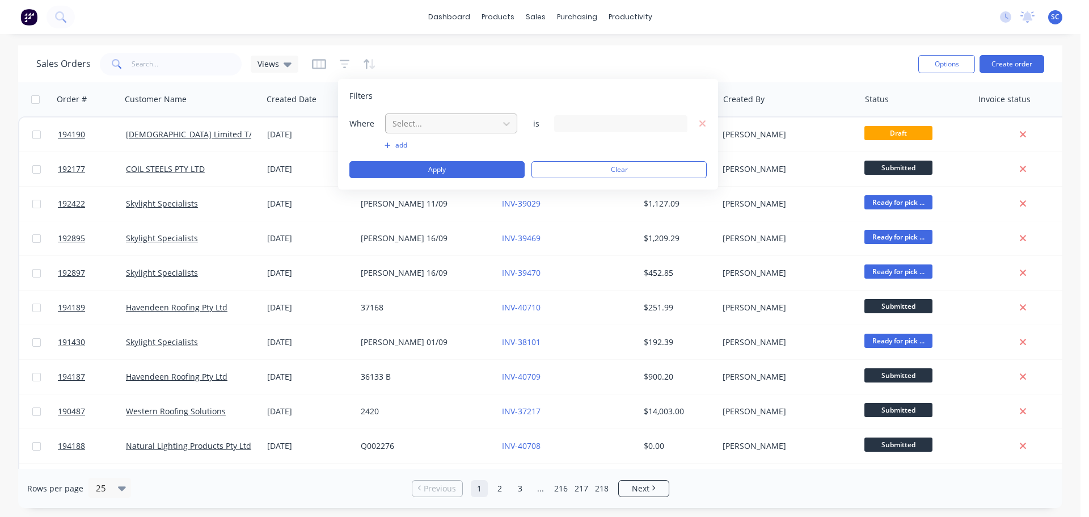
click at [419, 121] on div at bounding box center [442, 123] width 102 height 14
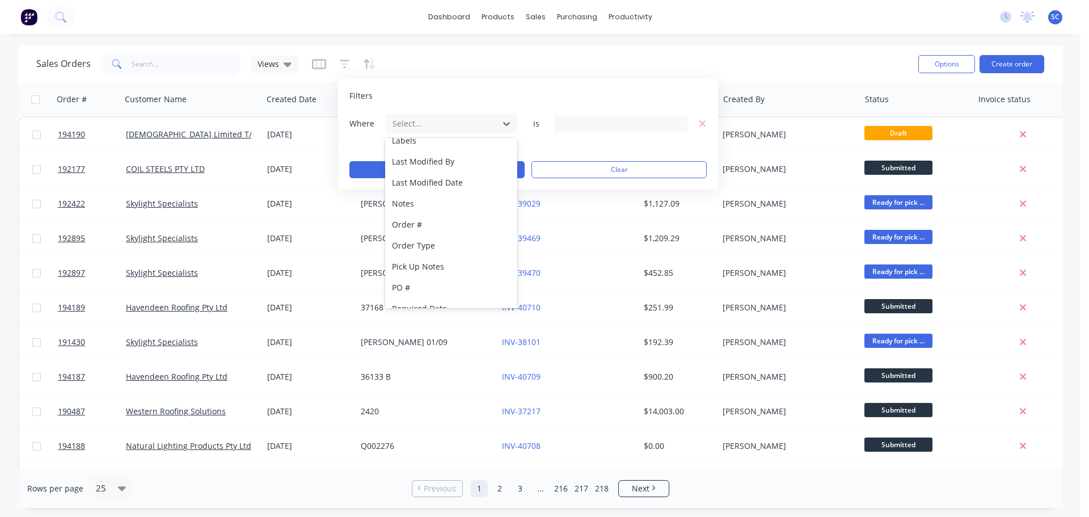
scroll to position [275, 0]
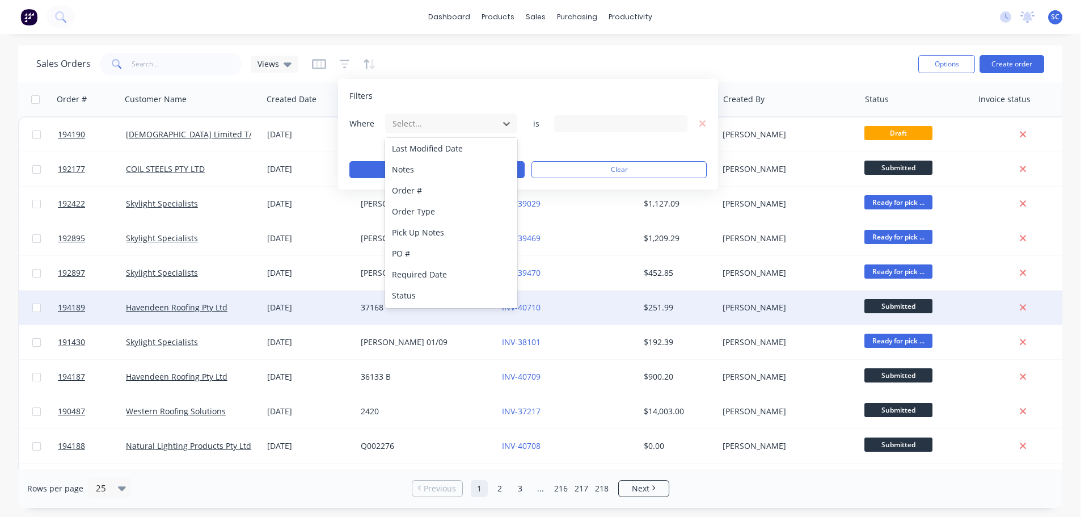
click at [415, 290] on div "Status" at bounding box center [451, 295] width 132 height 21
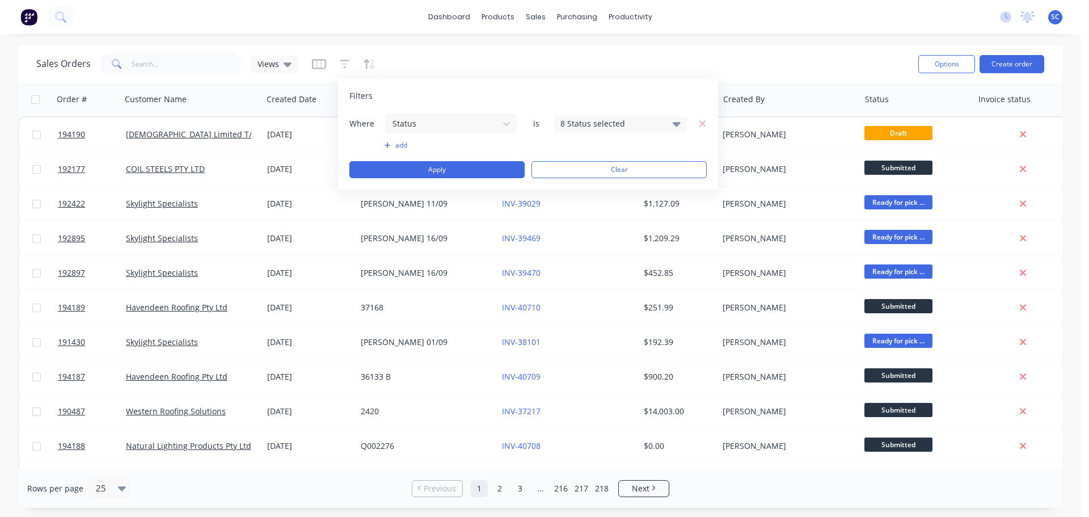
click at [595, 120] on div "8 Status selected" at bounding box center [611, 123] width 103 height 12
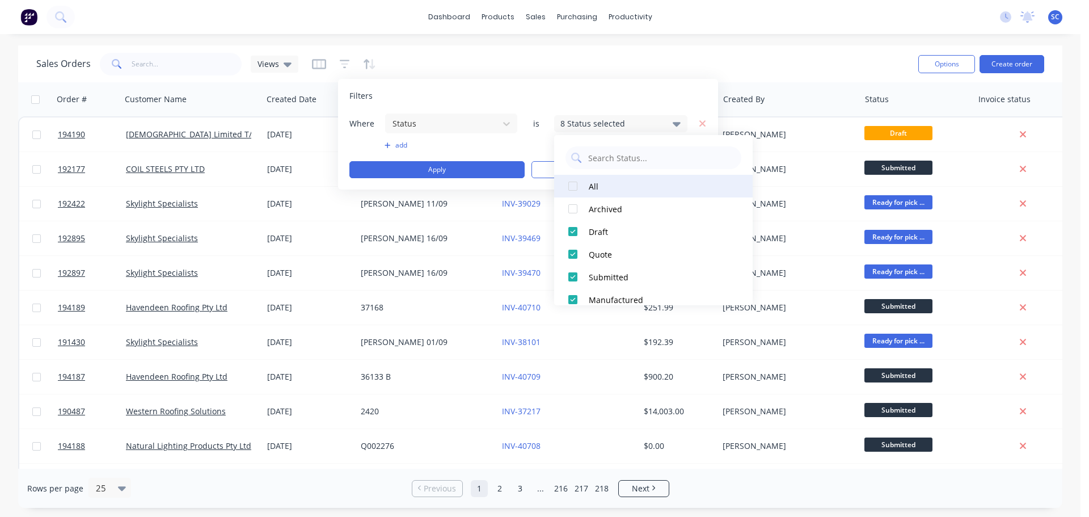
click at [569, 185] on div at bounding box center [572, 186] width 23 height 23
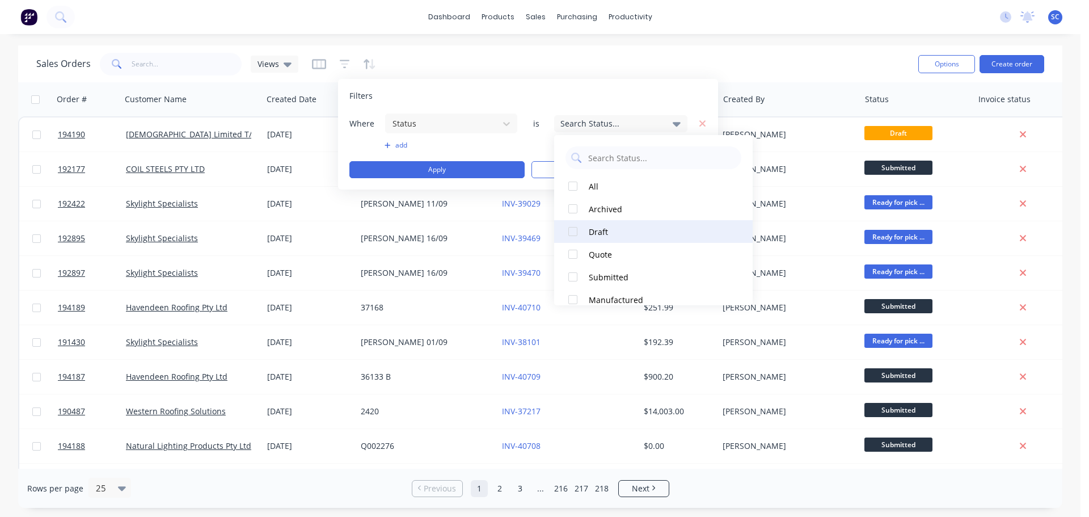
click at [574, 231] on div at bounding box center [572, 231] width 23 height 23
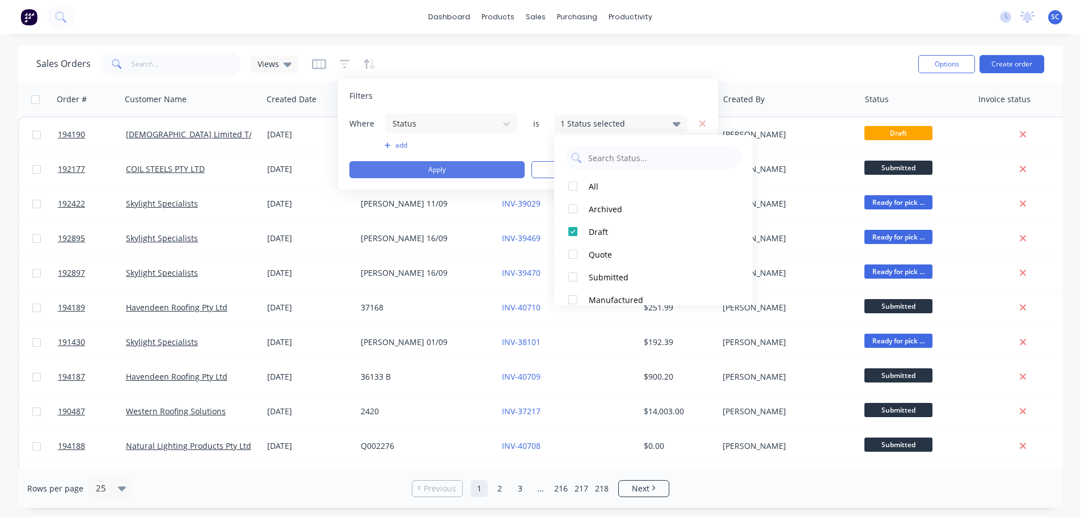
click at [429, 170] on button "Apply" at bounding box center [436, 169] width 175 height 17
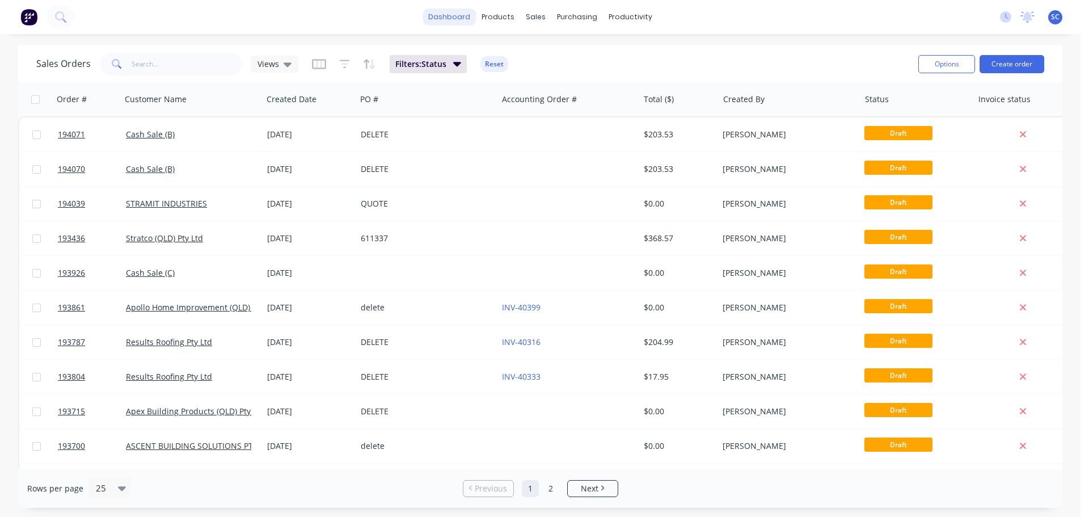
click at [459, 11] on link "dashboard" at bounding box center [448, 17] width 53 height 17
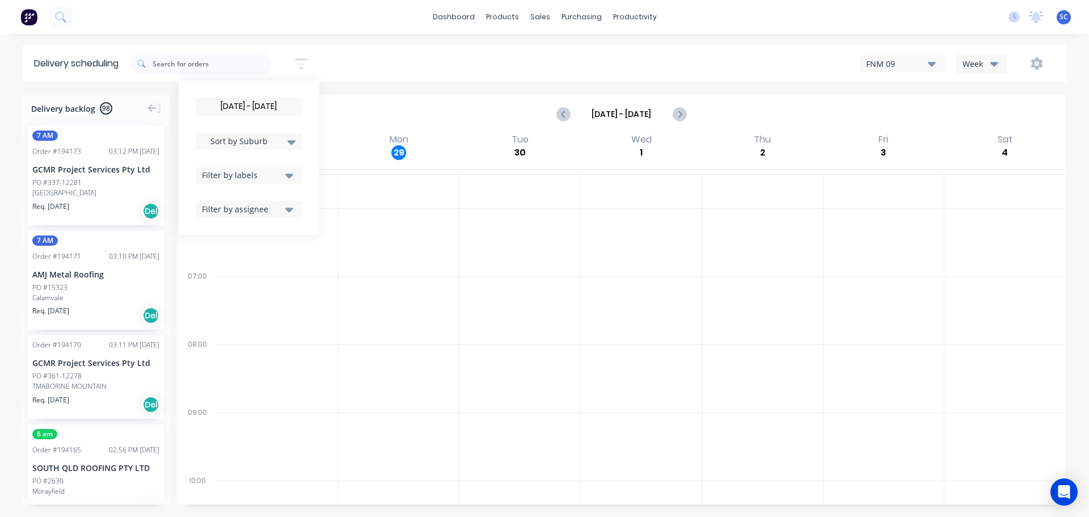
click at [302, 57] on icon "button" at bounding box center [301, 64] width 12 height 14
click at [290, 172] on icon "button" at bounding box center [289, 175] width 8 height 12
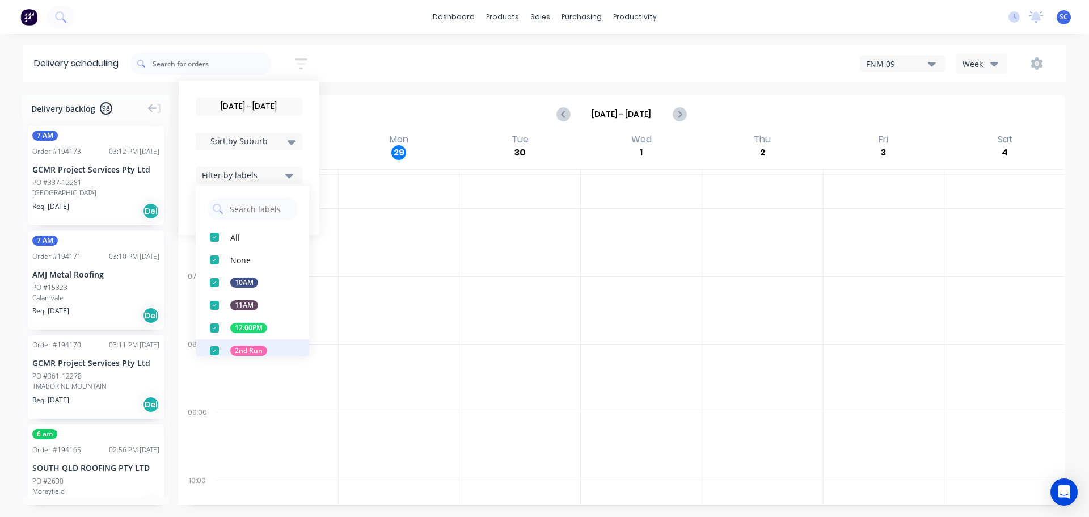
click at [219, 350] on div "button" at bounding box center [214, 350] width 23 height 23
click at [362, 57] on div "[DATE] - [DATE] Sort by Suburb Created date Required date Order number Customer…" at bounding box center [598, 64] width 936 height 32
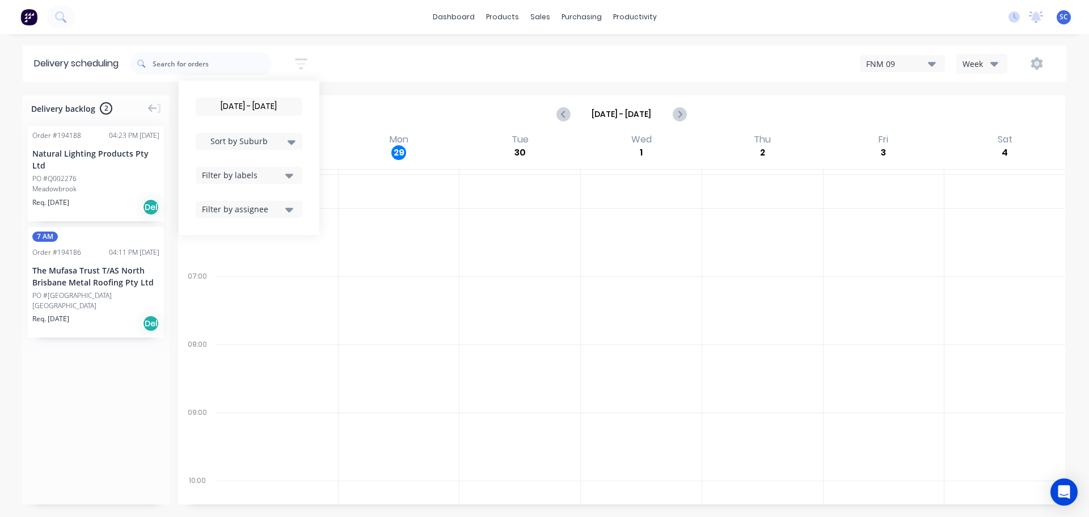
click at [293, 177] on icon "button" at bounding box center [289, 175] width 8 height 12
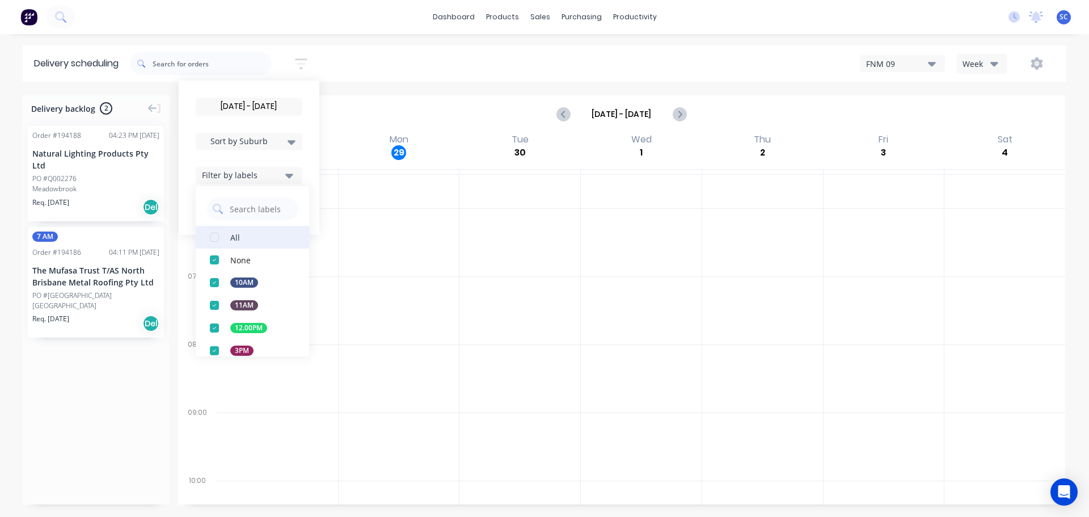
click at [221, 235] on div "button" at bounding box center [214, 237] width 23 height 23
click at [345, 63] on div "[DATE] - [DATE] Sort by Suburb Created date Required date Order number Customer…" at bounding box center [598, 64] width 936 height 32
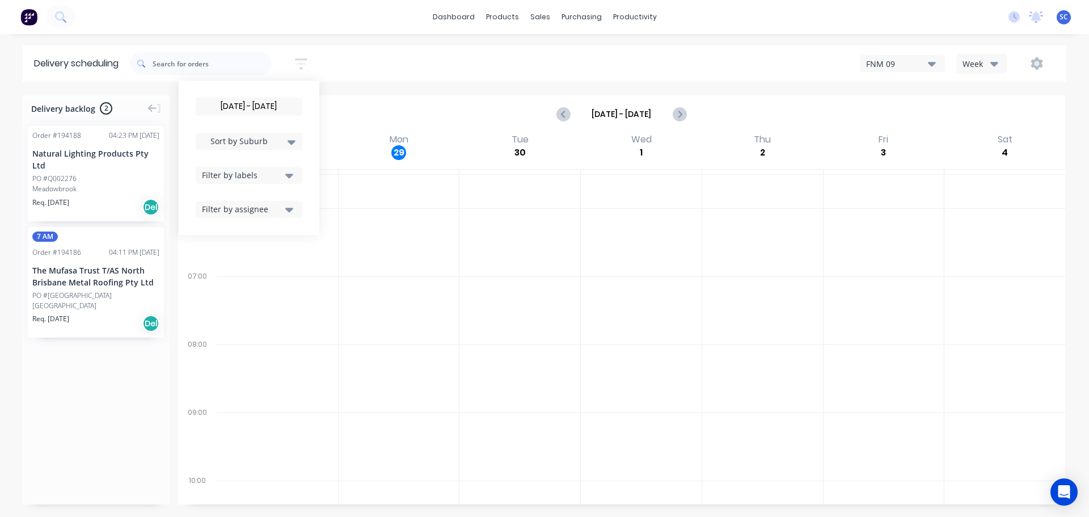
click at [995, 65] on icon "button" at bounding box center [994, 64] width 8 height 5
click at [991, 117] on div "Vehicle" at bounding box center [1013, 116] width 112 height 23
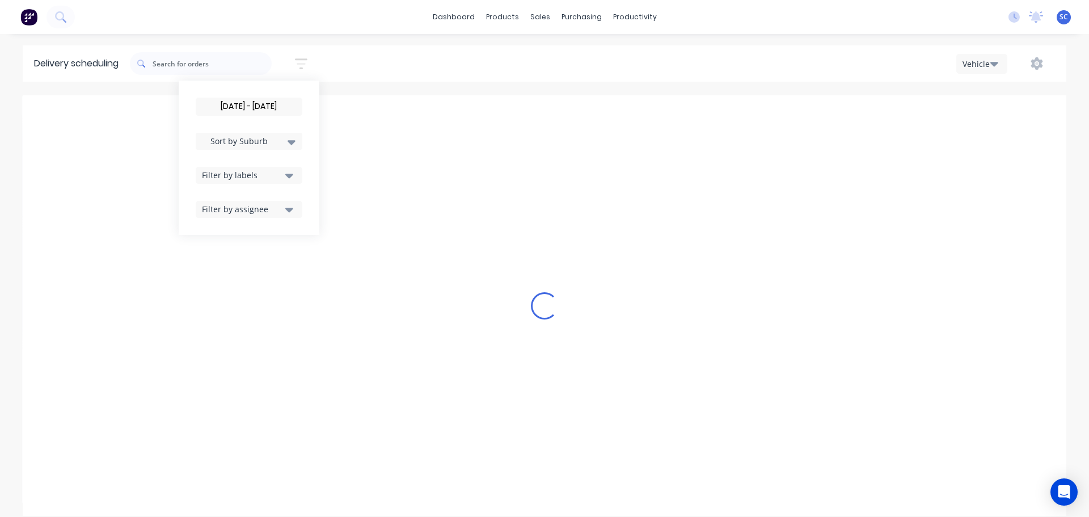
scroll to position [0, 1]
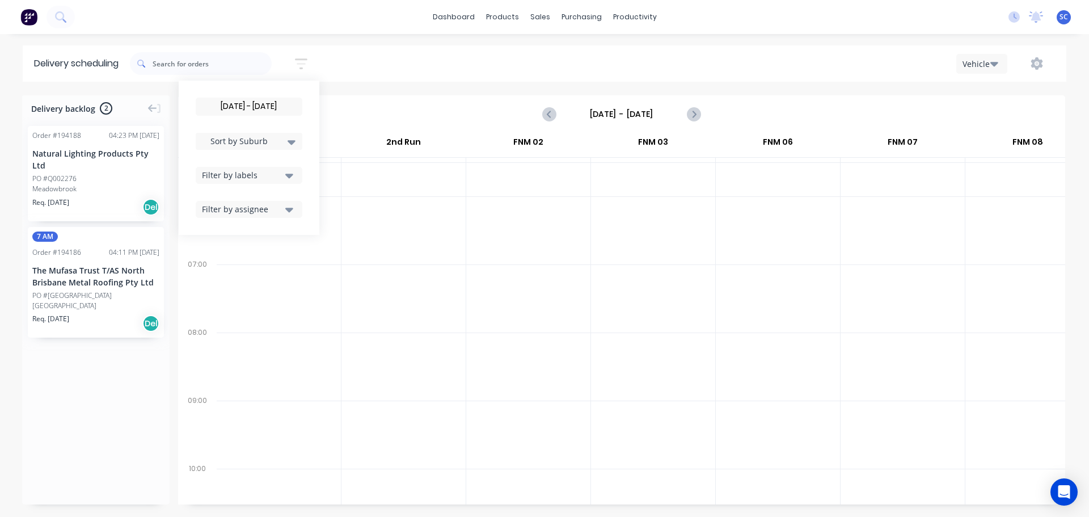
click at [606, 113] on input "[DATE] - [DATE]" at bounding box center [621, 113] width 112 height 17
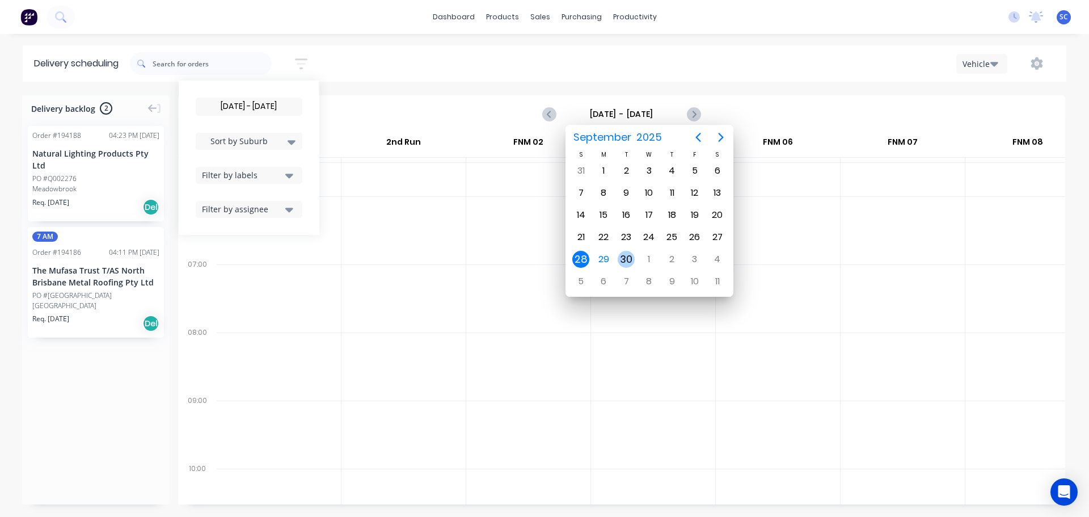
click at [627, 261] on div "30" at bounding box center [626, 259] width 17 height 17
type input "[DATE] - [DATE]"
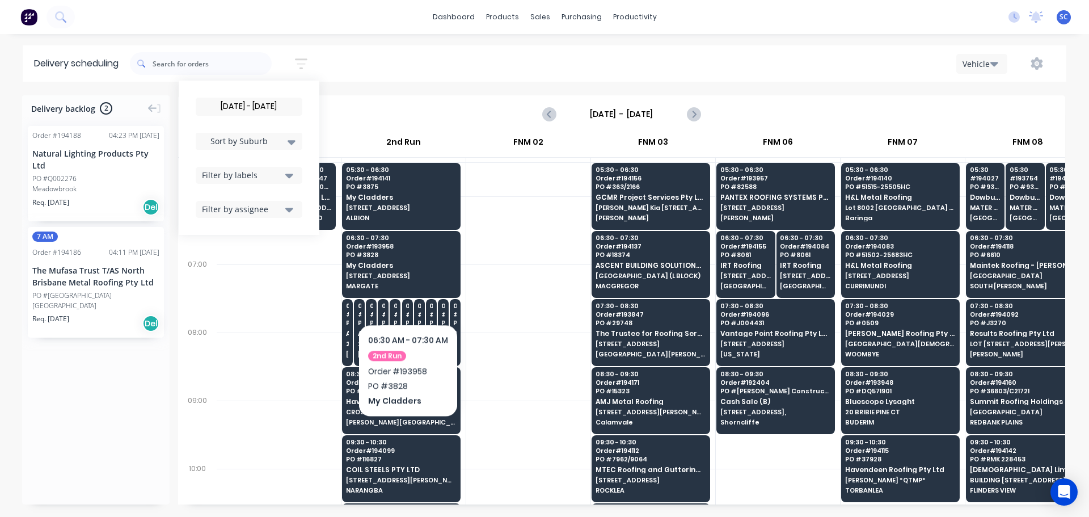
click at [291, 283] on div at bounding box center [278, 298] width 125 height 68
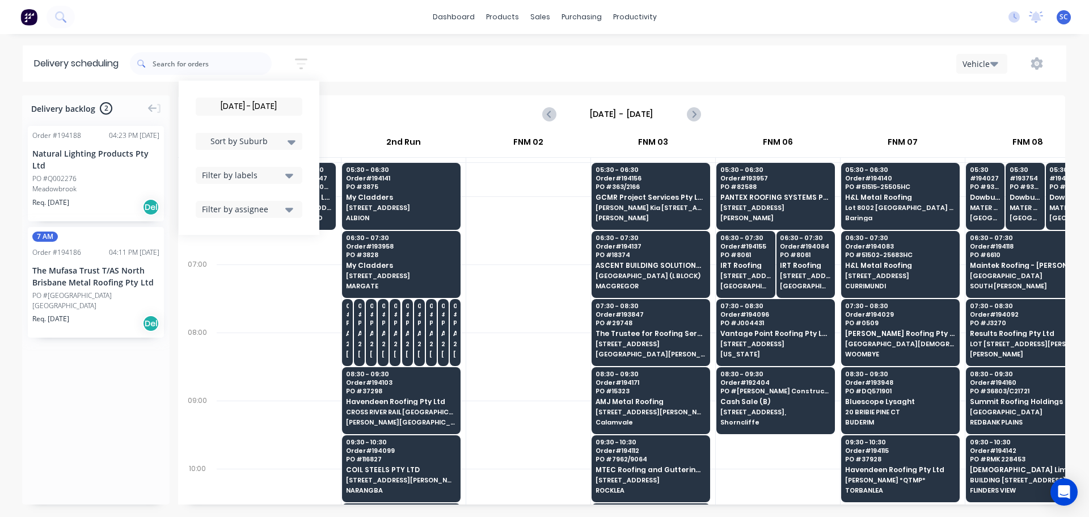
click at [257, 107] on input "[DATE] - [DATE]" at bounding box center [248, 106] width 105 height 17
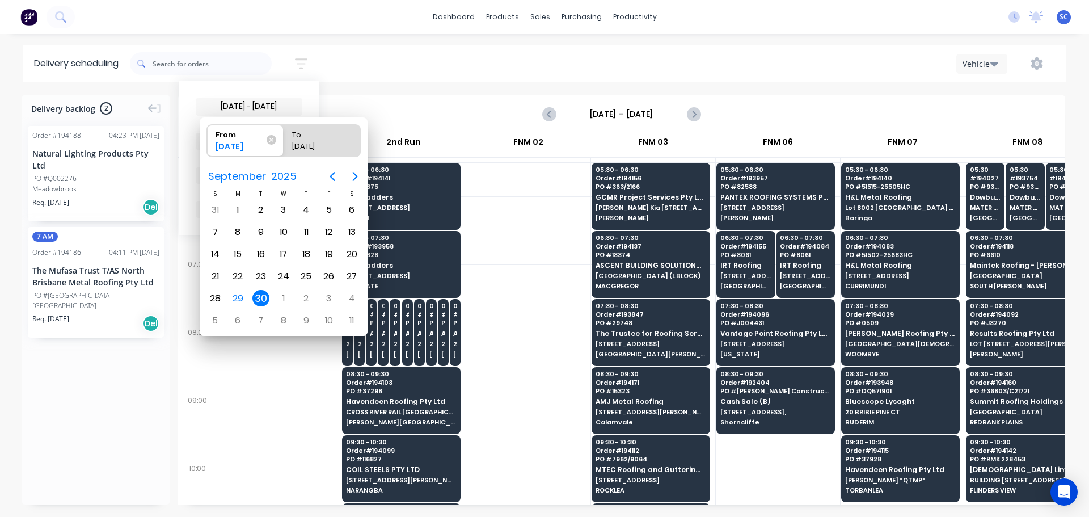
click at [259, 294] on div "30" at bounding box center [260, 298] width 17 height 17
radio input "false"
radio input "true"
click at [259, 297] on div "30" at bounding box center [260, 298] width 17 height 17
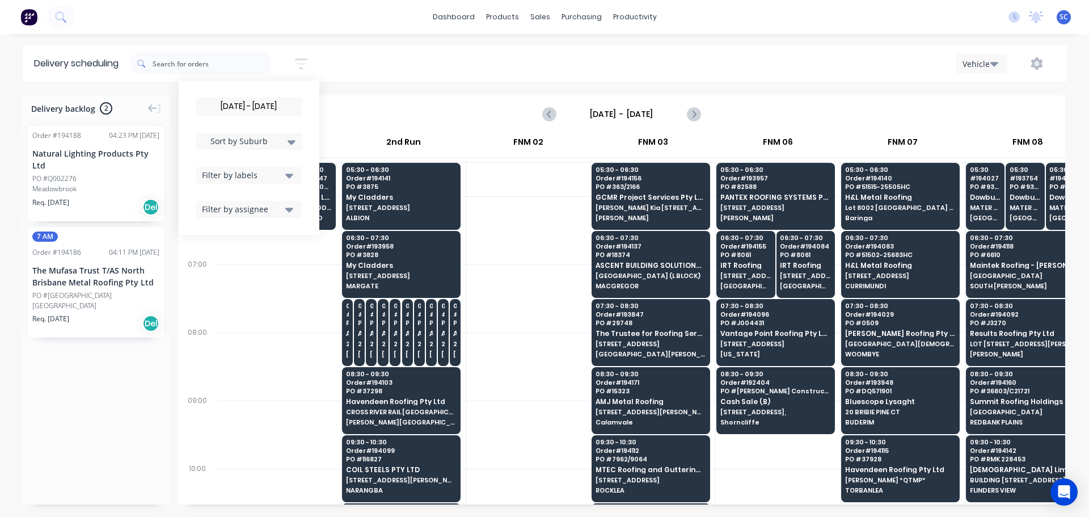
drag, startPoint x: 379, startPoint y: 78, endPoint x: 382, endPoint y: 72, distance: 6.3
click at [380, 77] on div "30/09/25 - 30/09/25 Sort by Suburb Created date Required date Order number Cust…" at bounding box center [598, 64] width 936 height 32
click at [382, 62] on div "30/09/25 - 30/09/25 Sort by Suburb Created date Required date Order number Cust…" at bounding box center [598, 64] width 936 height 32
click at [385, 61] on div "30/09/25 - 30/09/25 Sort by Suburb Created date Required date Order number Cust…" at bounding box center [598, 64] width 936 height 32
click at [386, 61] on div "30/09/25 - 30/09/25 Sort by Suburb Created date Required date Order number Cust…" at bounding box center [598, 64] width 936 height 32
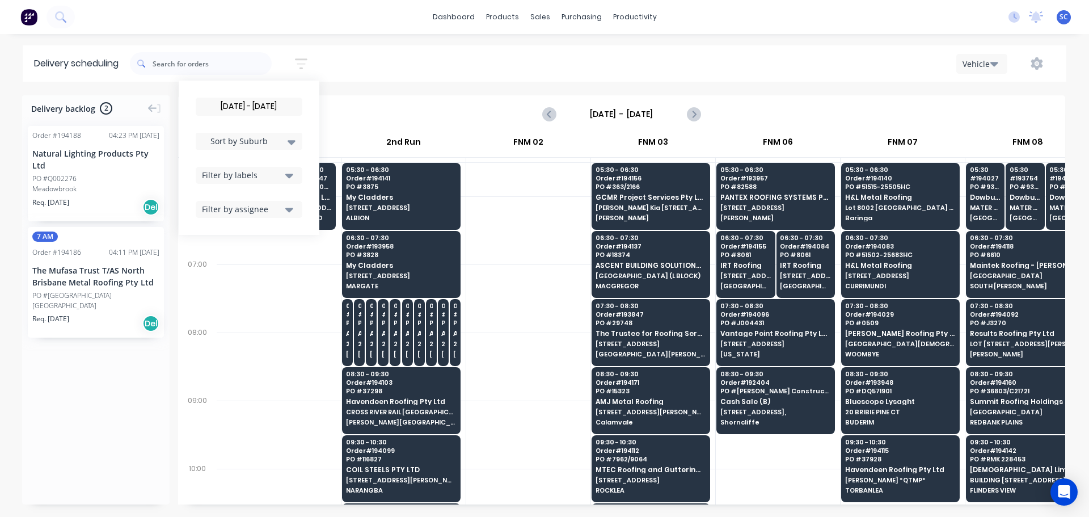
click at [387, 60] on div "30/09/25 - 30/09/25 Sort by Suburb Created date Required date Order number Cust…" at bounding box center [598, 64] width 936 height 32
drag, startPoint x: 304, startPoint y: 139, endPoint x: 294, endPoint y: 142, distance: 10.0
click at [299, 141] on div "Sort by Suburb" at bounding box center [249, 141] width 107 height 17
click at [233, 269] on div "Suburb" at bounding box center [249, 267] width 107 height 20
drag, startPoint x: 401, startPoint y: 44, endPoint x: 400, endPoint y: 53, distance: 9.1
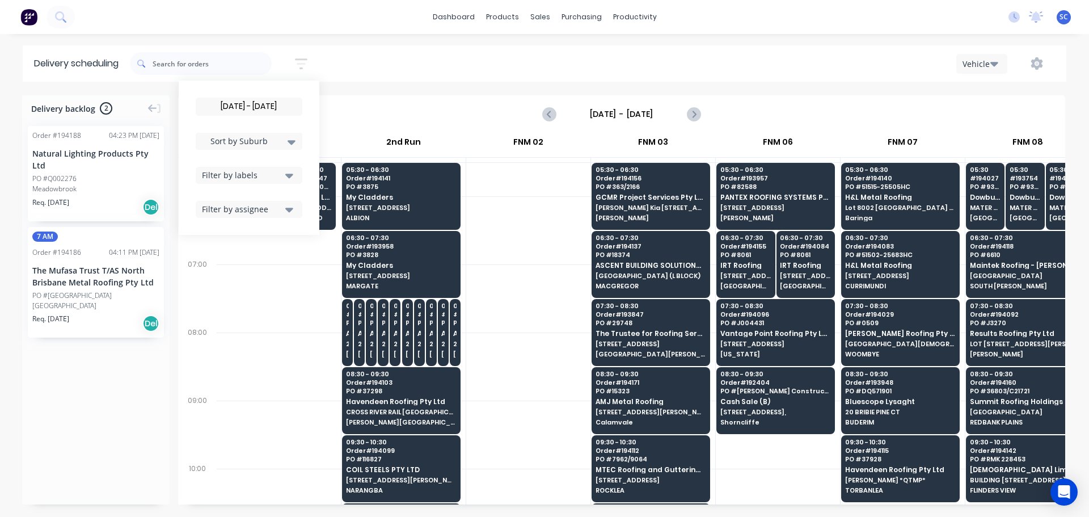
click at [400, 44] on div "dashboard products sales purchasing productivity dashboard products Product Cat…" at bounding box center [544, 258] width 1089 height 517
click at [395, 56] on div "30/09/25 - 30/09/25 Sort by Suburb Created date Required date Order number Cust…" at bounding box center [598, 64] width 936 height 32
click at [391, 59] on div "30/09/25 - 30/09/25 Sort by Suburb Created date Required date Order number Cust…" at bounding box center [598, 64] width 936 height 32
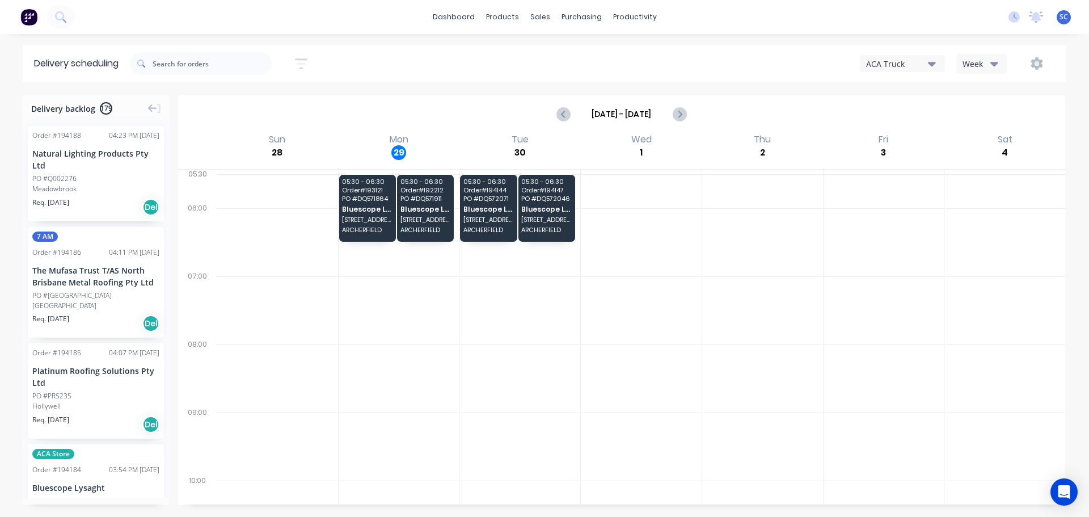
click at [994, 62] on icon "button" at bounding box center [994, 63] width 8 height 12
click at [995, 117] on div "Vehicle" at bounding box center [1013, 116] width 112 height 23
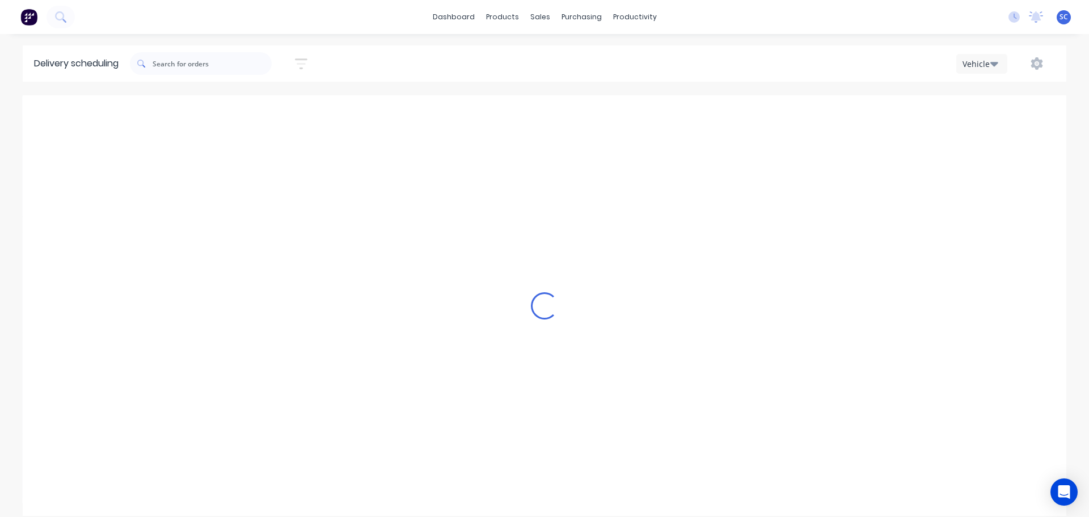
scroll to position [0, 1]
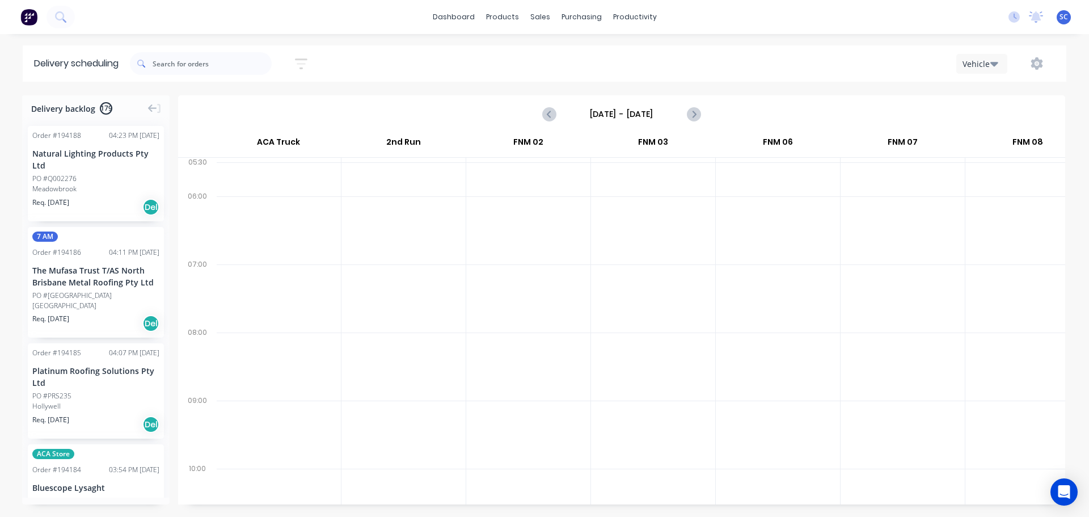
click at [604, 117] on input "[DATE] - [DATE]" at bounding box center [621, 113] width 112 height 17
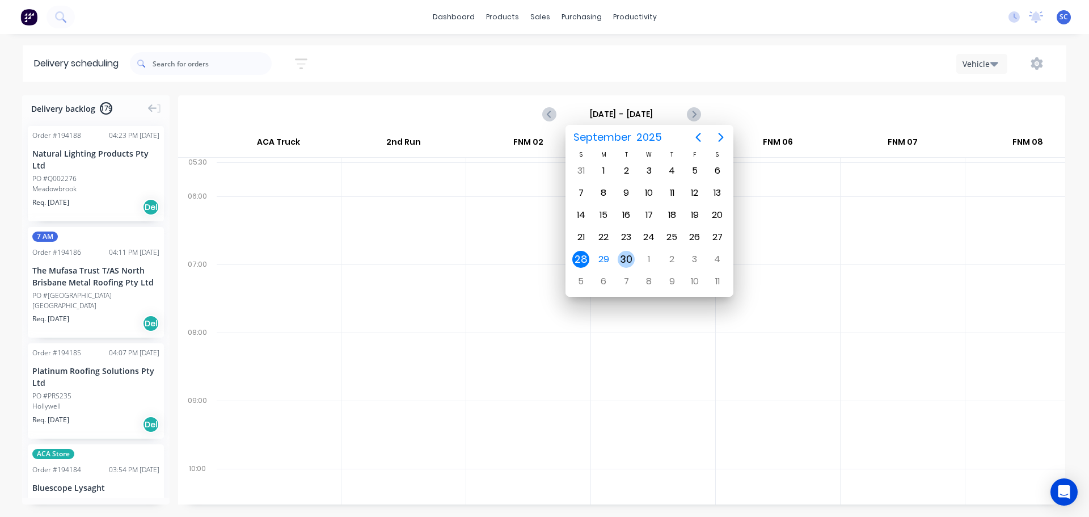
click at [626, 255] on div "30" at bounding box center [626, 259] width 17 height 17
type input "[DATE] - [DATE]"
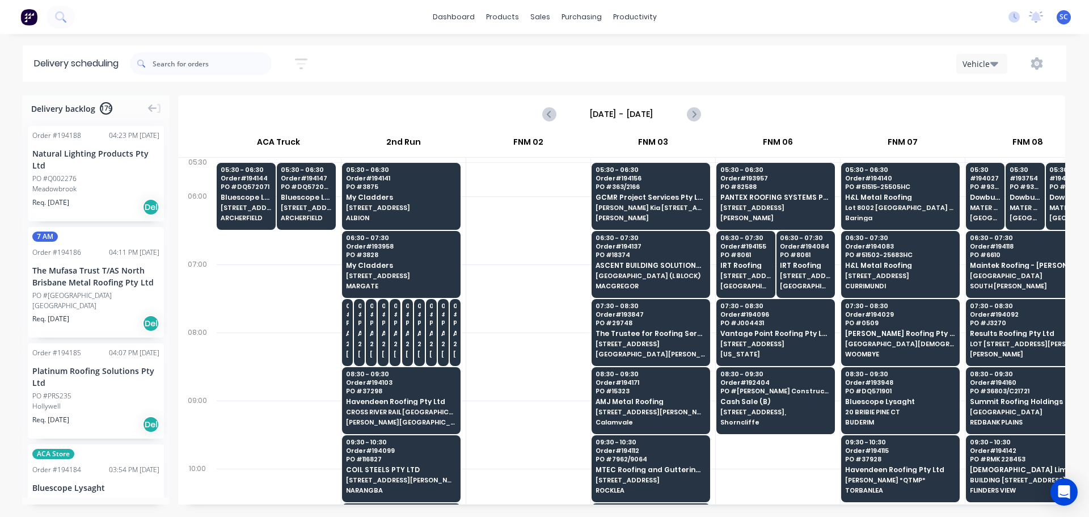
click at [302, 68] on icon "button" at bounding box center [301, 64] width 12 height 14
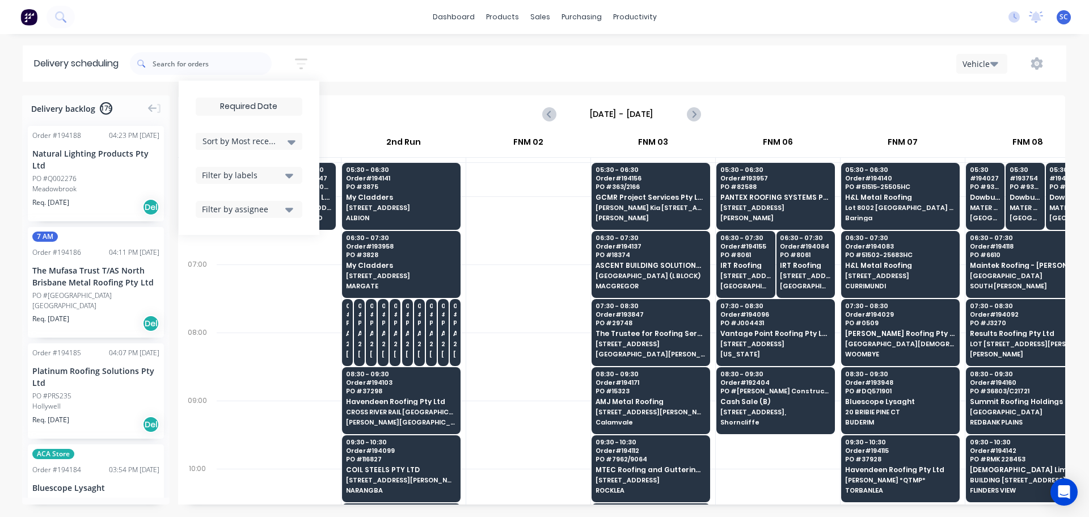
click at [241, 107] on input at bounding box center [248, 106] width 105 height 17
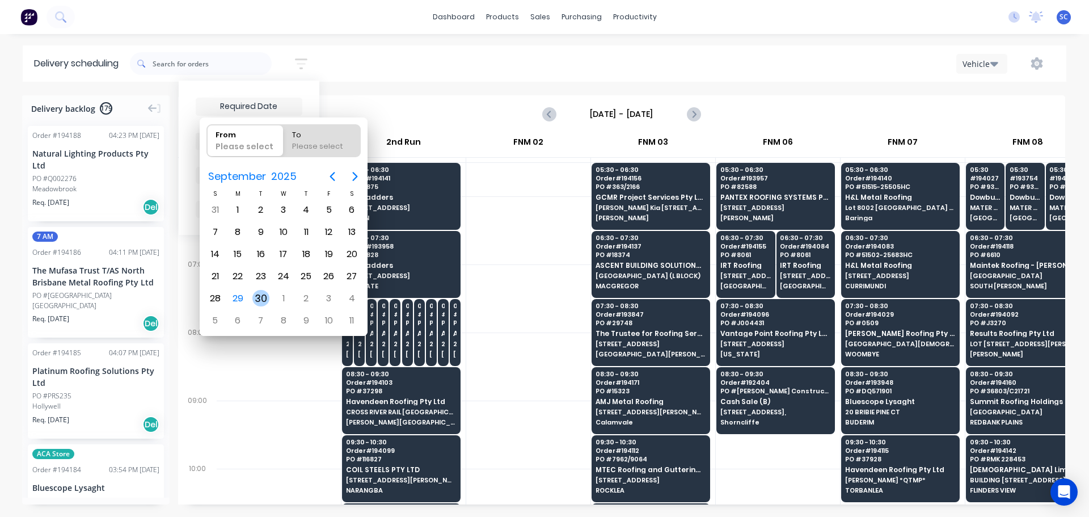
click at [257, 298] on div "30" at bounding box center [260, 298] width 17 height 17
type input "[DATE]"
radio input "false"
radio input "true"
click at [258, 299] on div "30" at bounding box center [260, 298] width 17 height 17
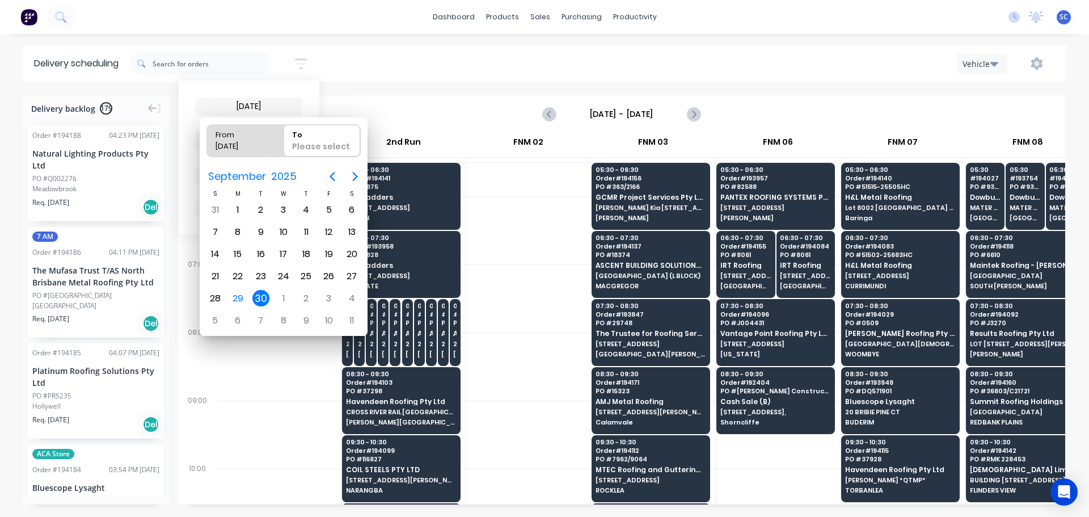
type input "[DATE] - [DATE]"
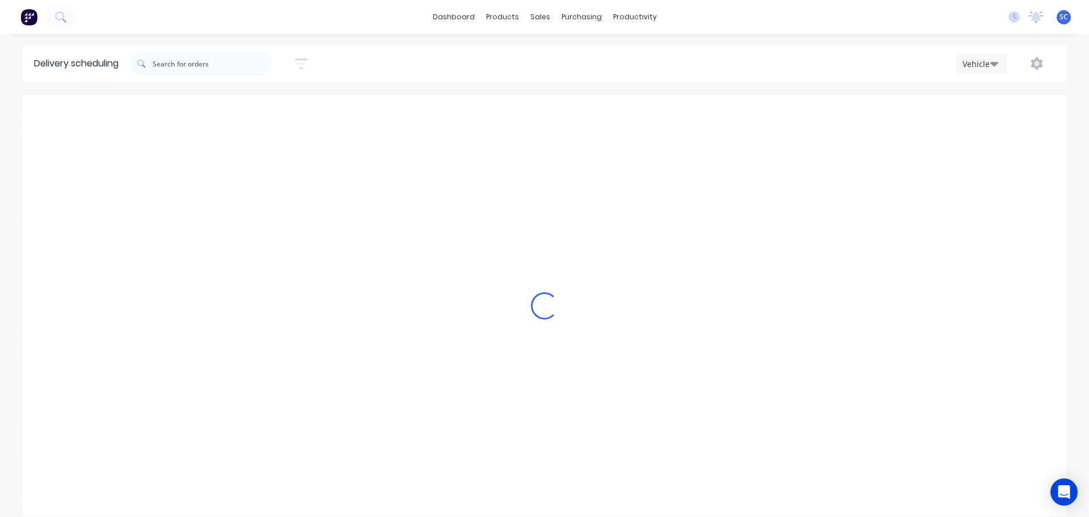
click at [373, 56] on div "30/09/25 - 30/09/25 Sort by Most recent Created date Required date Order number…" at bounding box center [598, 64] width 936 height 32
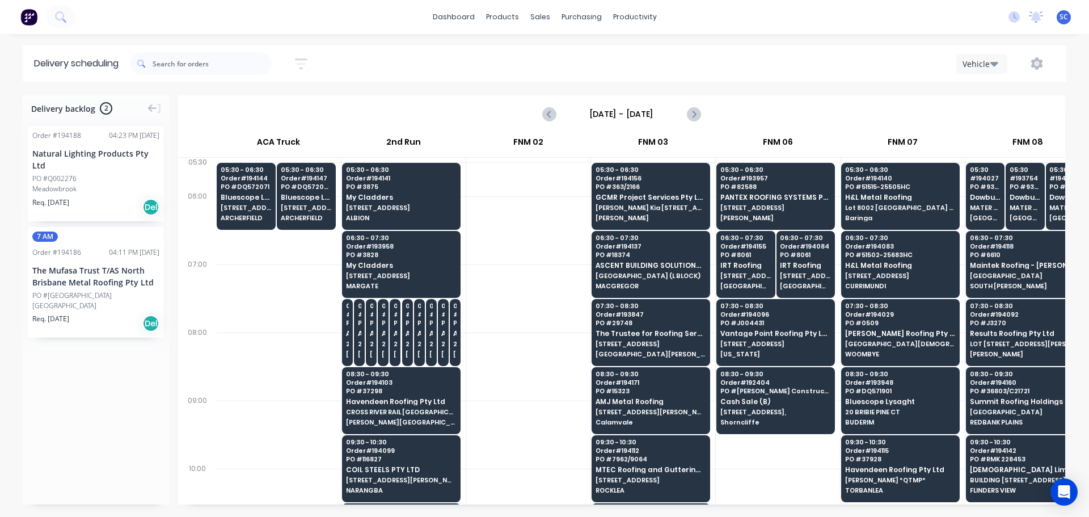
click at [303, 64] on icon "button" at bounding box center [301, 63] width 9 height 2
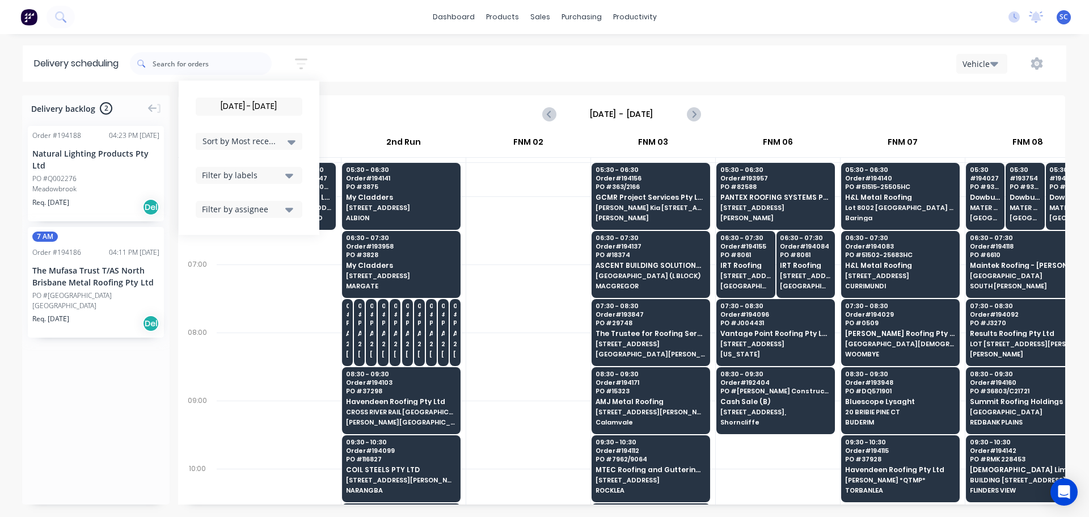
click at [237, 179] on div "Filter by labels" at bounding box center [242, 175] width 80 height 12
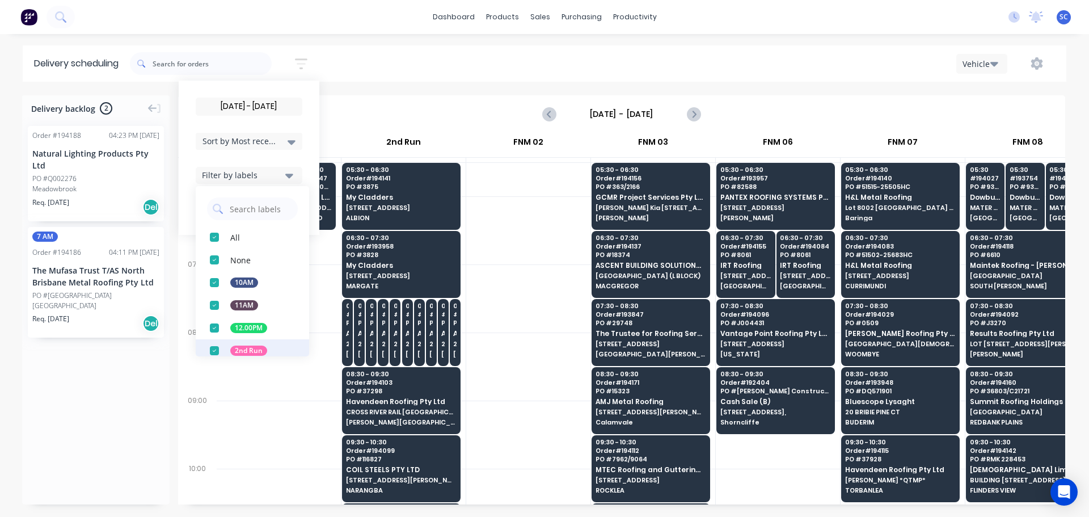
click at [218, 348] on div "button" at bounding box center [214, 350] width 23 height 23
click at [218, 239] on div "button" at bounding box center [214, 237] width 23 height 23
click at [375, 57] on div "30/09/25 - 30/09/25 Sort by Most recent Created date Required date Order number…" at bounding box center [598, 64] width 936 height 32
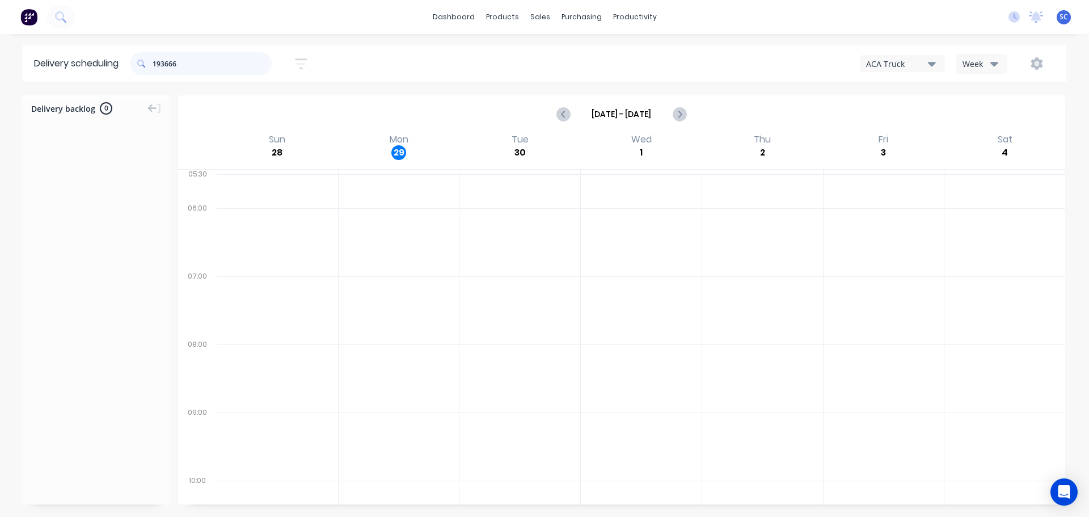
drag, startPoint x: 197, startPoint y: 64, endPoint x: 138, endPoint y: 72, distance: 60.1
click at [138, 72] on div "193666" at bounding box center [201, 63] width 142 height 23
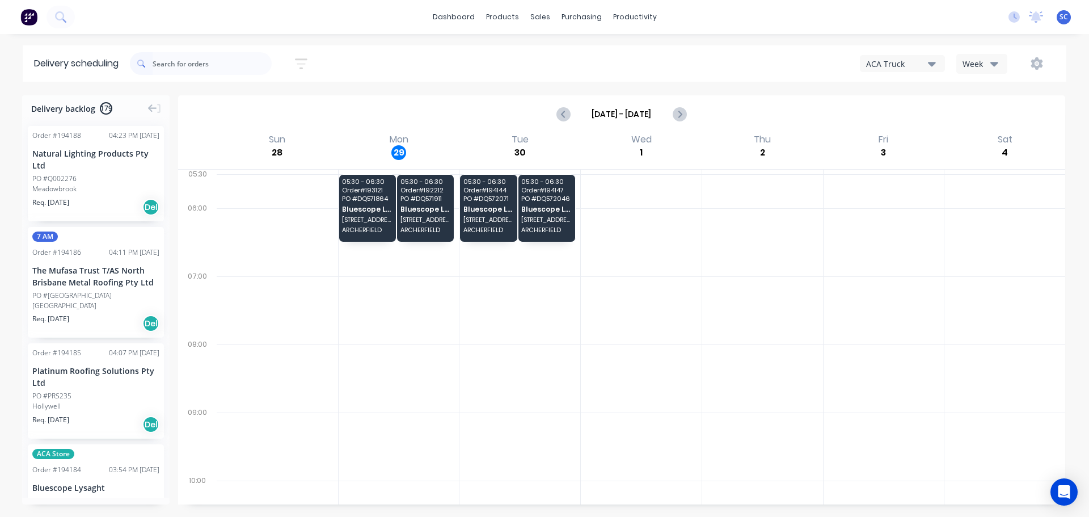
click at [307, 61] on icon "button" at bounding box center [301, 64] width 12 height 14
click at [257, 106] on input at bounding box center [248, 106] width 105 height 17
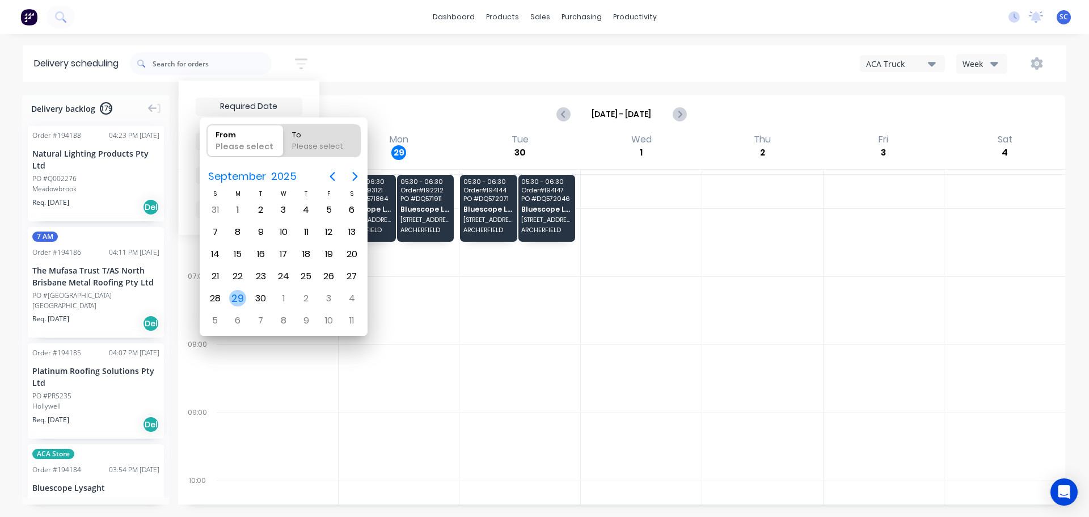
click at [239, 295] on div "29" at bounding box center [237, 298] width 17 height 17
type input "[DATE]"
radio input "false"
radio input "true"
click at [239, 298] on div "29" at bounding box center [237, 298] width 17 height 17
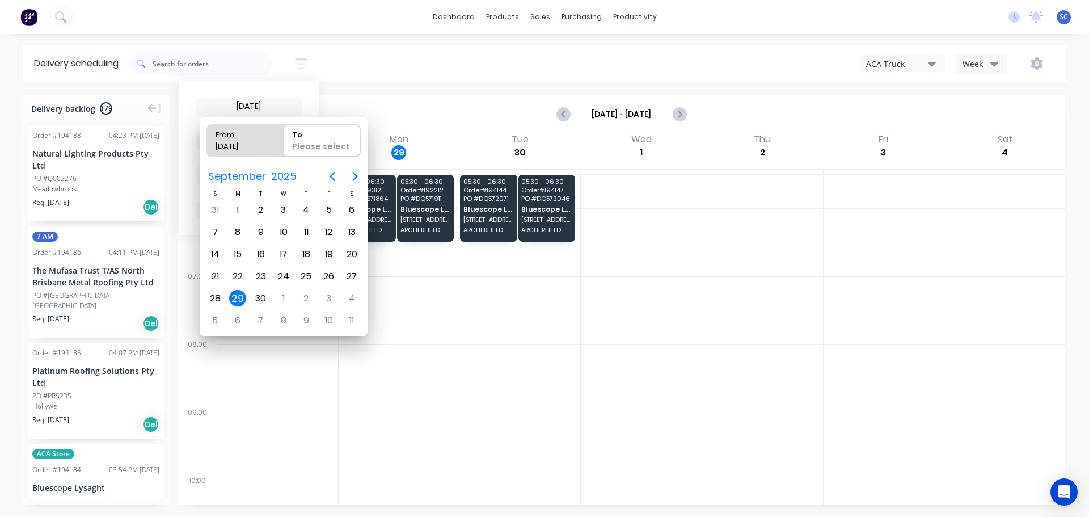
type input "[DATE] - [DATE]"
